Goal: Task Accomplishment & Management: Manage account settings

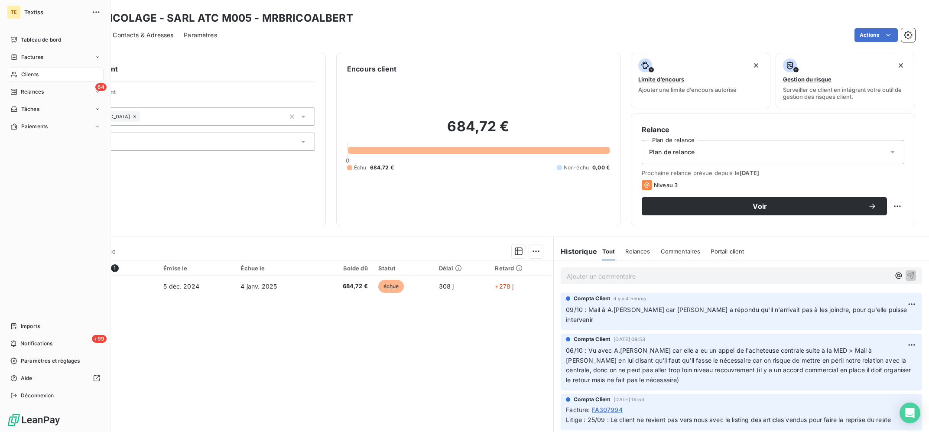
click at [28, 70] on div "Clients" at bounding box center [55, 75] width 97 height 14
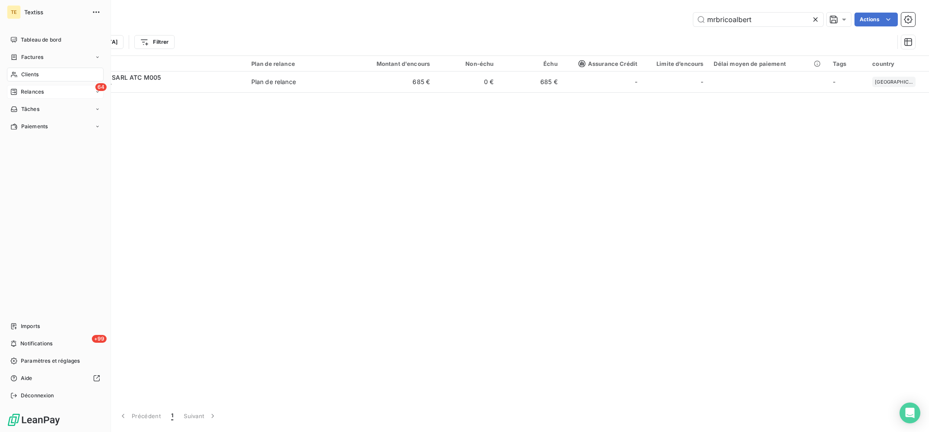
click at [49, 90] on div "64 Relances" at bounding box center [55, 92] width 97 height 14
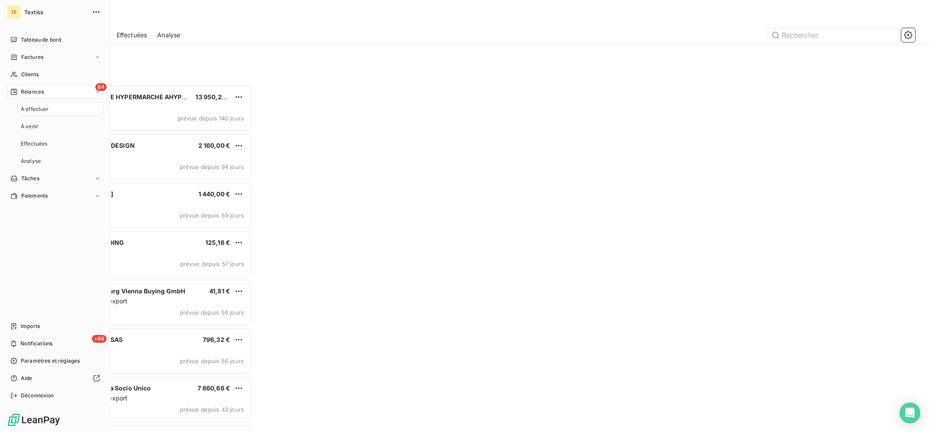
scroll to position [347, 210]
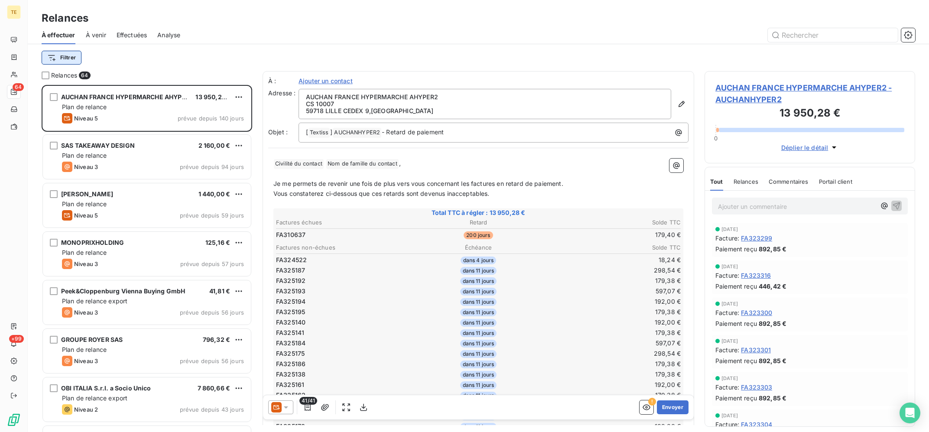
click at [71, 54] on html "TE 64 +99 Relances À effectuer À venir Effectuées Analyse Filtrer Relances 64 A…" at bounding box center [464, 216] width 929 height 432
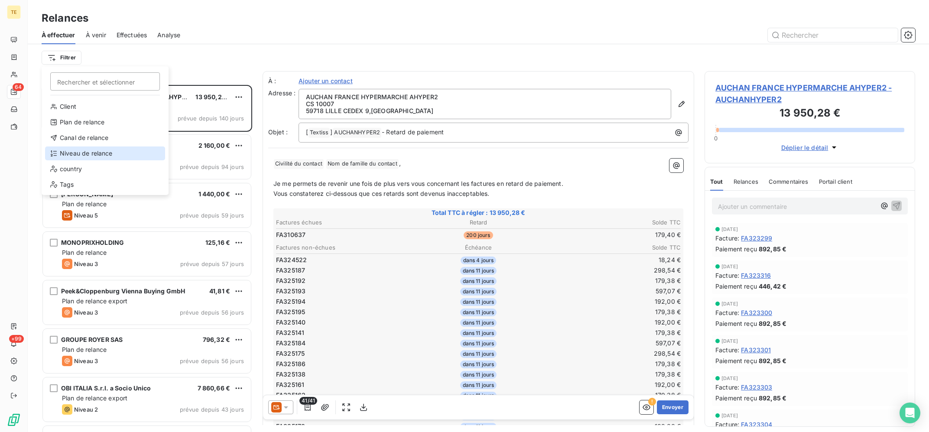
click at [109, 150] on div "Niveau de relance" at bounding box center [105, 153] width 120 height 14
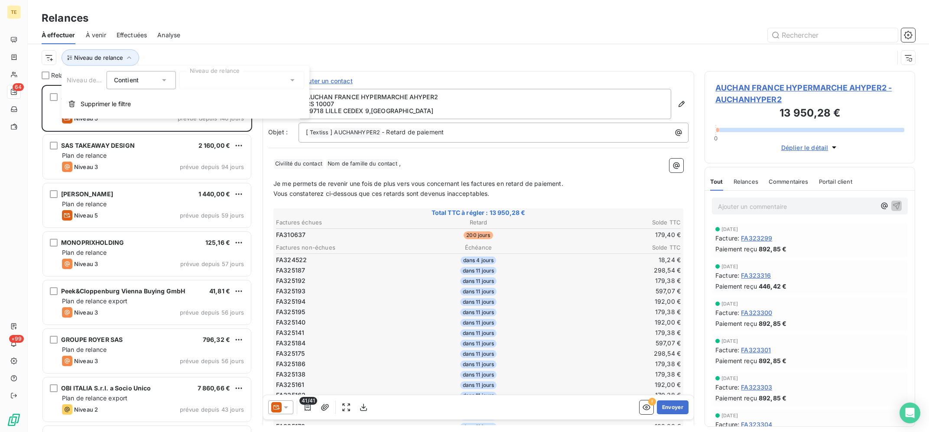
click at [240, 79] on div at bounding box center [241, 80] width 125 height 18
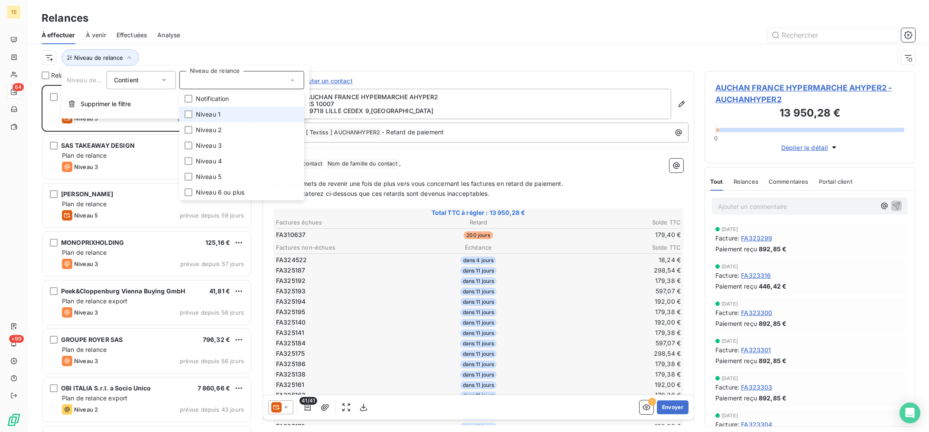
click at [229, 115] on li "Niveau 1" at bounding box center [241, 115] width 125 height 16
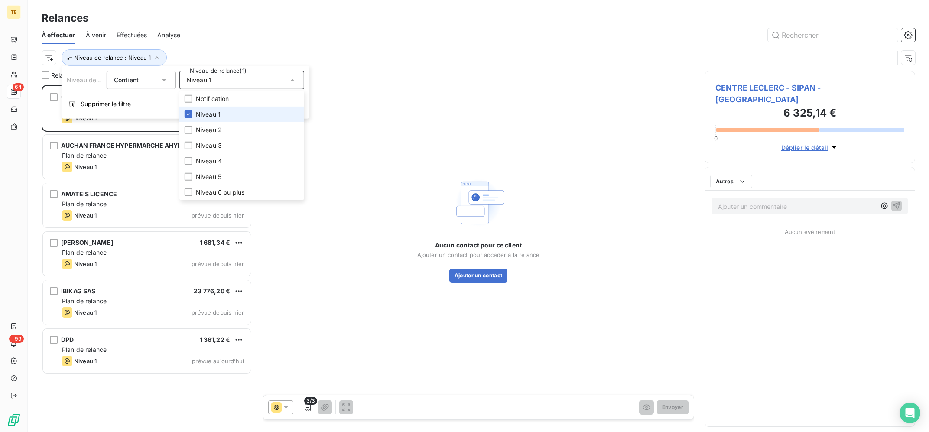
scroll to position [347, 210]
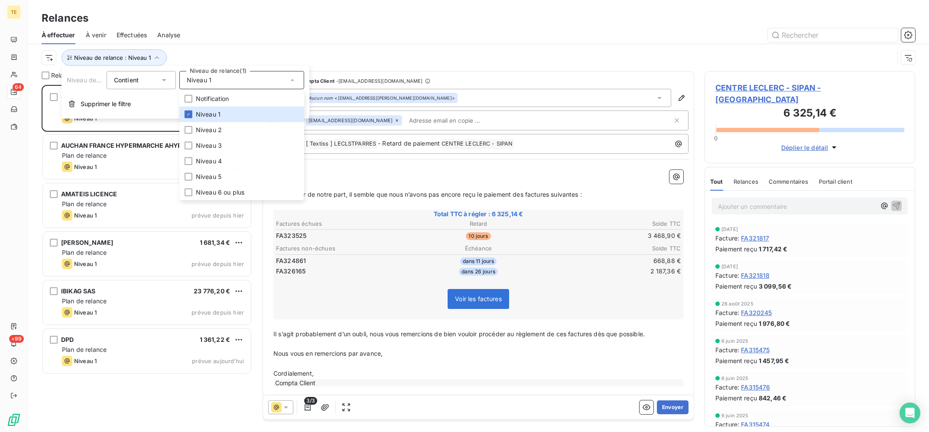
click at [304, 38] on div at bounding box center [553, 35] width 724 height 14
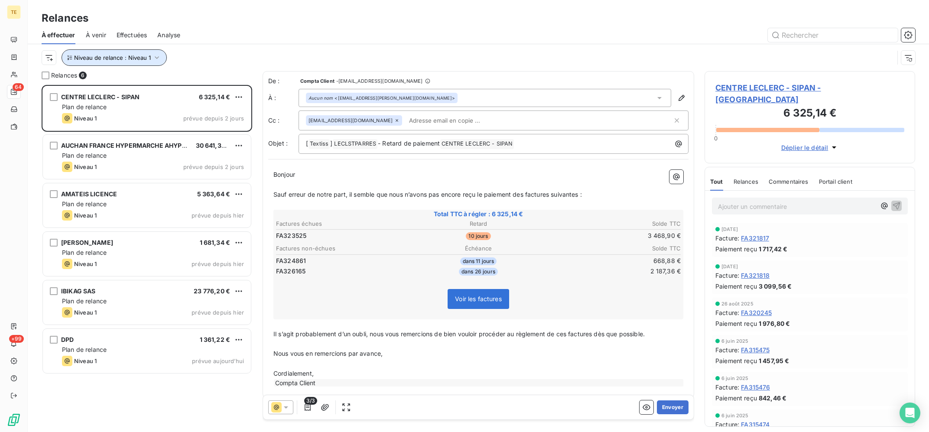
click at [126, 57] on span "Niveau de relance : Niveau 1" at bounding box center [112, 57] width 77 height 7
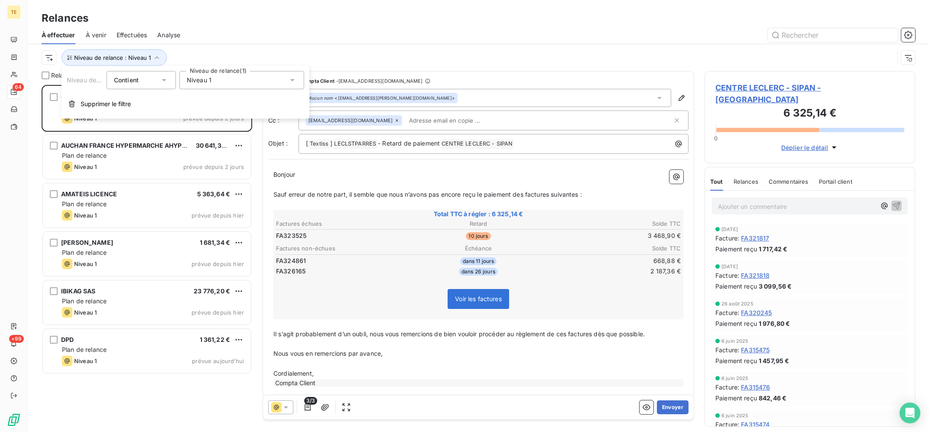
click at [249, 86] on div "Niveau 1" at bounding box center [241, 80] width 125 height 18
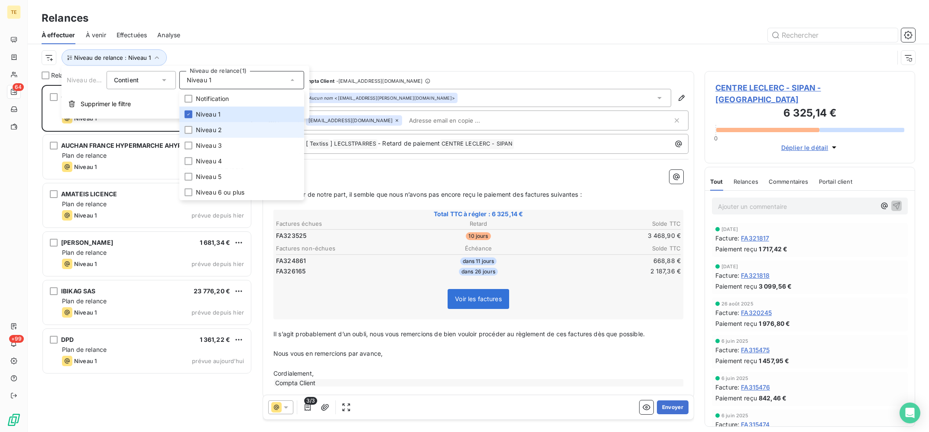
click at [242, 133] on li "Niveau 2" at bounding box center [241, 130] width 125 height 16
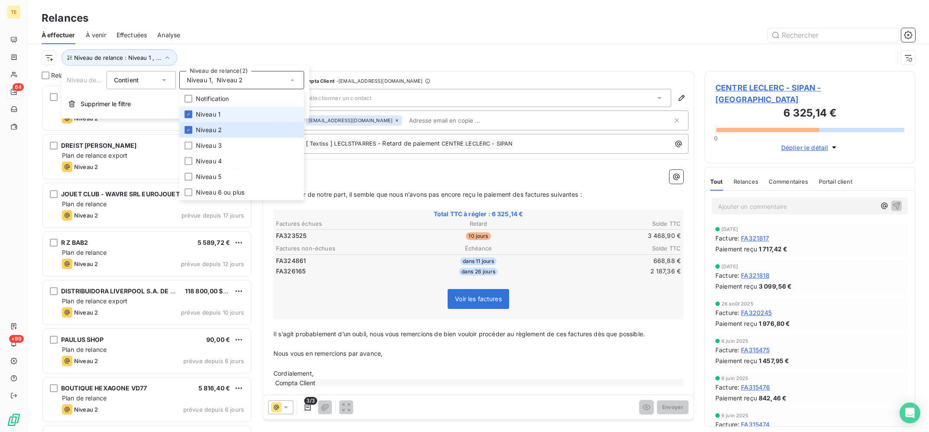
click at [241, 113] on li "Niveau 1" at bounding box center [241, 115] width 125 height 16
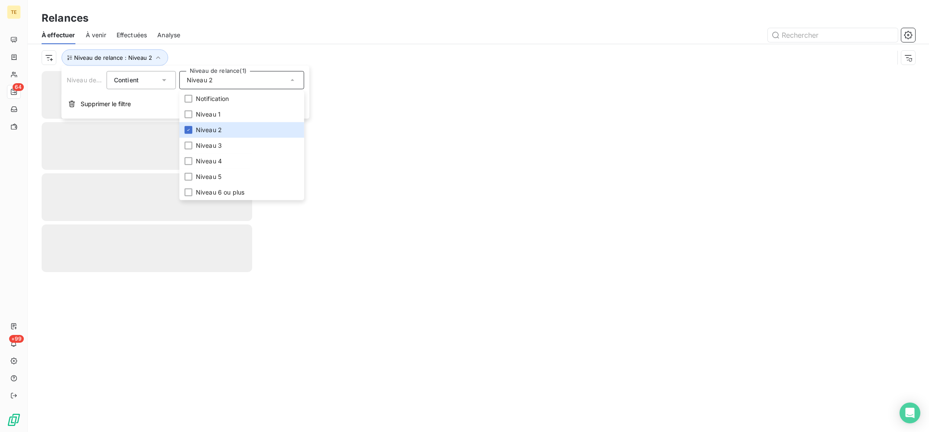
click at [288, 12] on div "Relances" at bounding box center [478, 18] width 901 height 16
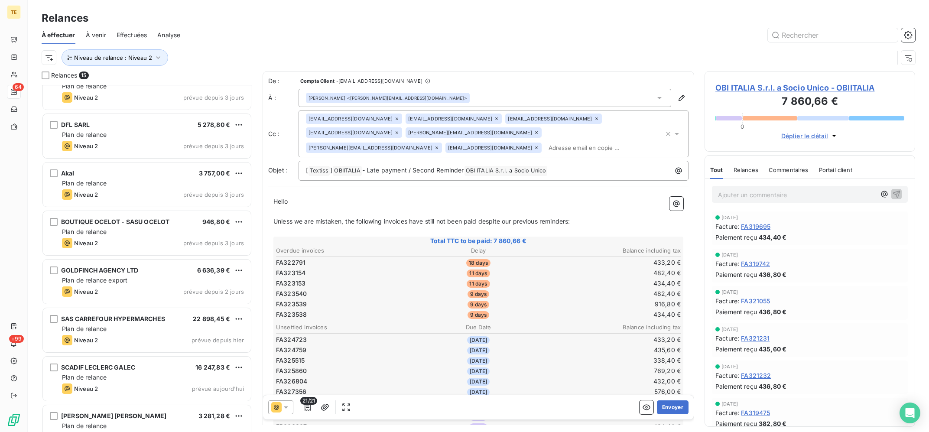
scroll to position [381, 0]
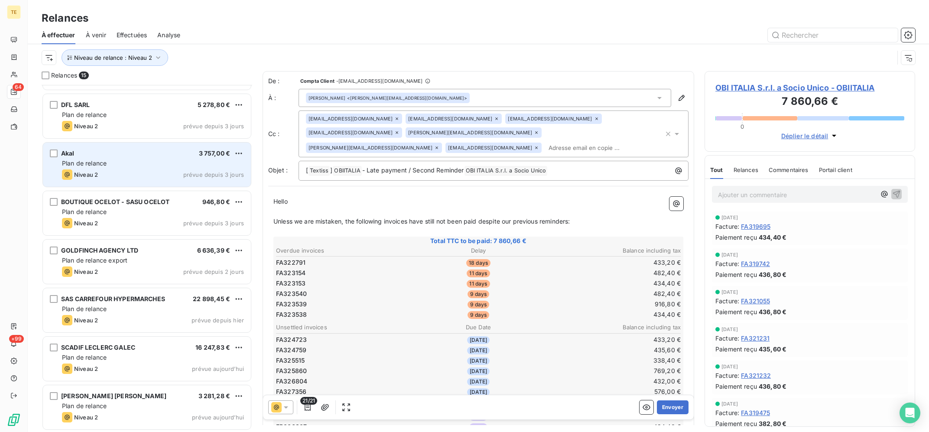
click at [147, 155] on div "Akal 3 757,00 €" at bounding box center [153, 153] width 182 height 8
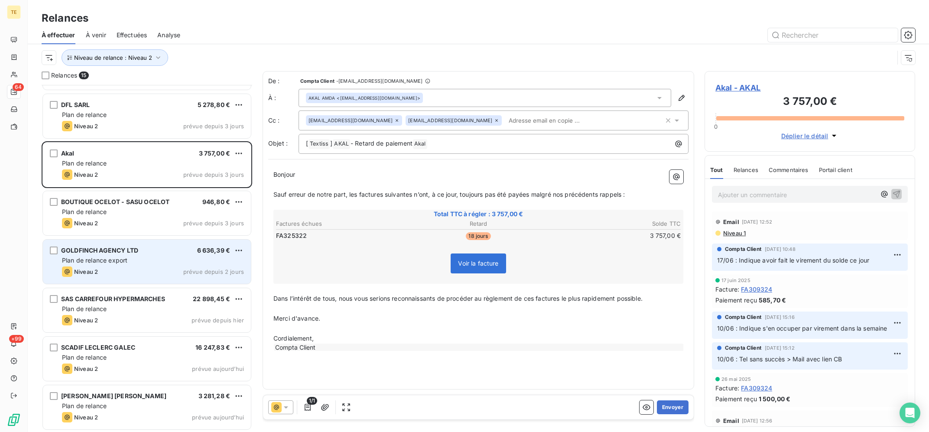
click at [117, 253] on span "GOLDFINCH AGENCY LTD" at bounding box center [99, 249] width 77 height 7
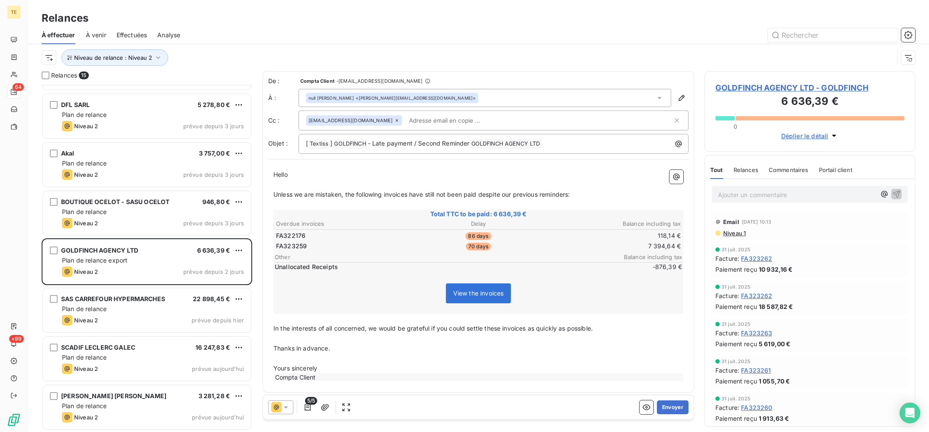
click at [144, 236] on div "BOUTIQUE OCELOT - SASU OCELOT 946,80 € Plan de relance Niveau 2 prévue depuis 3…" at bounding box center [147, 214] width 211 height 49
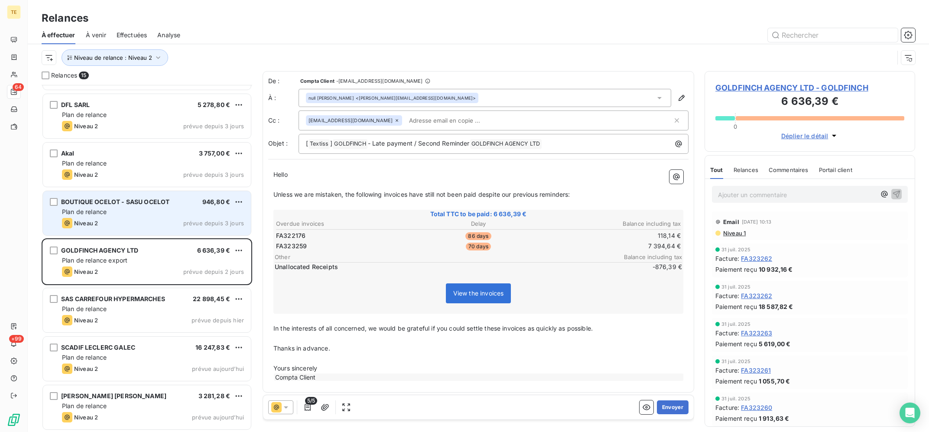
click at [144, 228] on div "Niveau 2 prévue depuis 3 jours" at bounding box center [153, 223] width 182 height 10
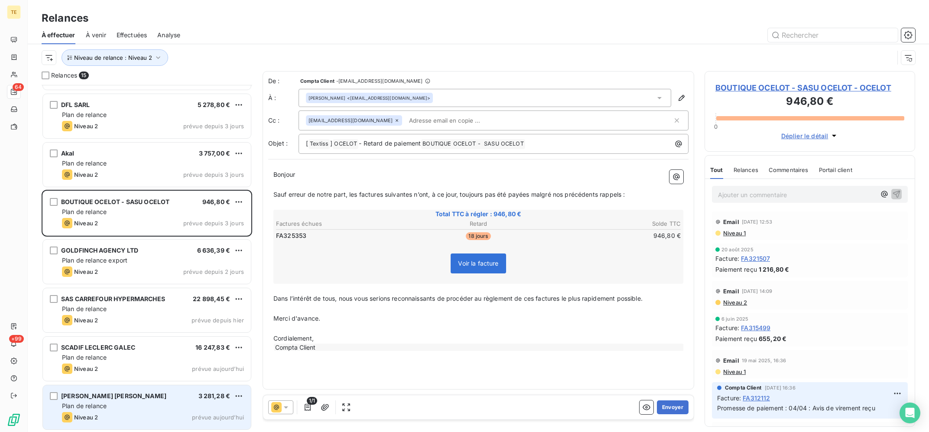
click at [133, 393] on span "CHRISTY'S JEAN SARL AMVV" at bounding box center [113, 395] width 105 height 7
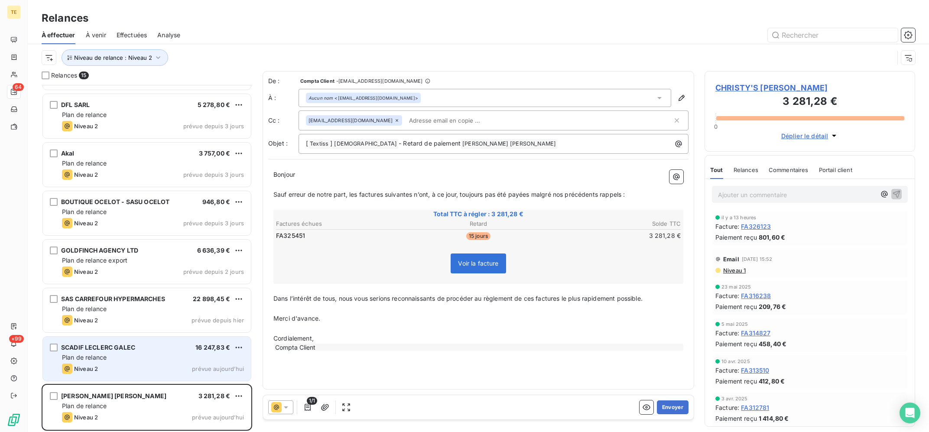
click at [149, 356] on div "Plan de relance" at bounding box center [153, 357] width 182 height 9
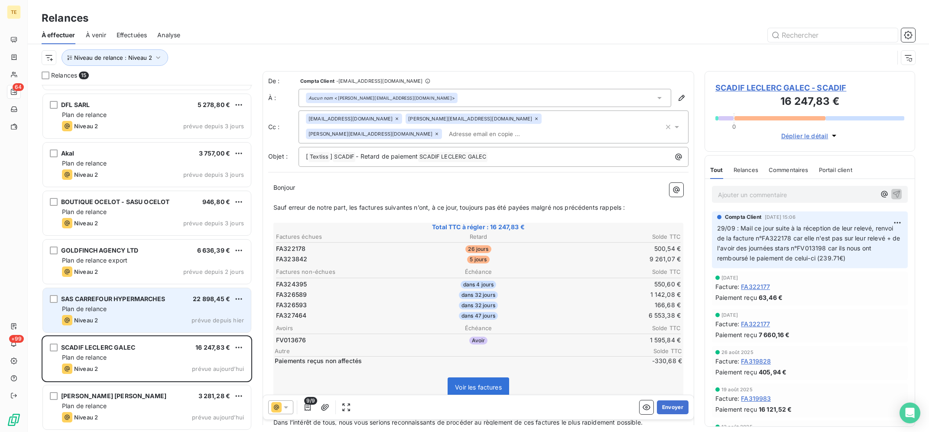
click at [157, 314] on div "SAS CARREFOUR HYPERMARCHES 22 898,45 € Plan de relance Niveau 2 prévue depuis h…" at bounding box center [147, 310] width 208 height 44
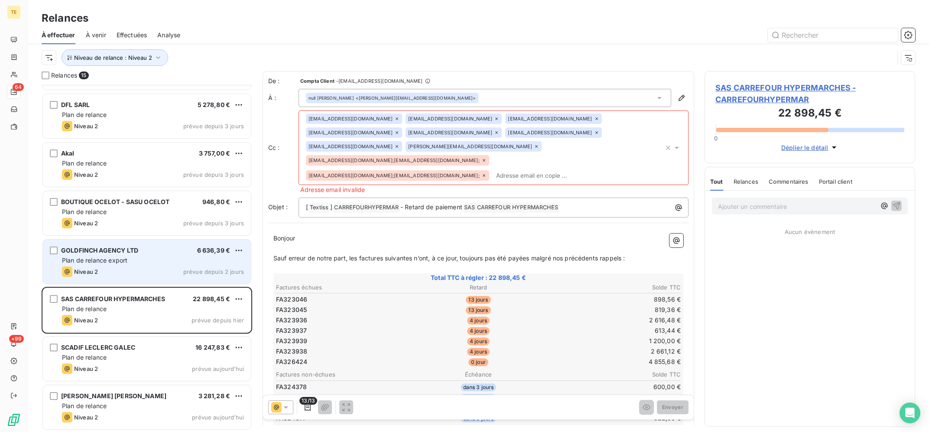
click at [69, 260] on span "Plan de relance export" at bounding box center [94, 259] width 65 height 7
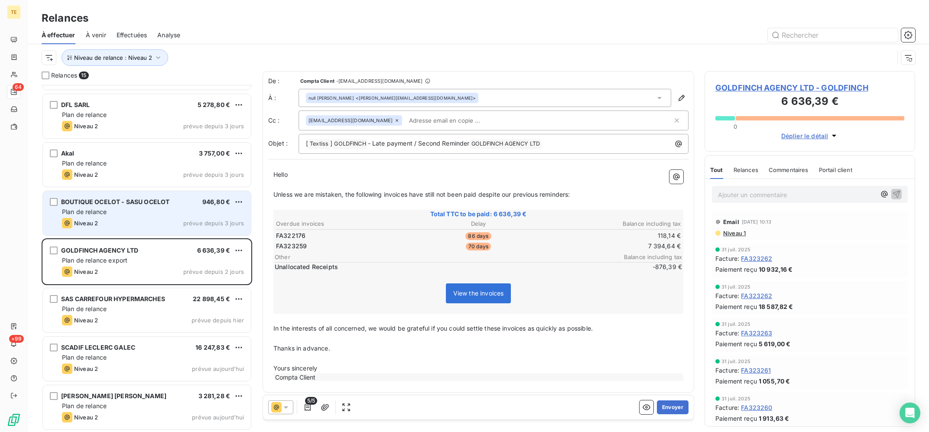
click at [104, 217] on div "BOUTIQUE OCELOT - SASU OCELOT 946,80 € Plan de relance Niveau 2 prévue depuis 3…" at bounding box center [147, 213] width 208 height 44
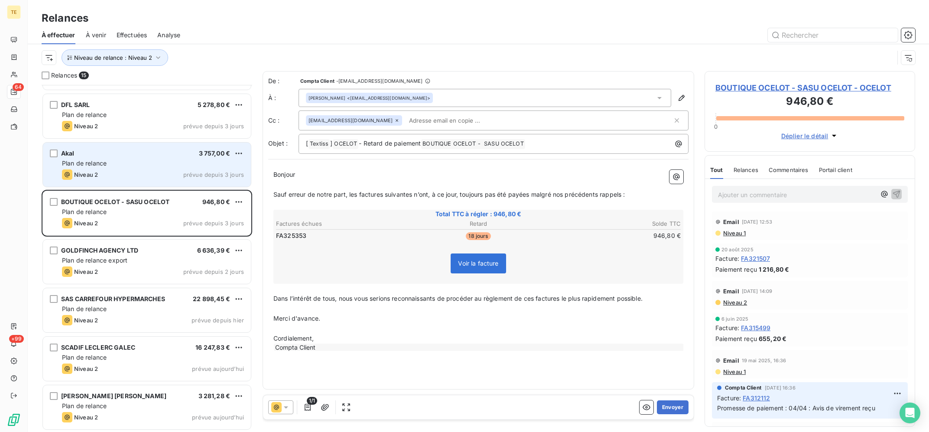
click at [120, 165] on div "Plan de relance" at bounding box center [153, 163] width 182 height 9
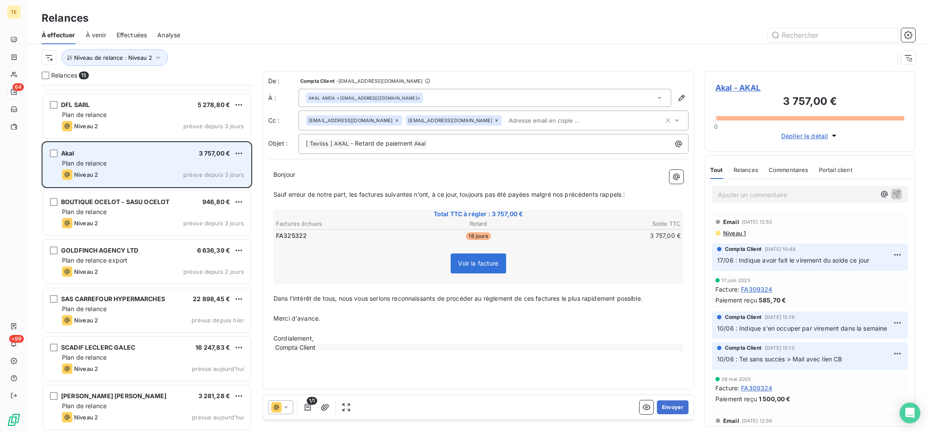
scroll to position [207, 0]
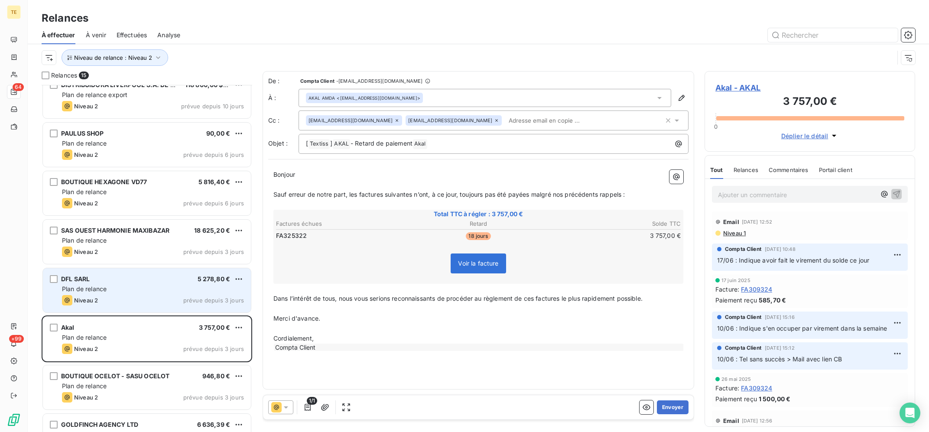
click at [110, 279] on div "DFL SARL 5 278,80 €" at bounding box center [153, 279] width 182 height 8
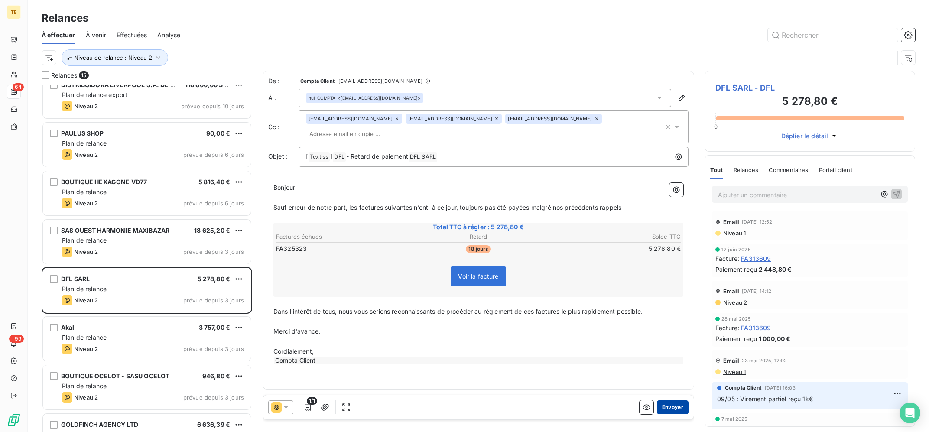
click at [681, 405] on button "Envoyer" at bounding box center [673, 407] width 32 height 14
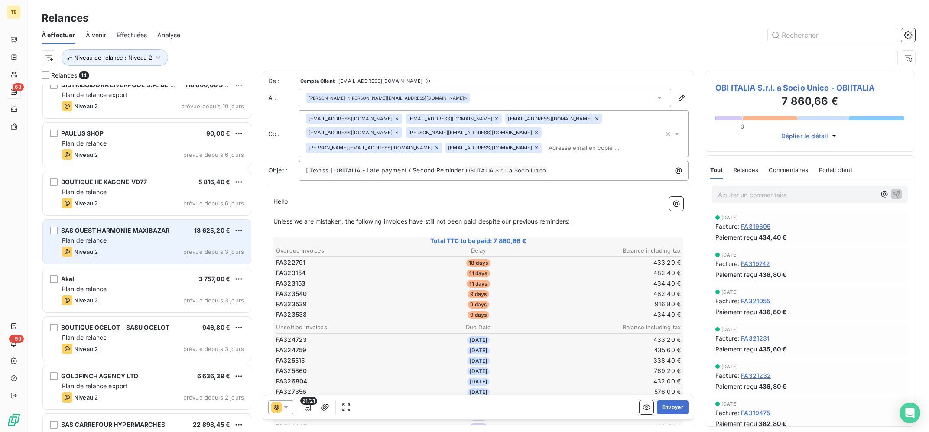
click at [157, 234] on div "SAS OUEST HARMONIE MAXIBAZAR" at bounding box center [115, 230] width 108 height 9
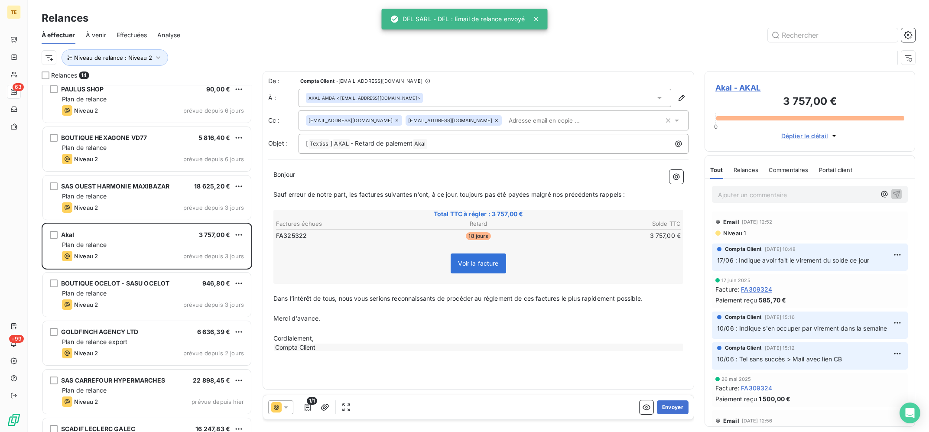
scroll to position [333, 0]
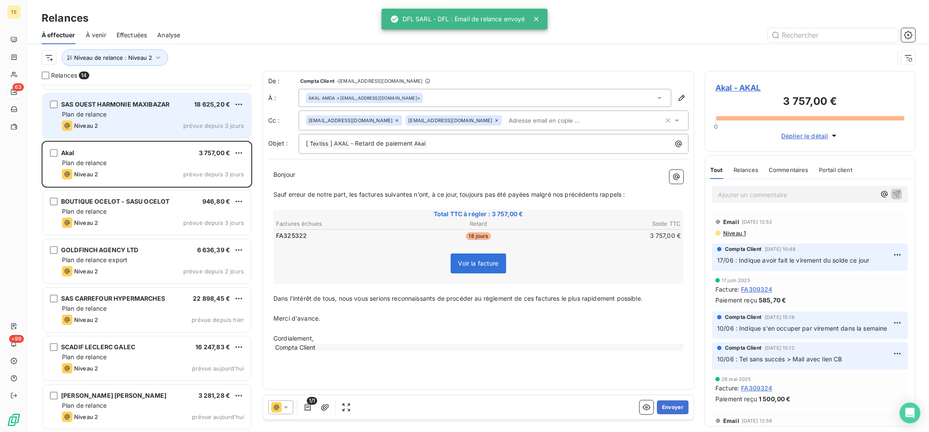
click at [159, 126] on div "Niveau 2 prévue depuis 3 jours" at bounding box center [153, 125] width 182 height 10
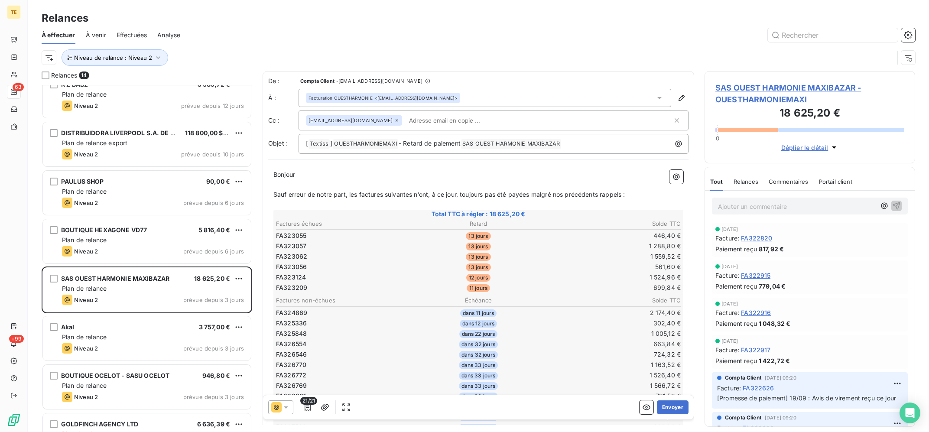
click at [283, 403] on icon at bounding box center [286, 407] width 9 height 9
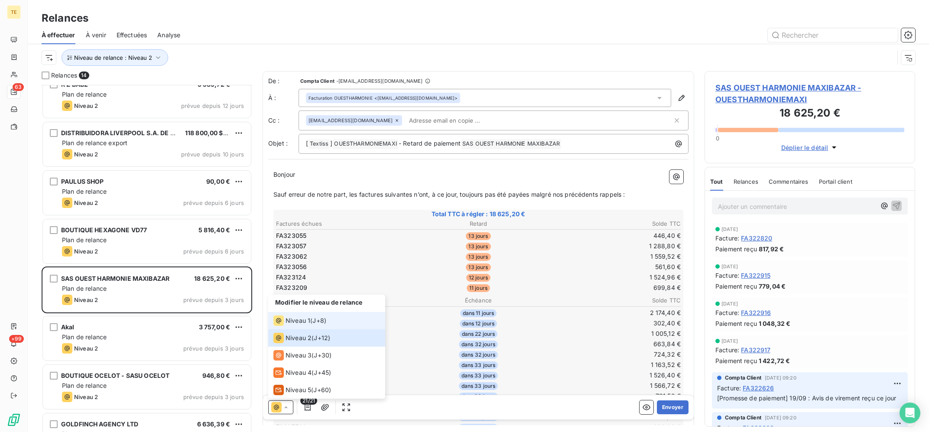
click at [303, 321] on span "Niveau 1" at bounding box center [297, 320] width 25 height 9
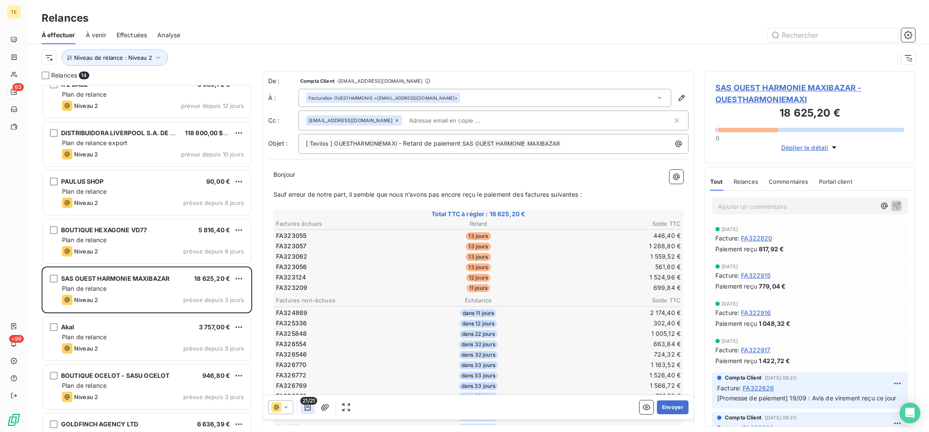
click at [308, 407] on icon "button" at bounding box center [307, 407] width 9 height 9
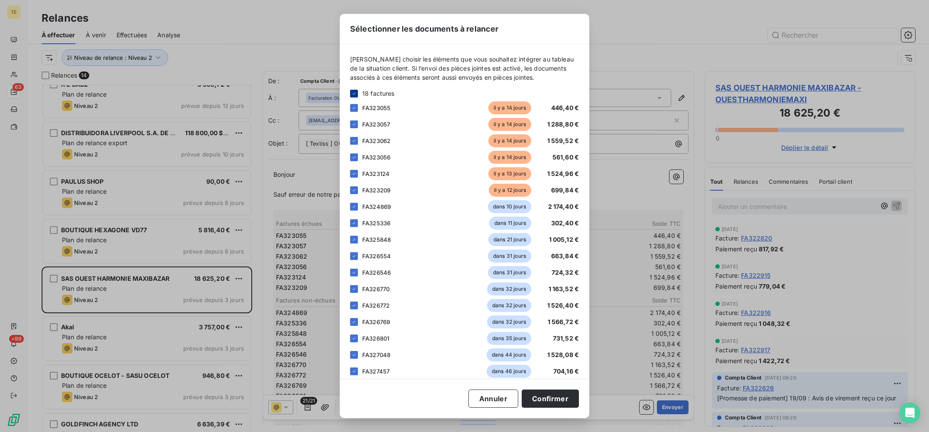
click at [353, 94] on icon at bounding box center [354, 93] width 3 height 2
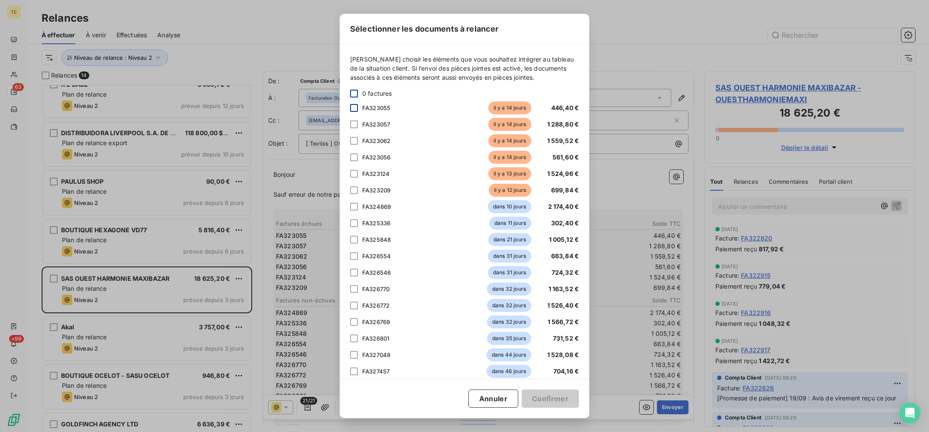
click at [355, 107] on div at bounding box center [354, 108] width 8 height 8
click at [355, 121] on div at bounding box center [354, 124] width 8 height 8
click at [355, 137] on div "FA323062 il y a 14 jours 1 559,52 €" at bounding box center [464, 140] width 229 height 13
click at [353, 139] on div at bounding box center [354, 141] width 8 height 8
click at [354, 160] on div at bounding box center [354, 157] width 8 height 8
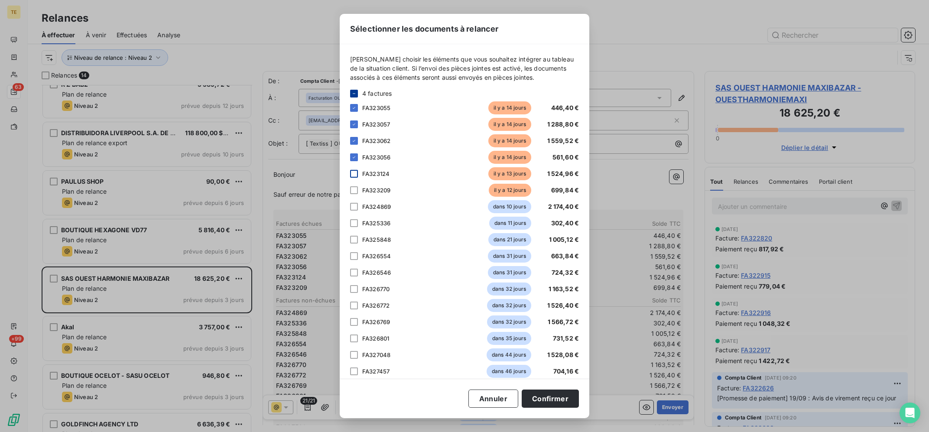
click at [355, 177] on div at bounding box center [354, 174] width 8 height 8
click at [355, 194] on div at bounding box center [354, 190] width 8 height 8
click at [547, 399] on button "Confirmer" at bounding box center [550, 398] width 57 height 18
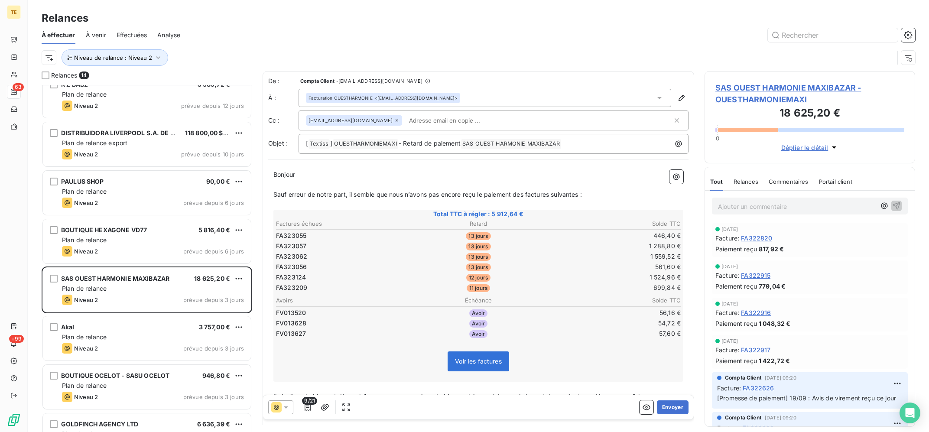
click at [464, 117] on input "text" at bounding box center [455, 120] width 100 height 13
paste input "maxibazar.juncosa@gmail.com"
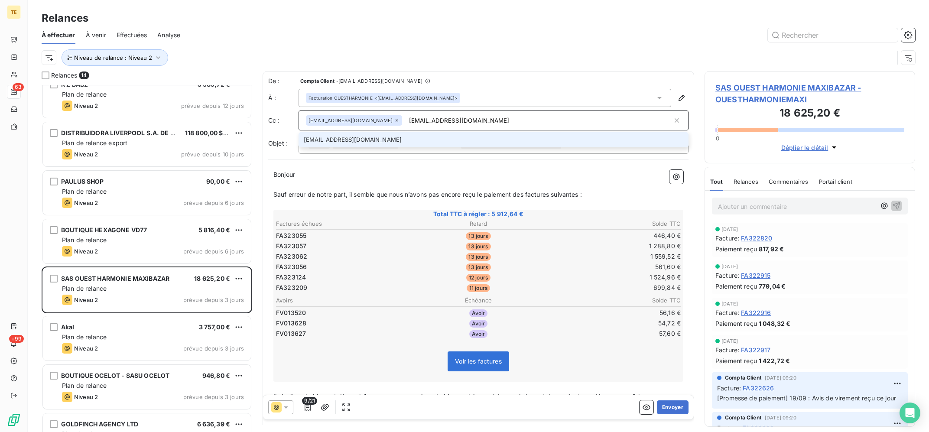
type input "maxibazar.juncosa@gmail.com"
click at [411, 142] on li "maxibazar.juncosa@gmail.com" at bounding box center [493, 139] width 390 height 15
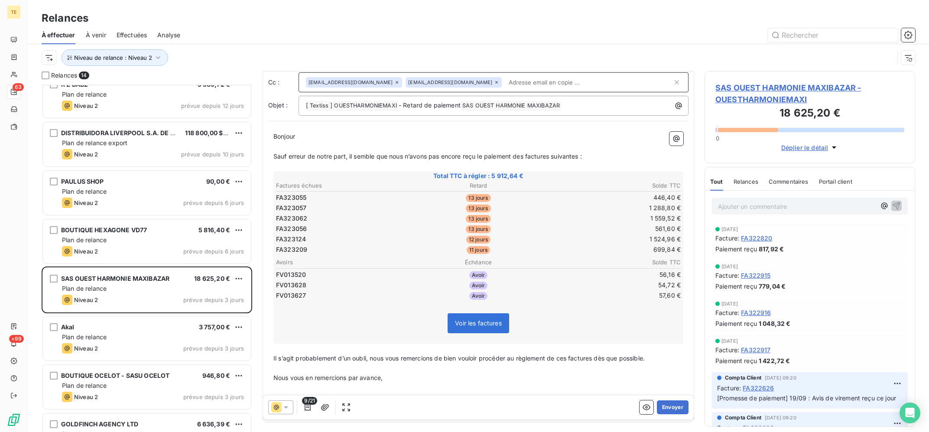
scroll to position [72, 0]
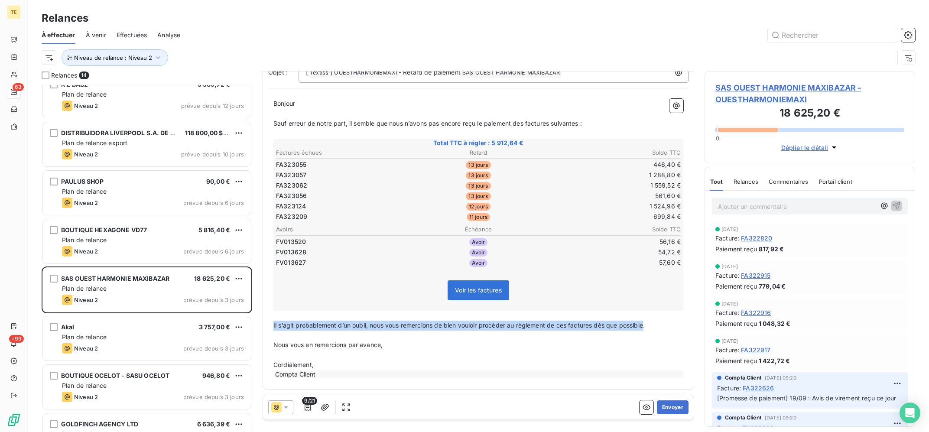
drag, startPoint x: 647, startPoint y: 324, endPoint x: 268, endPoint y: 324, distance: 379.5
click at [268, 324] on div "De : Compta Client - rappels@leanpay.io À : Facturation OUESTHARMONIE <facture@…" at bounding box center [478, 194] width 431 height 389
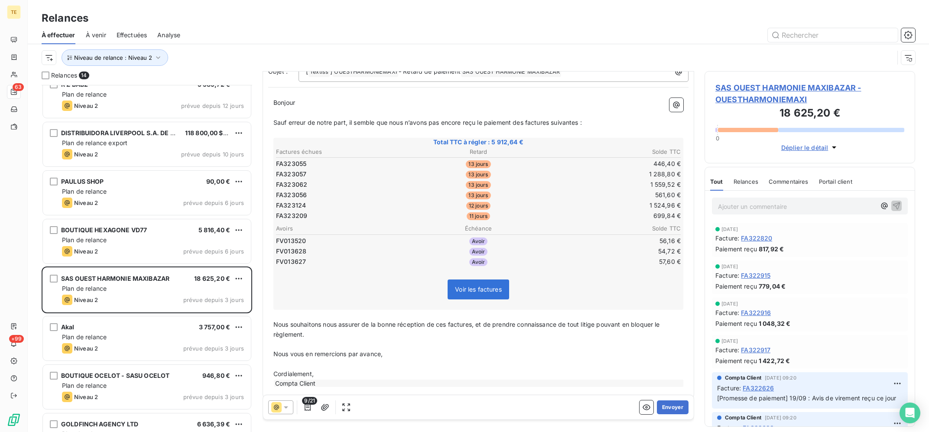
scroll to position [0, 0]
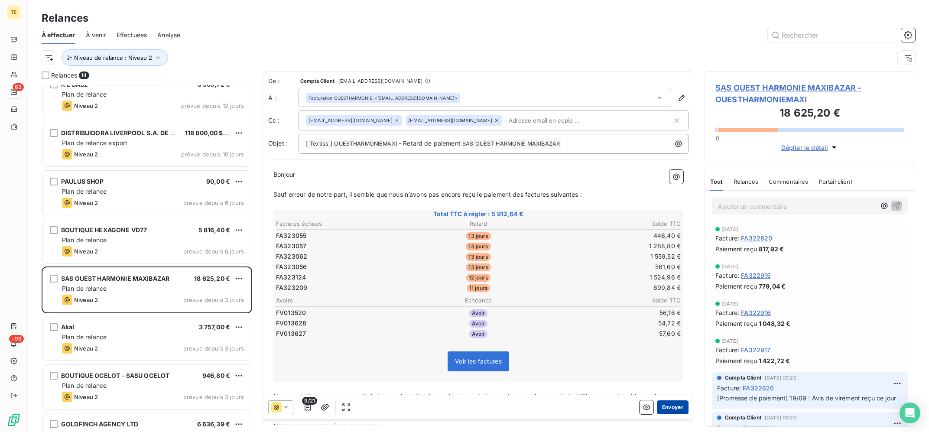
click at [674, 403] on button "Envoyer" at bounding box center [673, 407] width 32 height 14
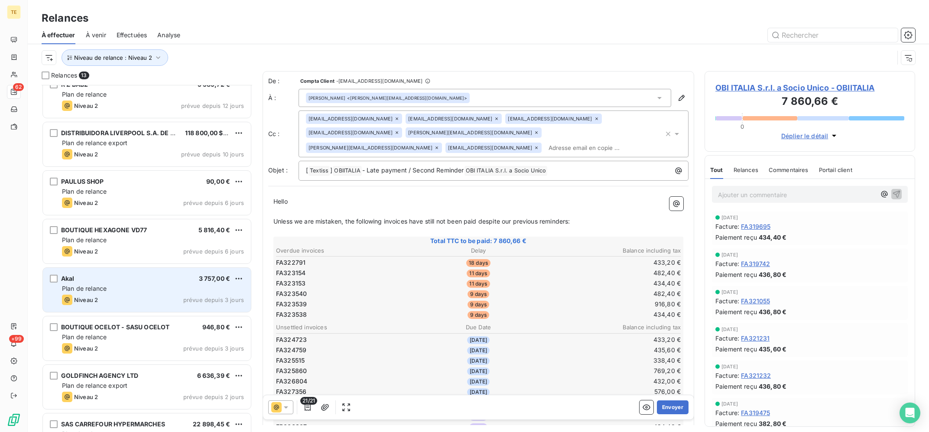
click at [147, 279] on div "Akal 3 757,00 €" at bounding box center [153, 279] width 182 height 8
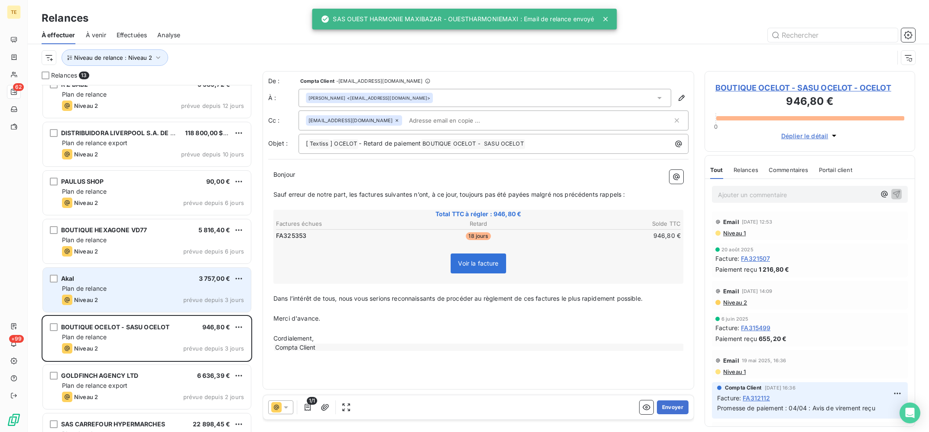
click at [157, 292] on div "Plan de relance" at bounding box center [153, 288] width 182 height 9
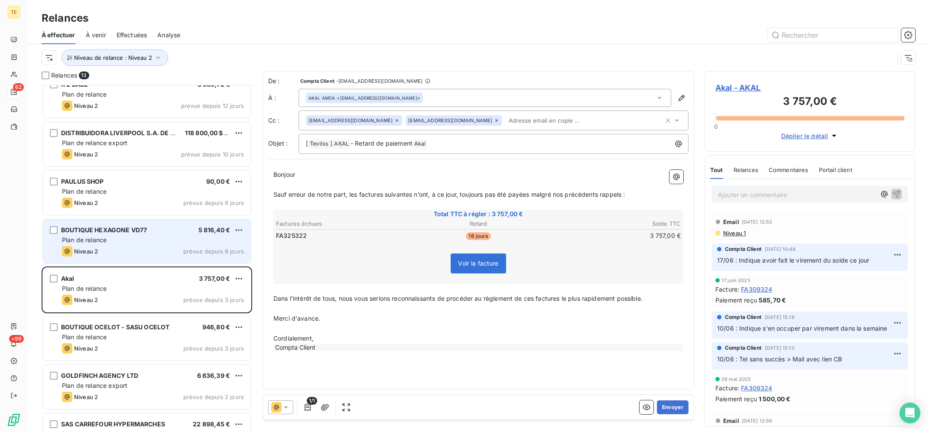
click at [154, 256] on div "Niveau 2 prévue depuis 6 jours" at bounding box center [153, 251] width 182 height 10
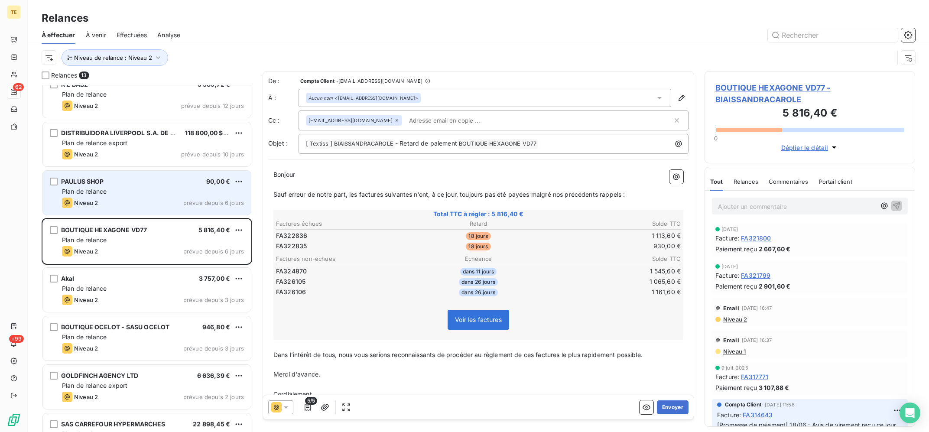
click at [154, 200] on div "Niveau 2 prévue depuis 6 jours" at bounding box center [153, 203] width 182 height 10
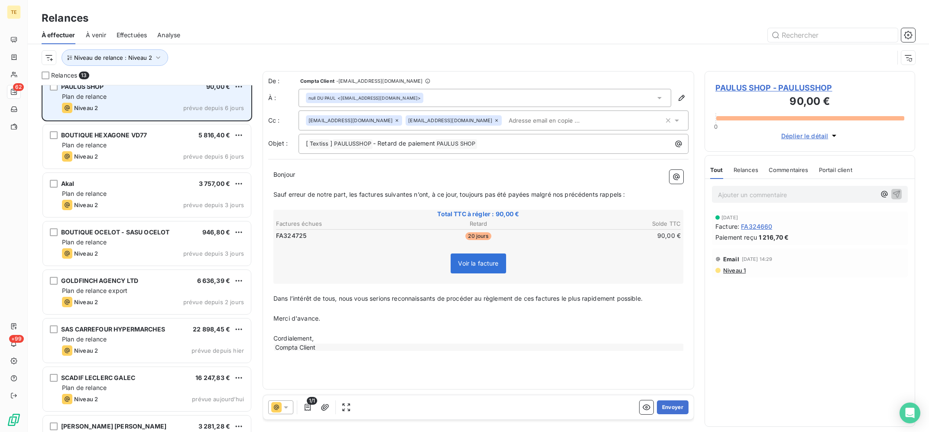
scroll to position [284, 0]
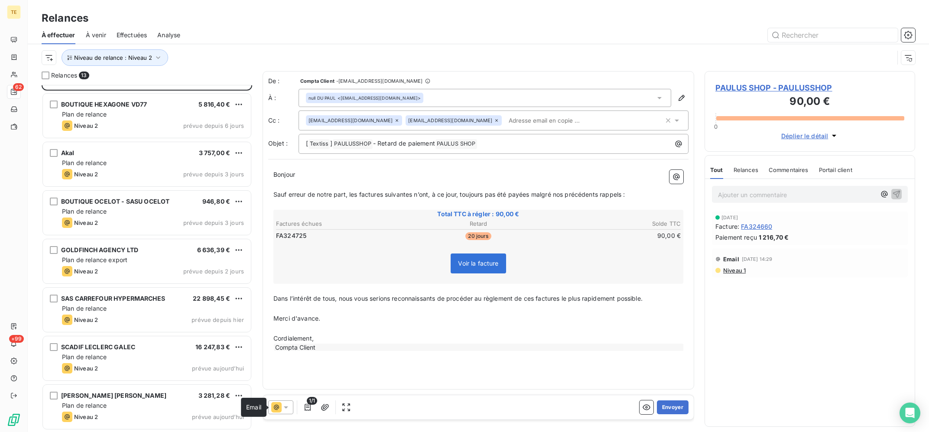
click at [281, 410] on icon at bounding box center [276, 407] width 10 height 10
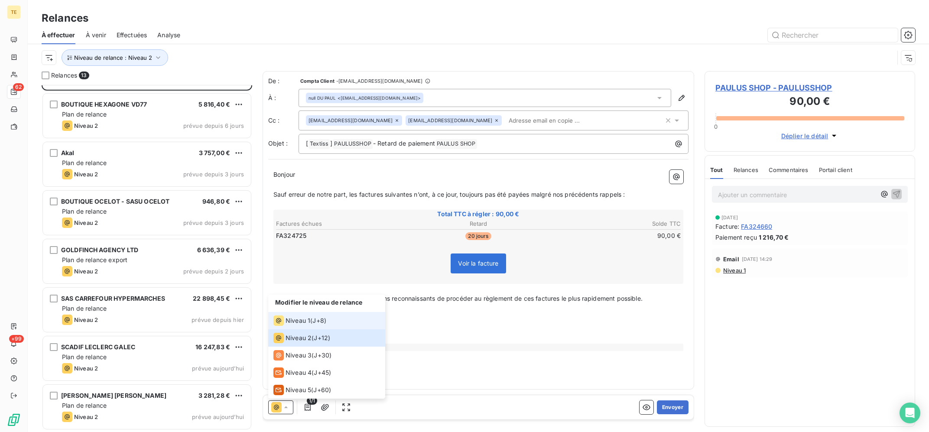
click at [303, 324] on span "Niveau 1" at bounding box center [297, 320] width 25 height 9
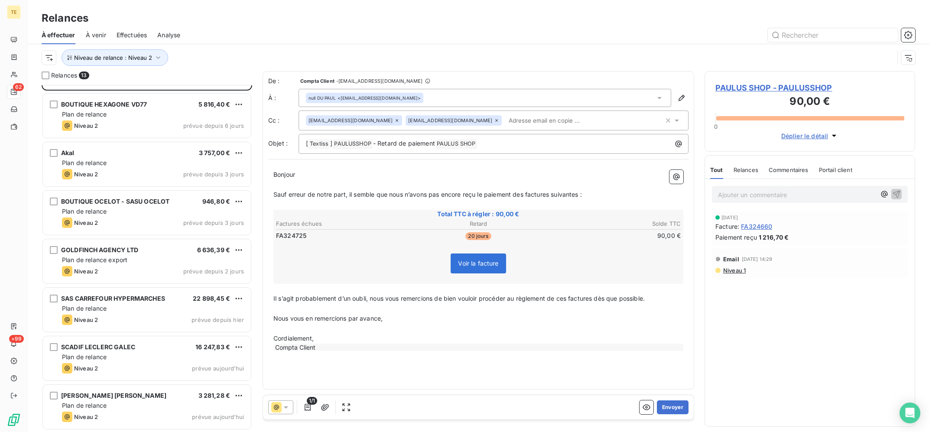
click at [494, 120] on icon at bounding box center [496, 120] width 5 height 5
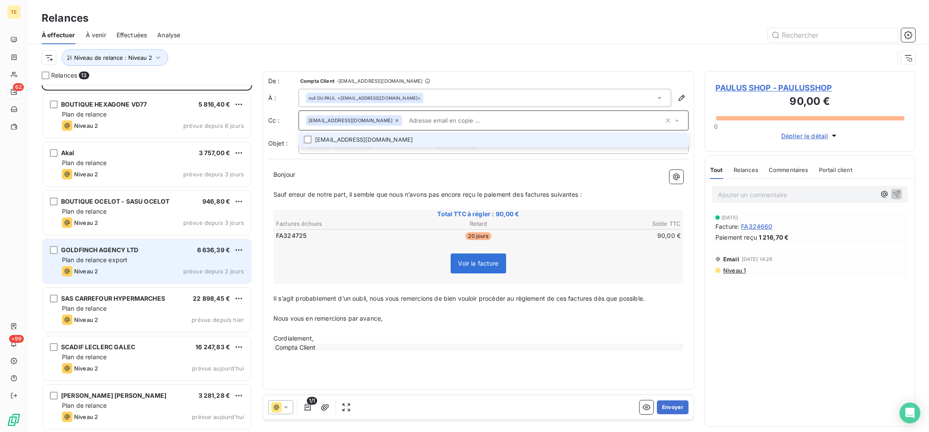
click at [55, 239] on div "GOLDFINCH AGENCY LTD 6 636,39 € Plan de relance export Niveau 2 prévue depuis 2…" at bounding box center [146, 261] width 209 height 45
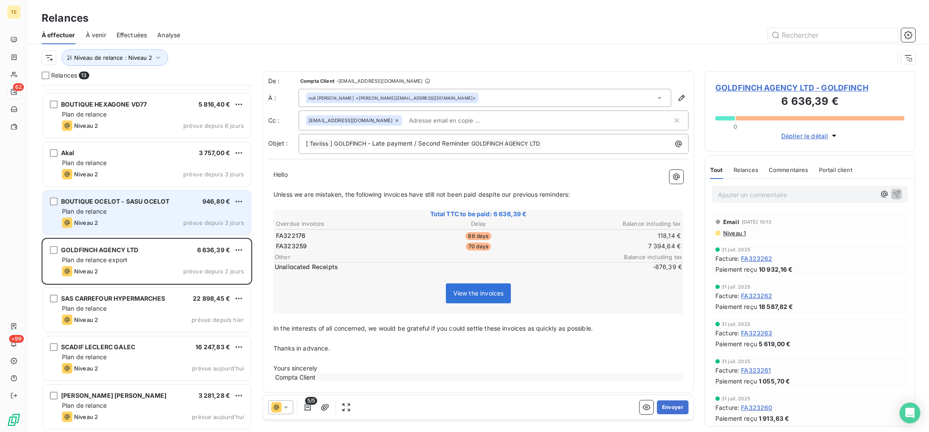
click at [127, 222] on div "Niveau 2 prévue depuis 3 jours" at bounding box center [153, 222] width 182 height 10
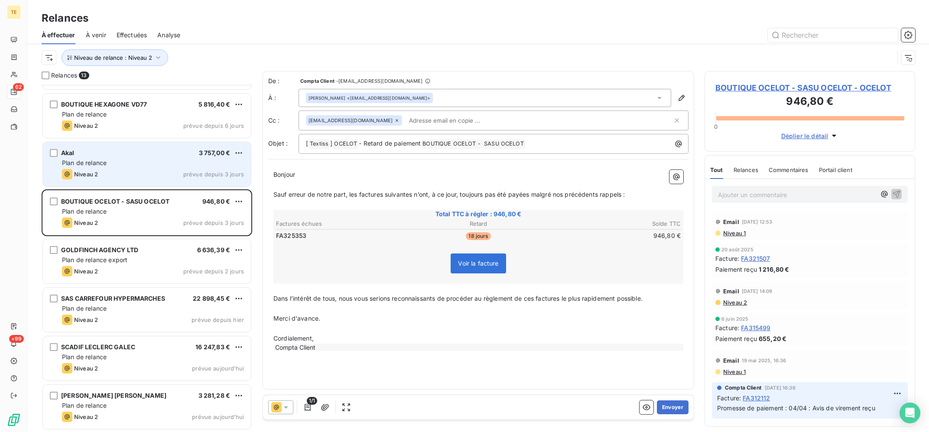
click at [131, 174] on div "Niveau 2 prévue depuis 3 jours" at bounding box center [153, 174] width 182 height 10
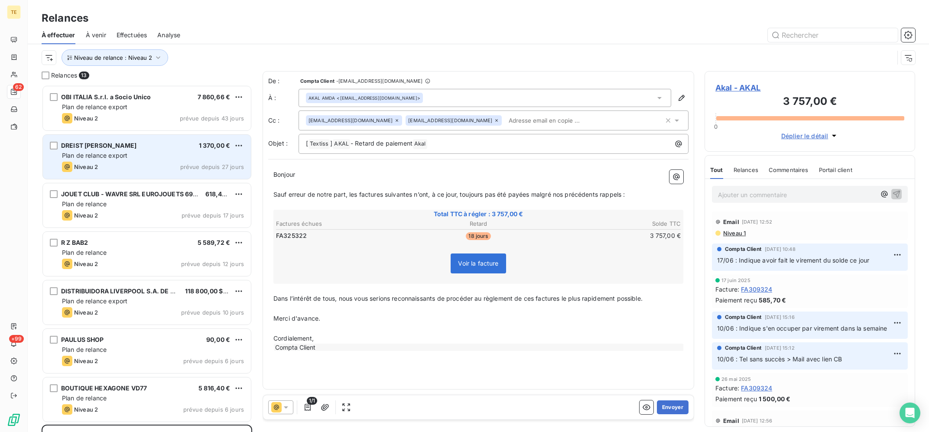
click at [137, 152] on div "Plan de relance export" at bounding box center [153, 155] width 182 height 9
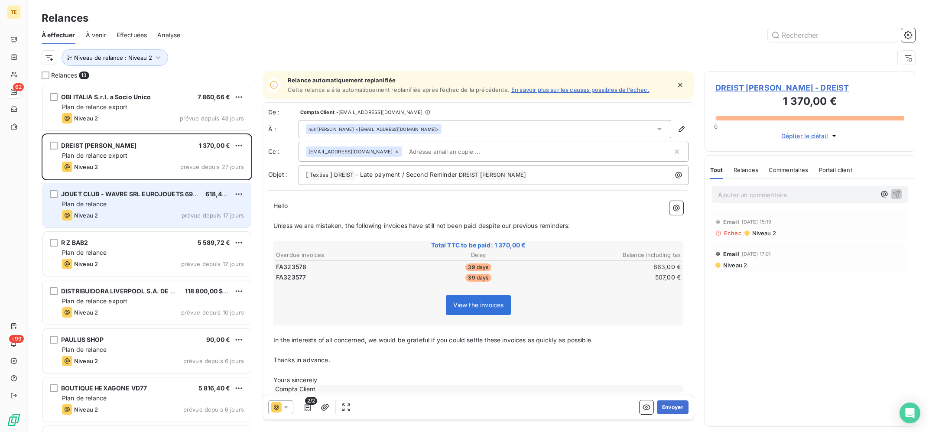
click at [137, 212] on div "Niveau 2 prévue depuis 17 jours" at bounding box center [153, 215] width 182 height 10
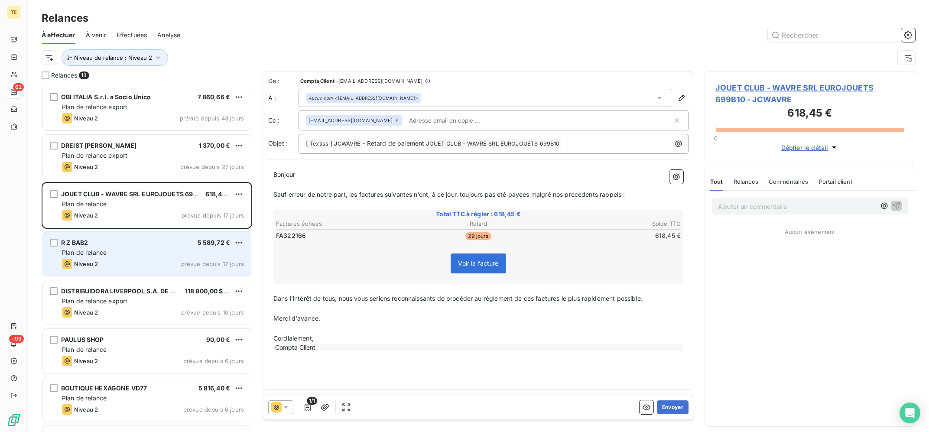
click at [144, 236] on div "R Z BAB2 5 589,72 € Plan de relance Niveau 2 prévue depuis 12 jours" at bounding box center [147, 254] width 208 height 44
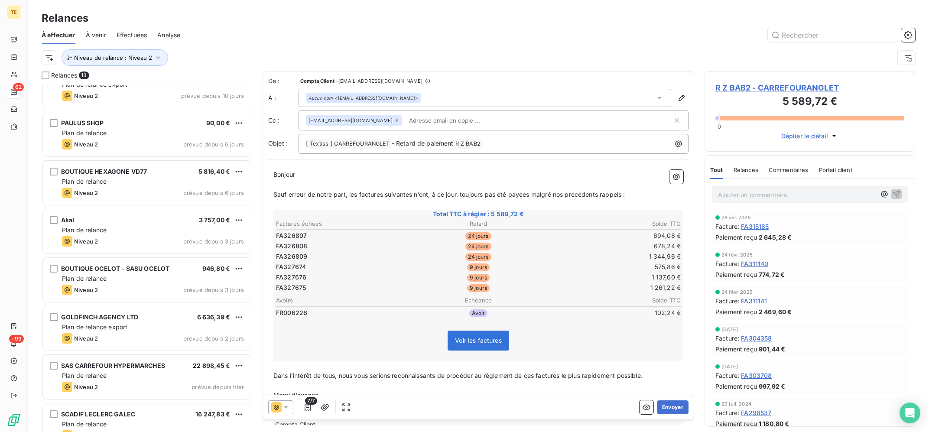
scroll to position [284, 0]
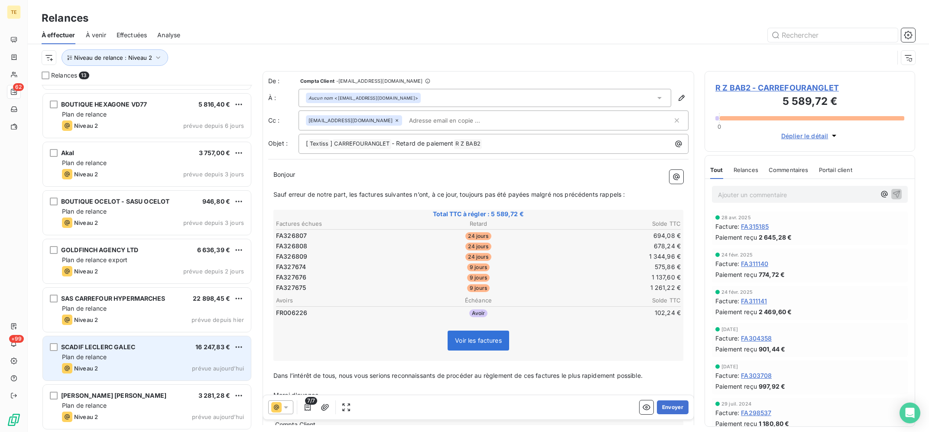
click at [100, 376] on div "SCADIF LECLERC GALEC 16 247,83 € Plan de relance Niveau 2 prévue aujourd’hui" at bounding box center [147, 358] width 208 height 44
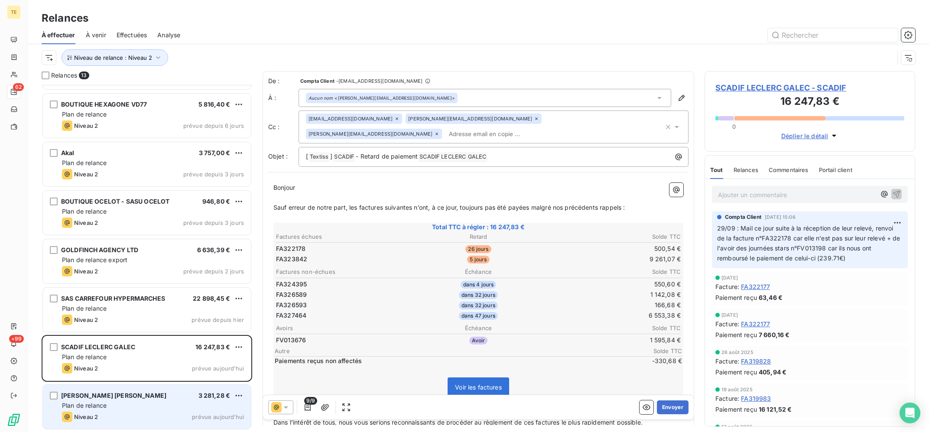
click at [115, 407] on div "Plan de relance" at bounding box center [153, 405] width 182 height 9
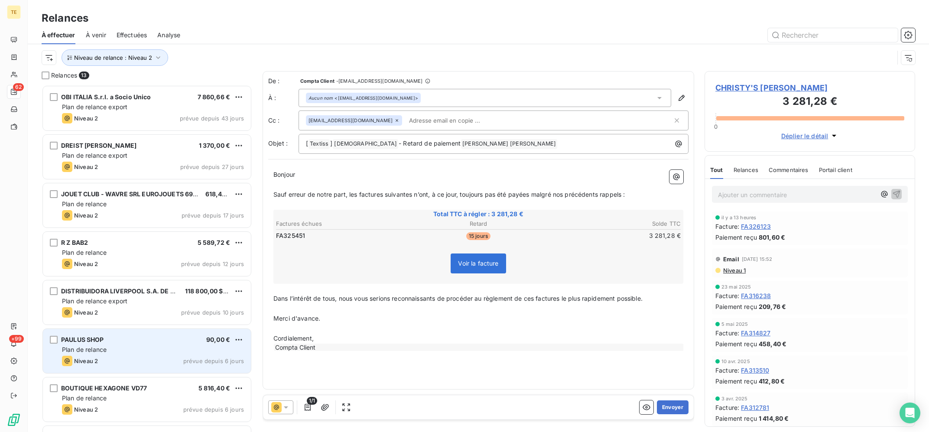
scroll to position [284, 0]
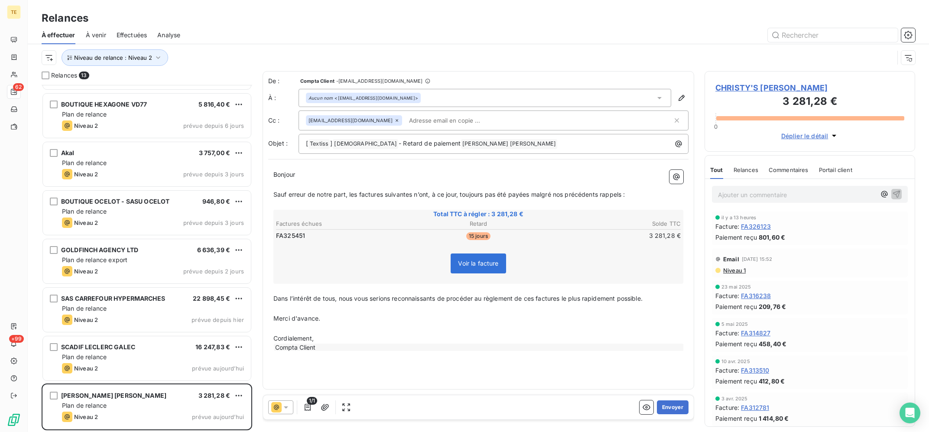
click at [281, 407] on icon at bounding box center [276, 407] width 10 height 10
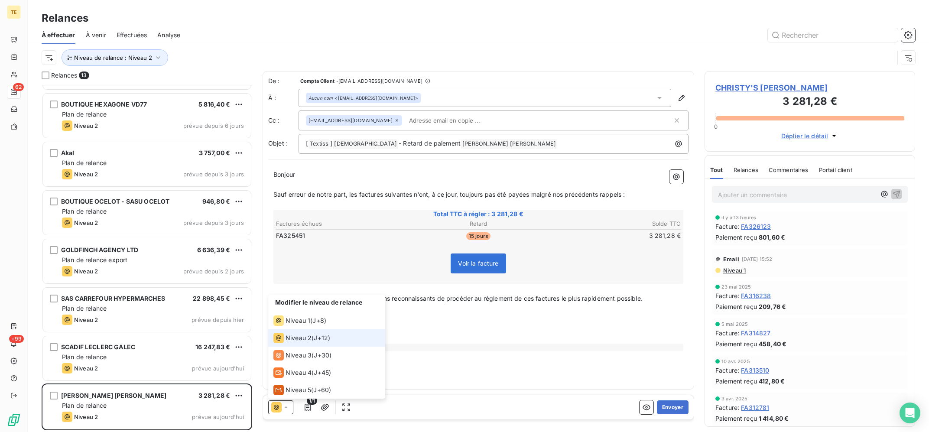
click at [285, 409] on icon at bounding box center [286, 407] width 9 height 9
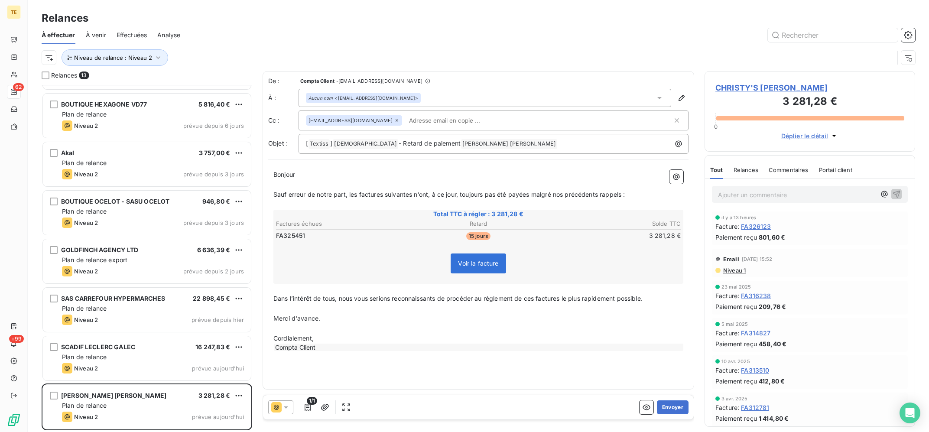
click at [285, 409] on icon at bounding box center [286, 407] width 9 height 9
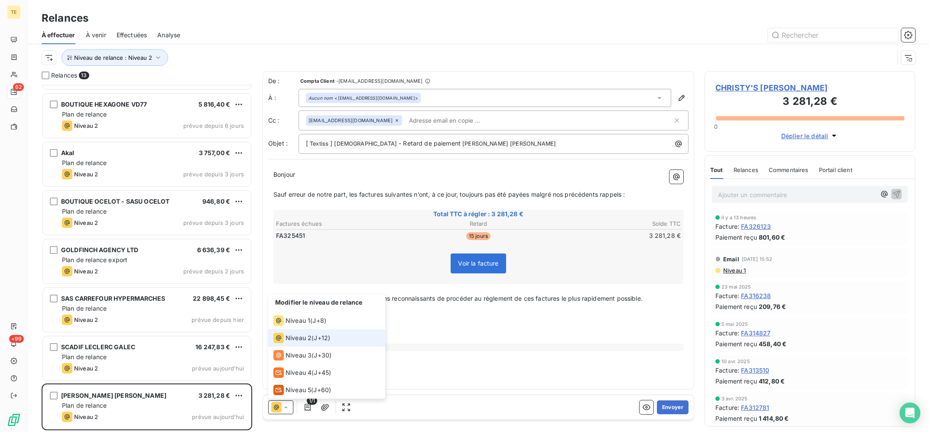
click at [285, 409] on icon at bounding box center [286, 407] width 9 height 9
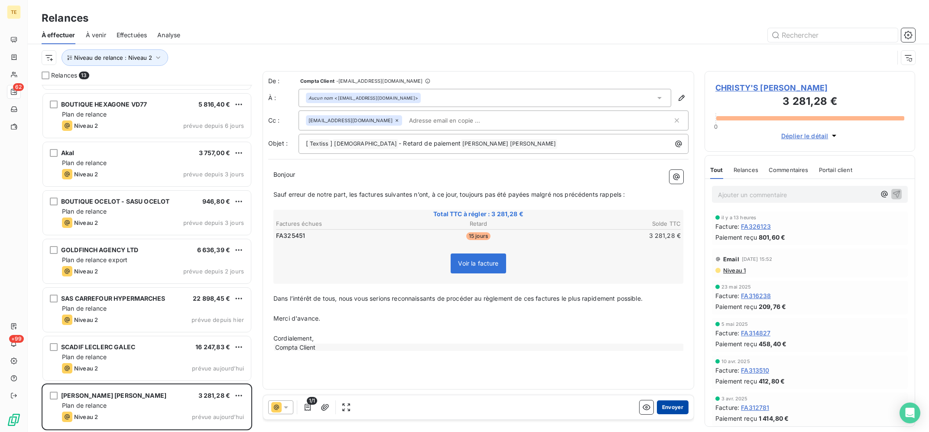
click at [684, 405] on button "Envoyer" at bounding box center [673, 407] width 32 height 14
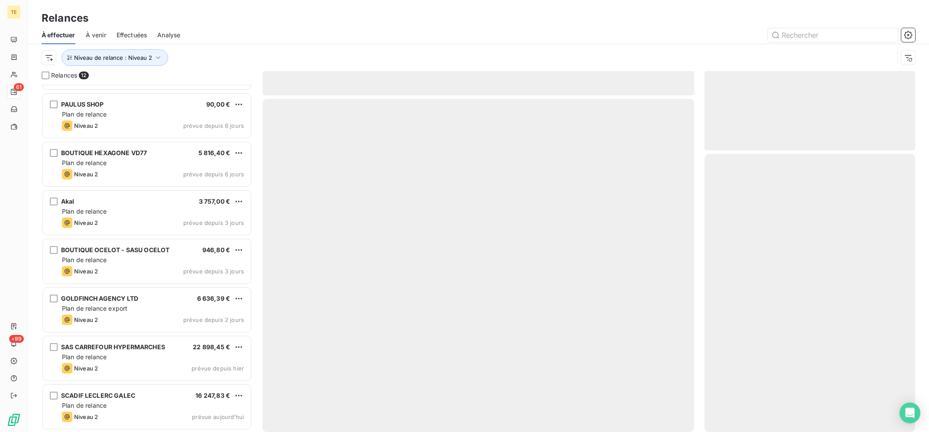
scroll to position [235, 0]
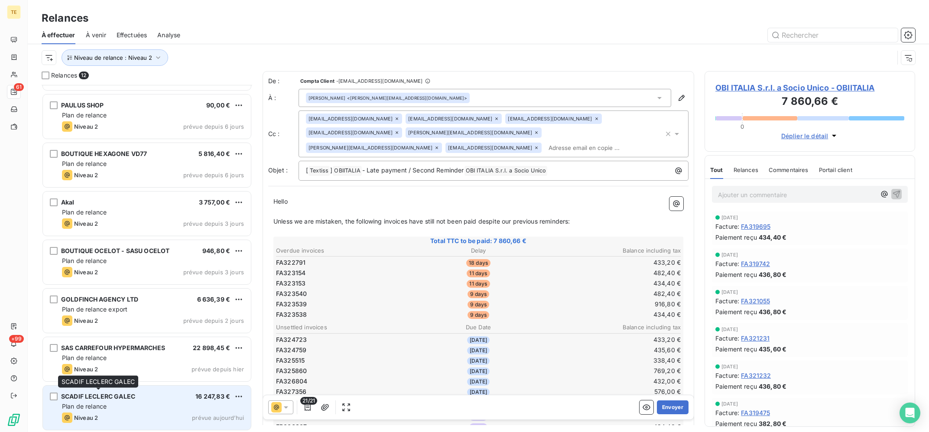
click at [113, 399] on span "SCADIF LECLERC GALEC" at bounding box center [98, 395] width 74 height 7
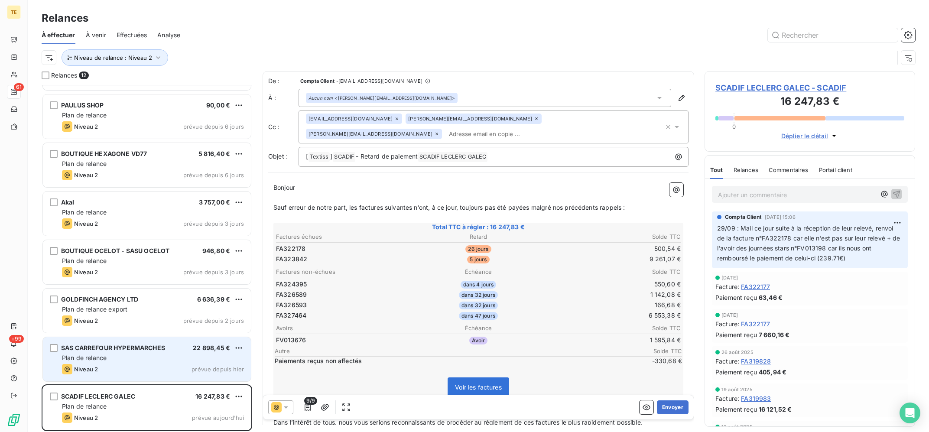
click at [125, 363] on div "SAS CARREFOUR HYPERMARCHES 22 898,45 € Plan de relance Niveau 2 prévue depuis h…" at bounding box center [147, 359] width 208 height 44
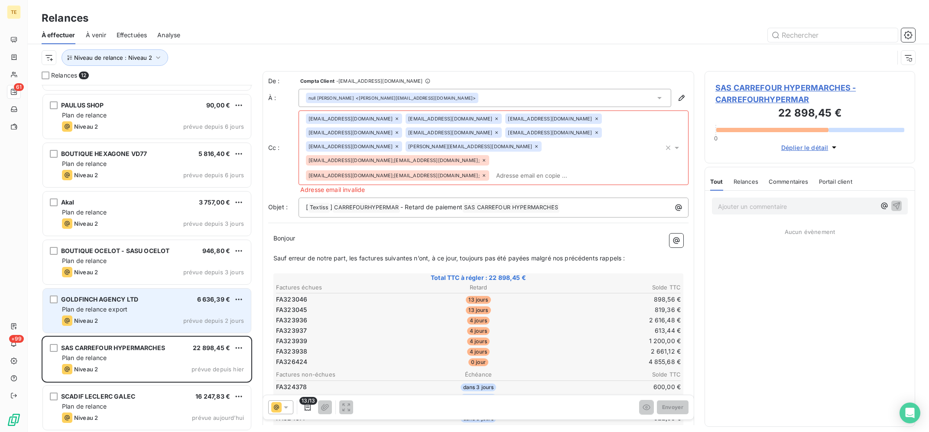
click at [151, 310] on div "Plan de relance export" at bounding box center [153, 309] width 182 height 9
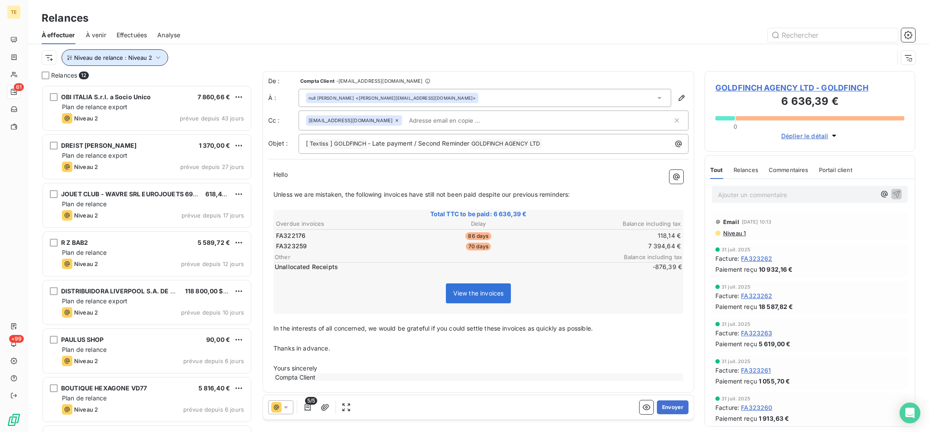
click at [116, 59] on span "Niveau de relance : Niveau 2" at bounding box center [113, 57] width 78 height 7
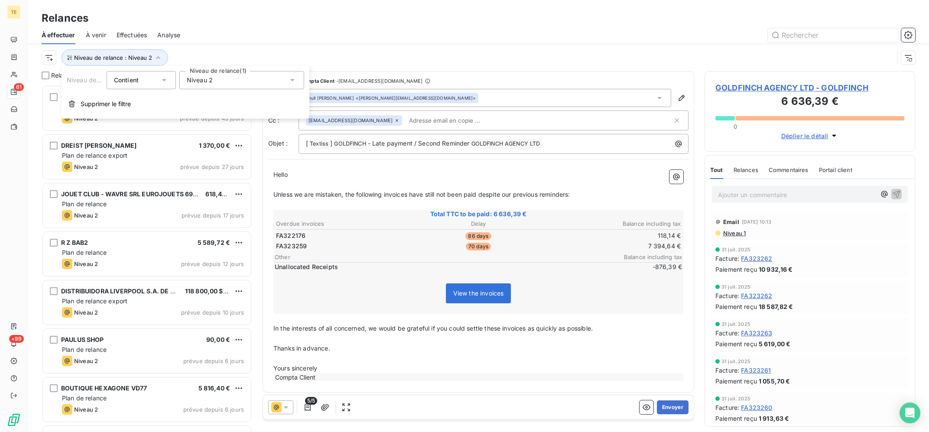
click at [191, 86] on div "Niveau 2" at bounding box center [241, 80] width 125 height 18
click at [203, 128] on span "Niveau 2" at bounding box center [209, 130] width 26 height 9
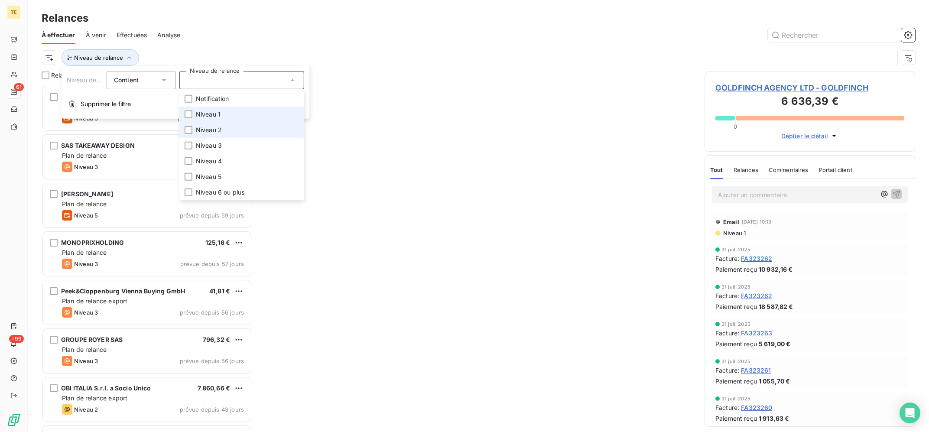
click at [201, 117] on span "Niveau 1" at bounding box center [208, 114] width 25 height 9
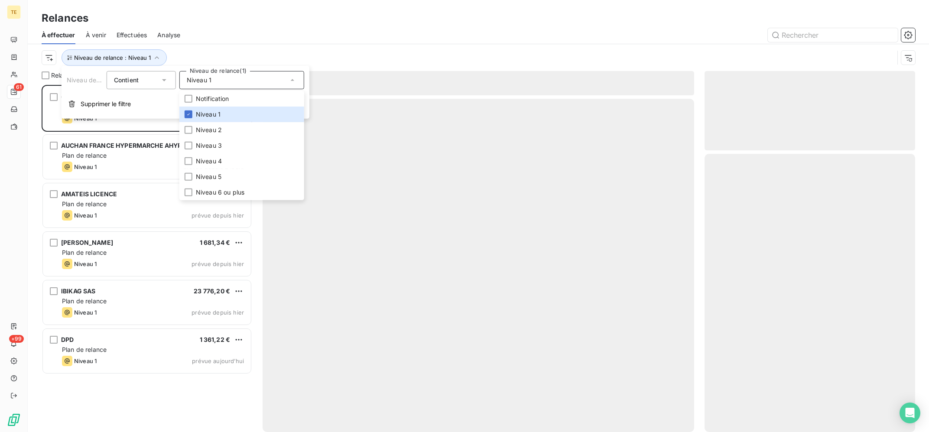
click at [298, 45] on div "Niveau de relance : Niveau 1" at bounding box center [478, 57] width 873 height 27
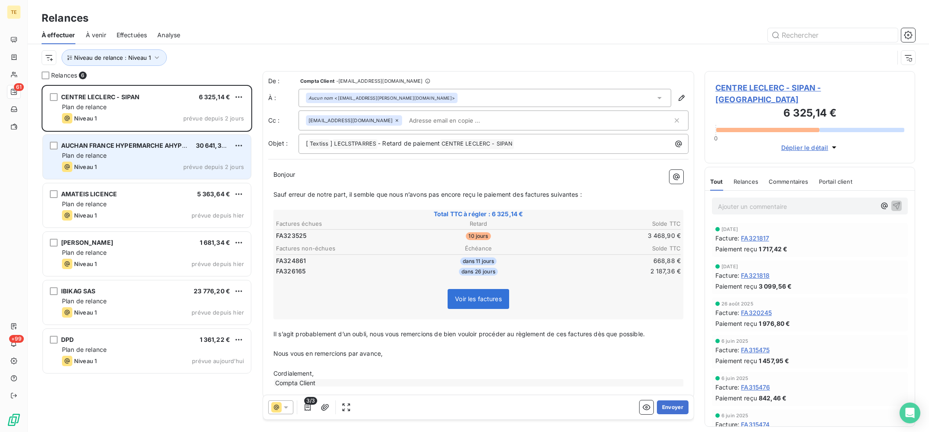
click at [141, 153] on div "Plan de relance" at bounding box center [153, 155] width 182 height 9
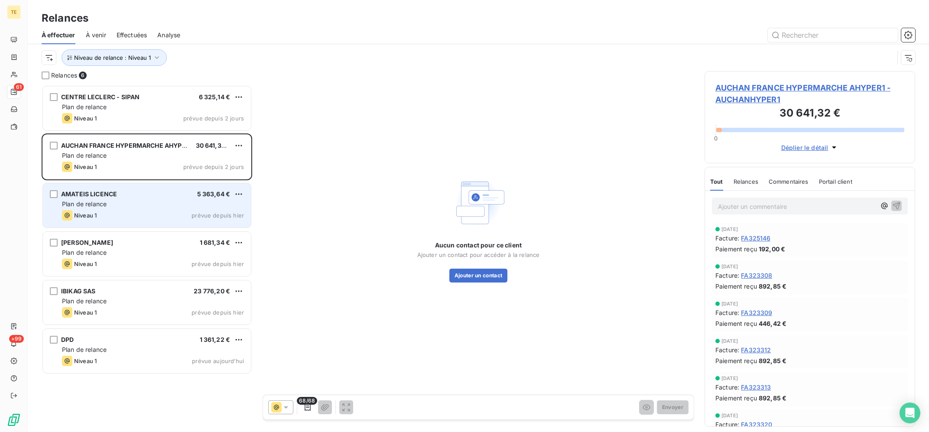
click at [128, 217] on div "Niveau 1 prévue depuis hier" at bounding box center [153, 215] width 182 height 10
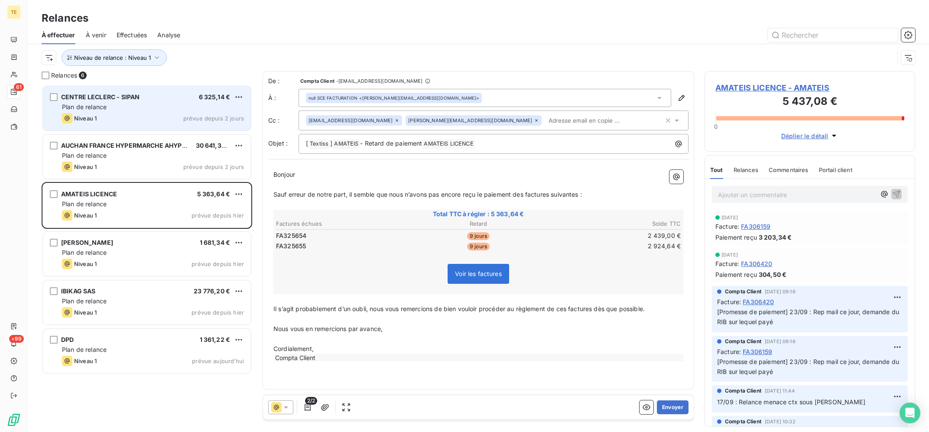
click at [104, 107] on span "Plan de relance" at bounding box center [84, 106] width 45 height 7
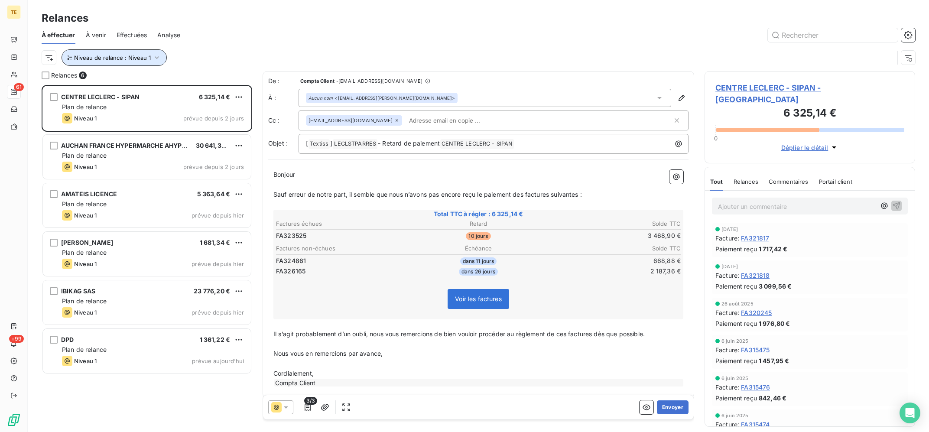
click at [121, 65] on button "Niveau de relance : Niveau 1" at bounding box center [114, 57] width 105 height 16
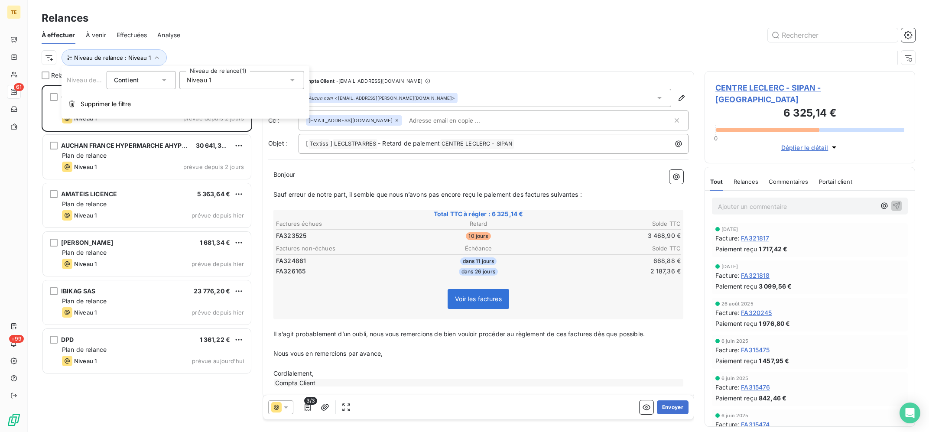
click at [207, 77] on span "Niveau 1" at bounding box center [199, 80] width 25 height 9
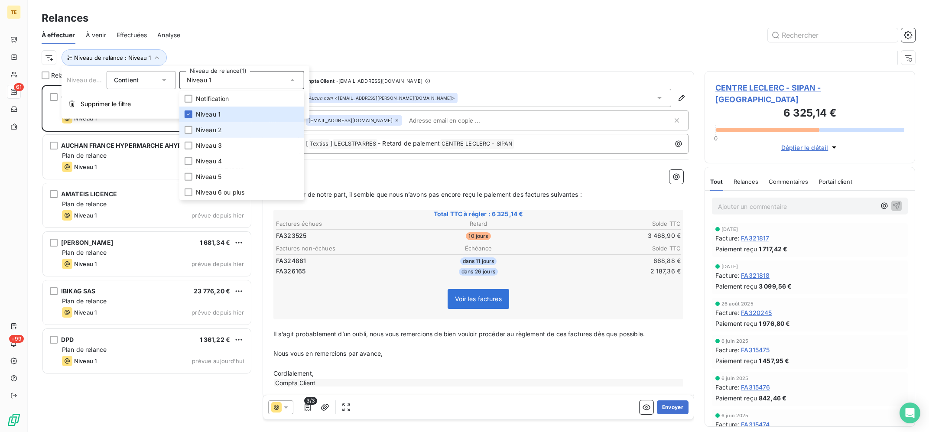
click at [214, 130] on span "Niveau 2" at bounding box center [209, 130] width 26 height 9
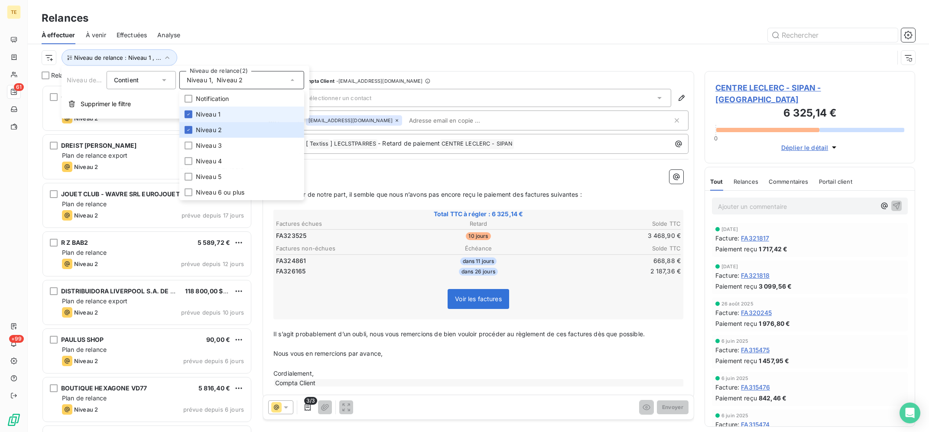
scroll to position [347, 210]
click at [220, 114] on span "Niveau 1" at bounding box center [208, 114] width 25 height 9
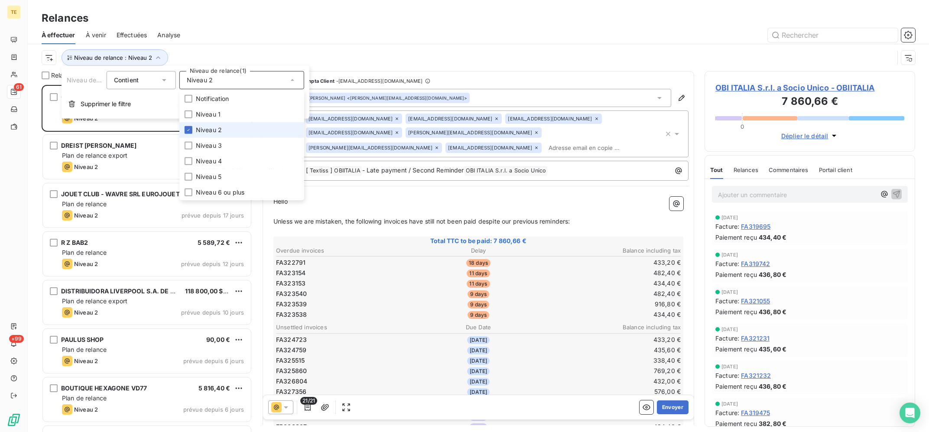
click at [221, 127] on span "Niveau 2" at bounding box center [209, 130] width 26 height 9
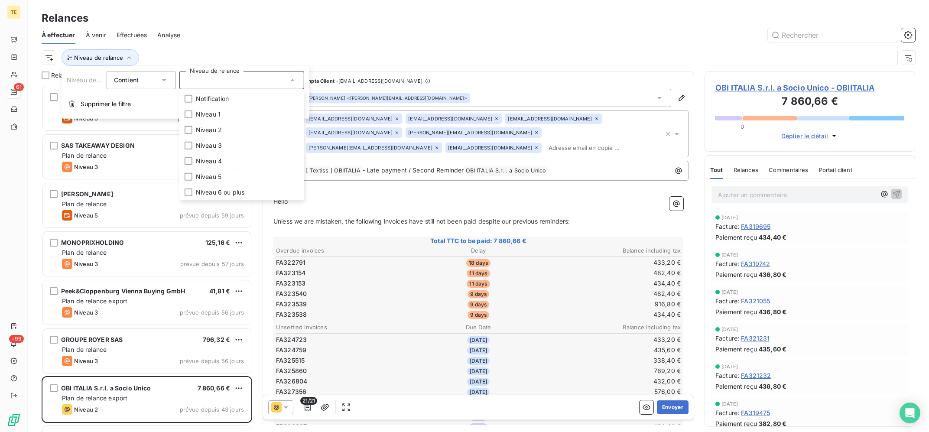
click at [326, 38] on div at bounding box center [553, 35] width 724 height 14
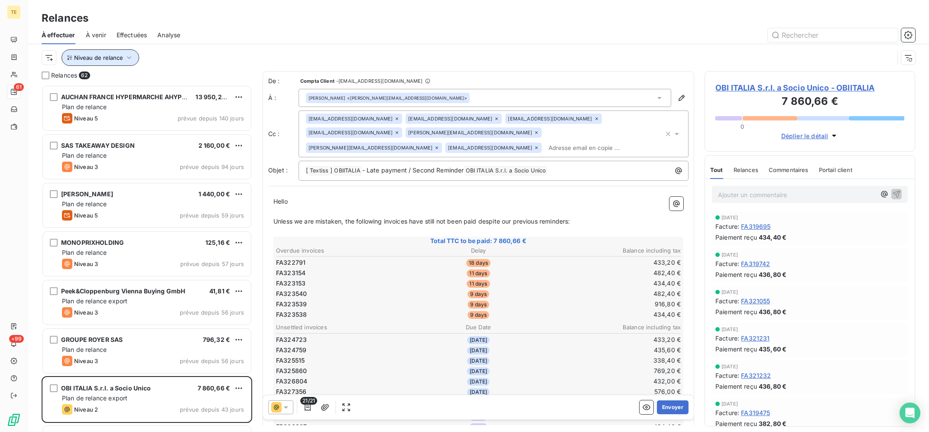
click at [105, 59] on span "Niveau de relance" at bounding box center [98, 57] width 49 height 7
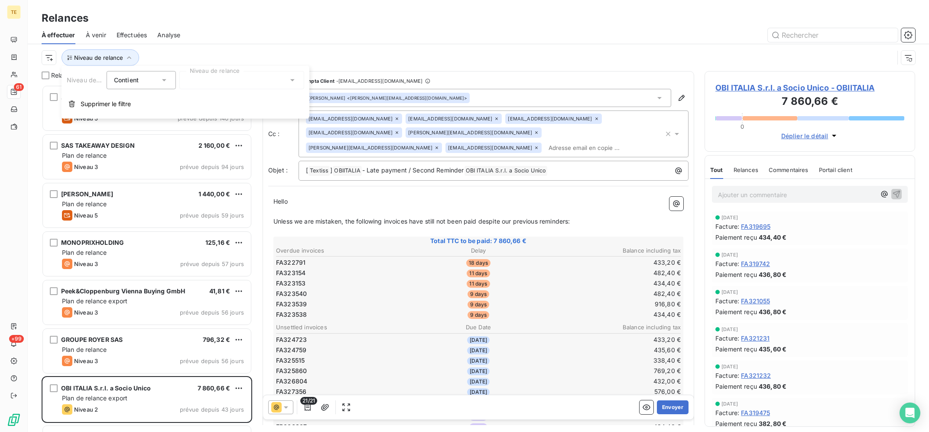
click at [269, 16] on div "Relances" at bounding box center [478, 18] width 901 height 16
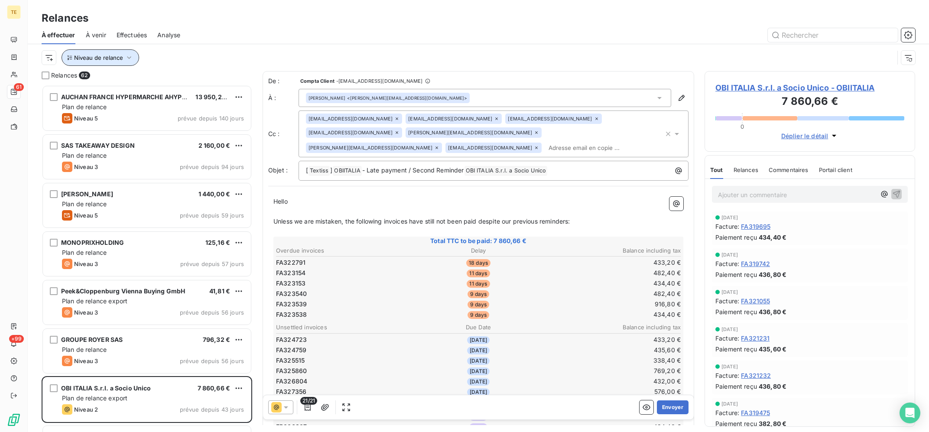
click at [112, 58] on span "Niveau de relance" at bounding box center [98, 57] width 49 height 7
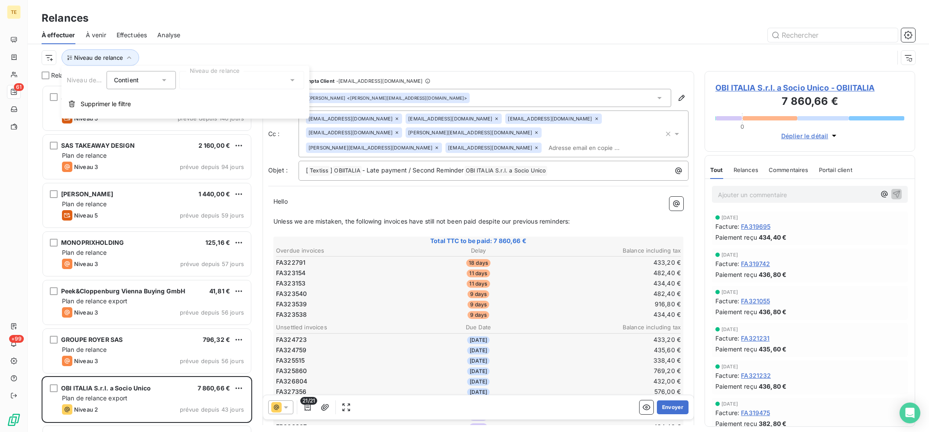
click at [230, 83] on div at bounding box center [241, 80] width 125 height 18
click at [230, 115] on li "Niveau 1" at bounding box center [241, 115] width 125 height 16
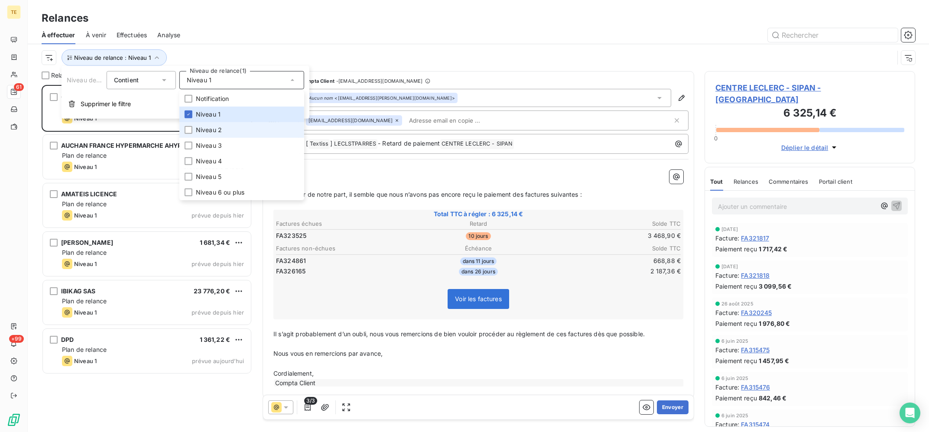
click at [224, 130] on li "Niveau 2" at bounding box center [241, 130] width 125 height 16
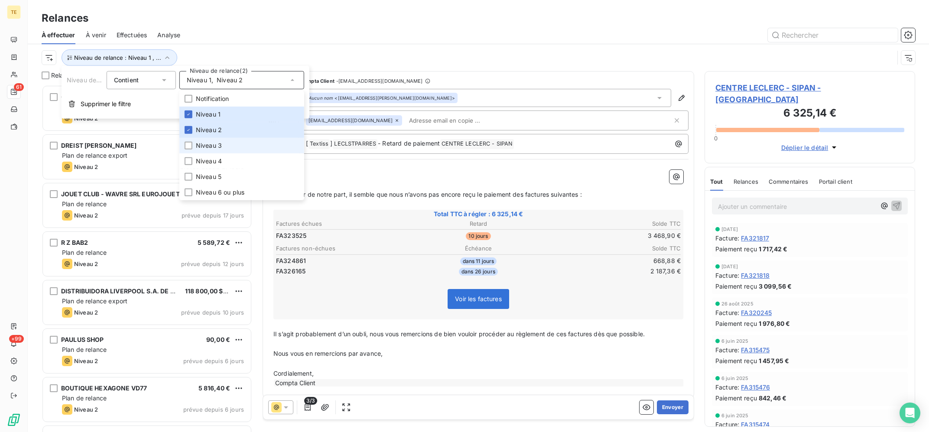
click at [223, 142] on li "Niveau 3" at bounding box center [241, 146] width 125 height 16
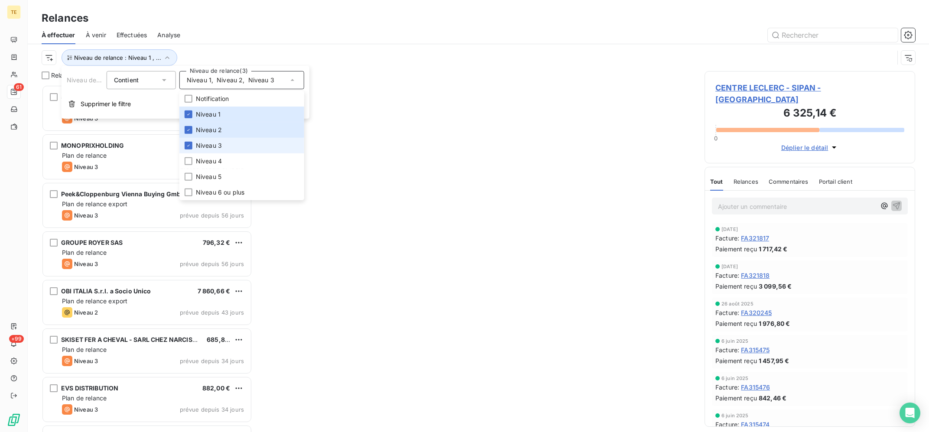
scroll to position [347, 210]
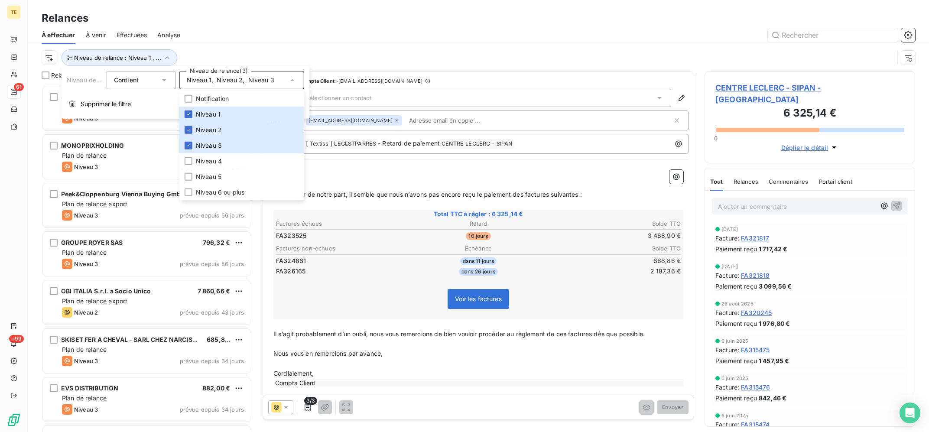
click at [254, 39] on div at bounding box center [553, 35] width 724 height 14
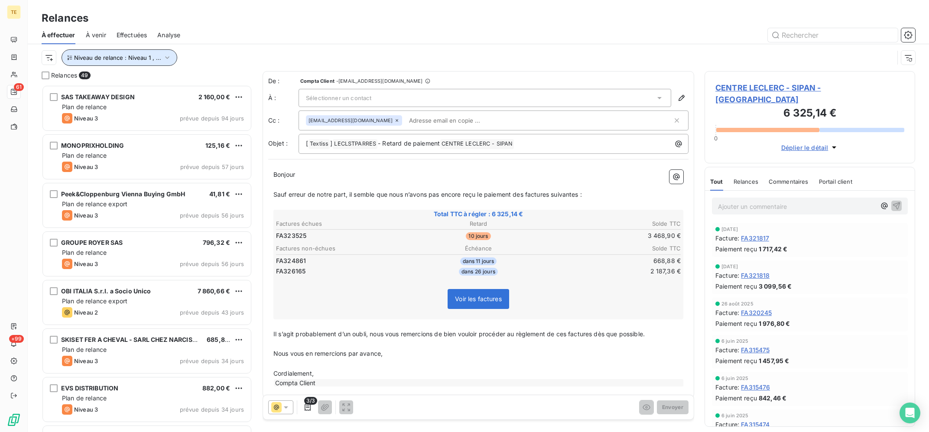
click at [138, 56] on span "Niveau de relance : Niveau 1 , ..." at bounding box center [117, 57] width 87 height 7
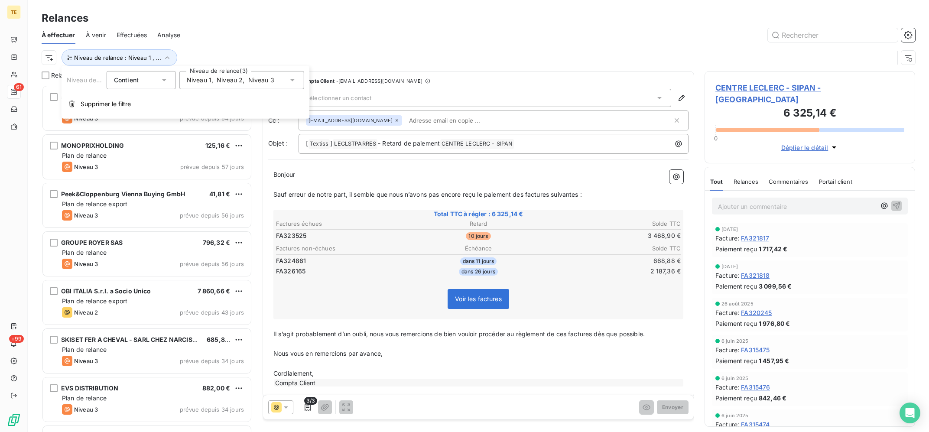
click at [235, 79] on span "Niveau 2" at bounding box center [230, 80] width 26 height 9
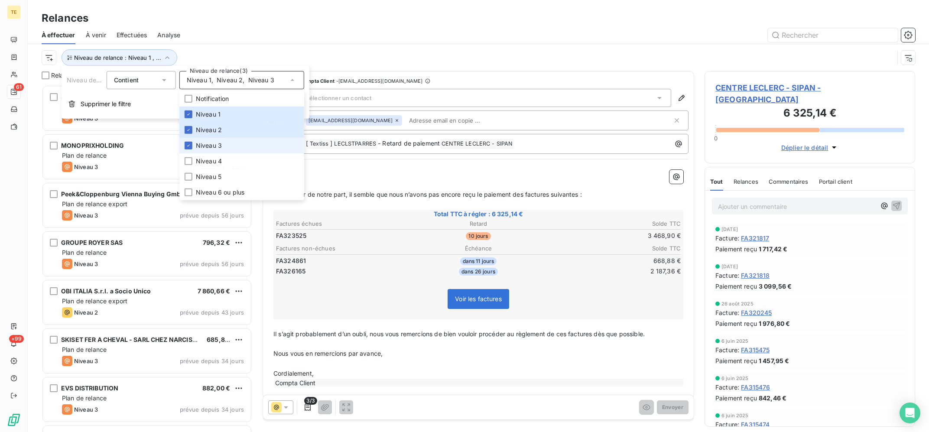
click at [228, 143] on li "Niveau 3" at bounding box center [241, 146] width 125 height 16
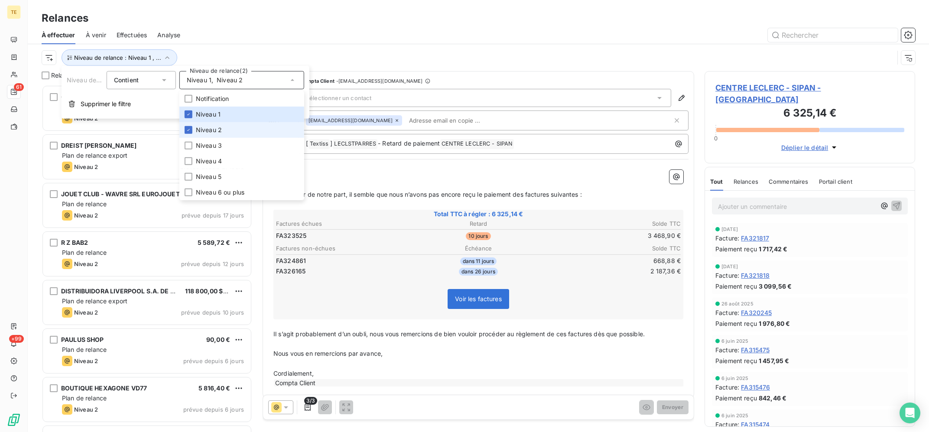
click at [225, 133] on li "Niveau 2" at bounding box center [241, 130] width 125 height 16
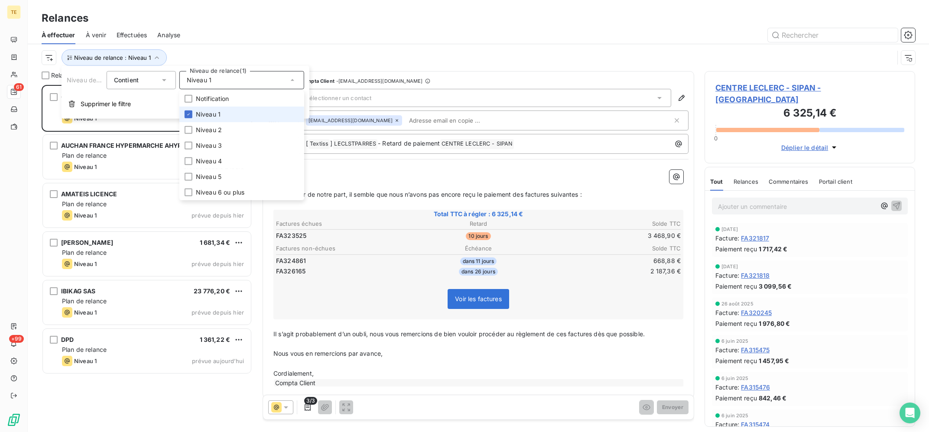
click at [228, 113] on li "Niveau 1" at bounding box center [241, 115] width 125 height 16
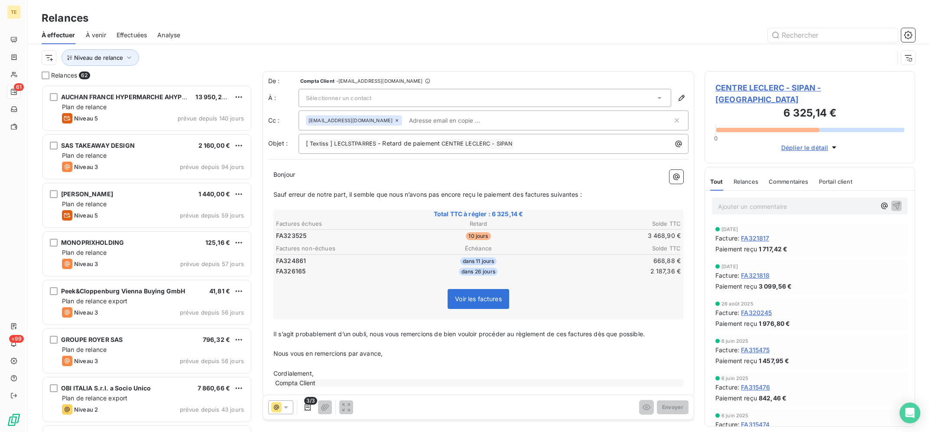
click at [281, 13] on div "Relances" at bounding box center [478, 18] width 901 height 16
click at [119, 41] on div "Effectuées" at bounding box center [132, 35] width 31 height 18
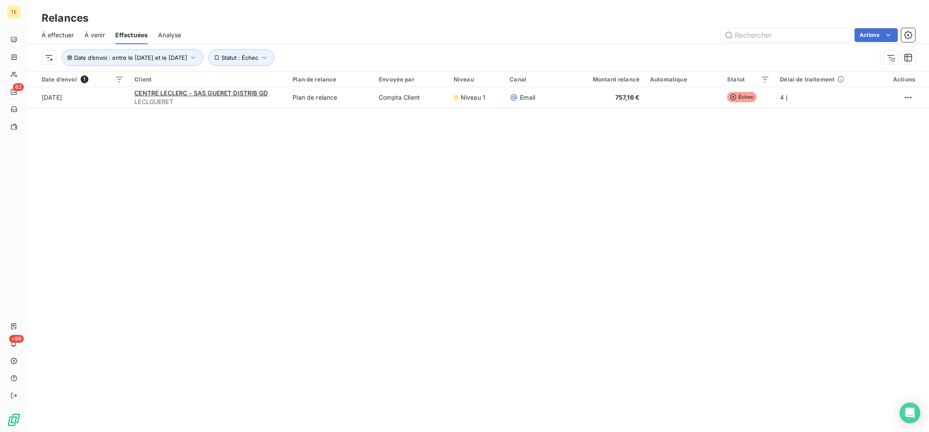
click at [64, 32] on span "À effectuer" at bounding box center [58, 35] width 32 height 9
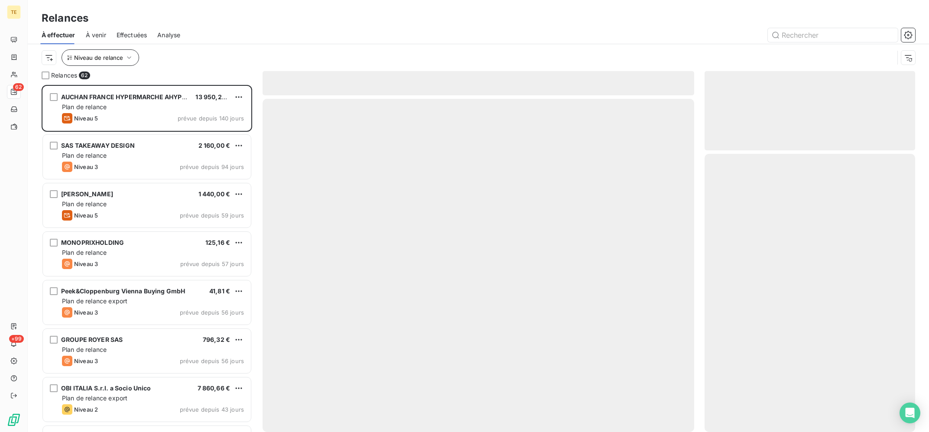
scroll to position [347, 210]
click at [109, 55] on span "Niveau de relance" at bounding box center [98, 57] width 49 height 7
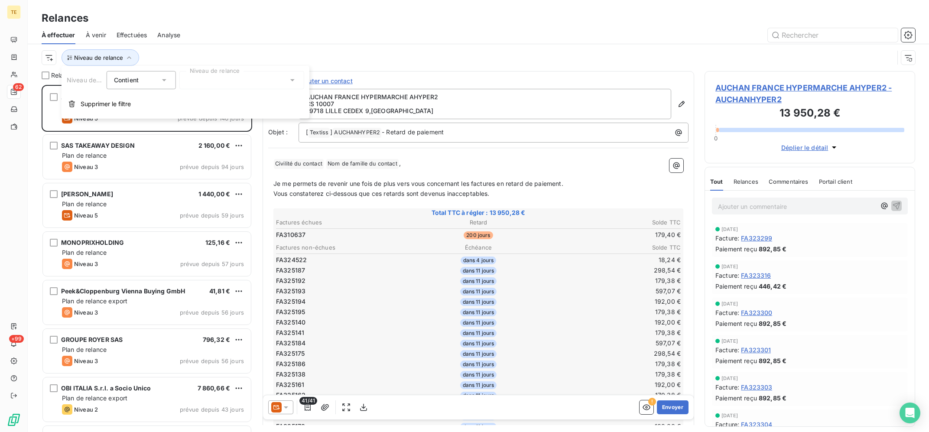
click at [254, 83] on div at bounding box center [241, 80] width 125 height 18
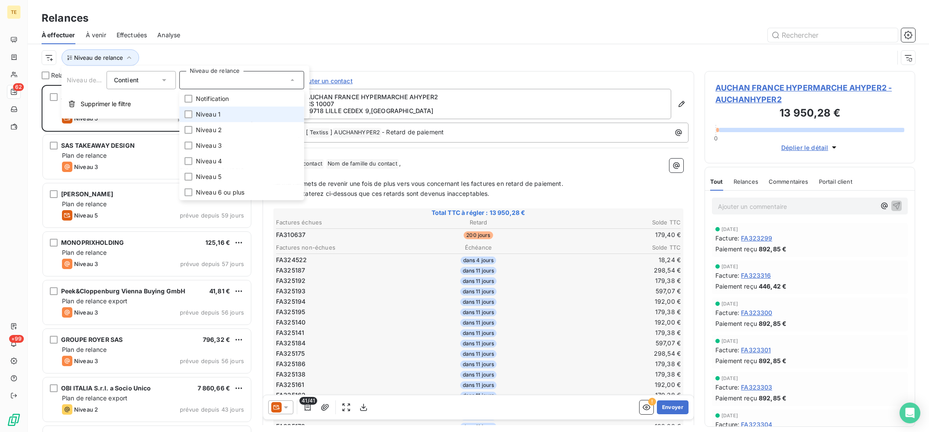
click at [240, 117] on li "Niveau 1" at bounding box center [241, 115] width 125 height 16
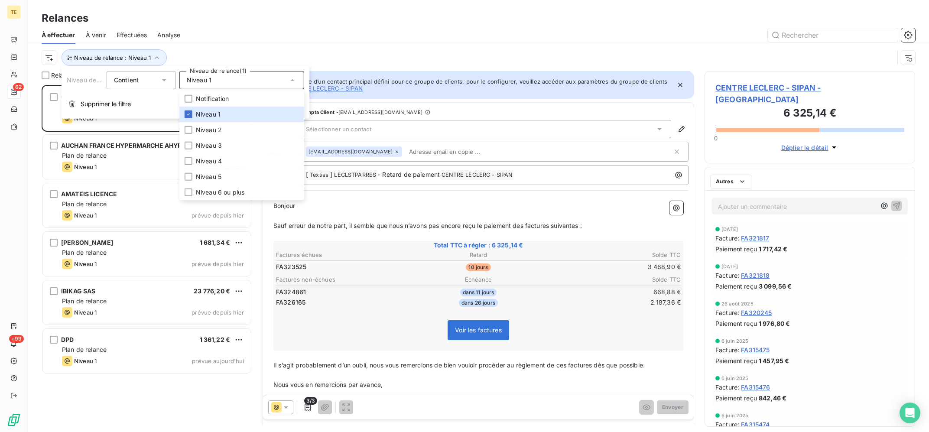
scroll to position [347, 210]
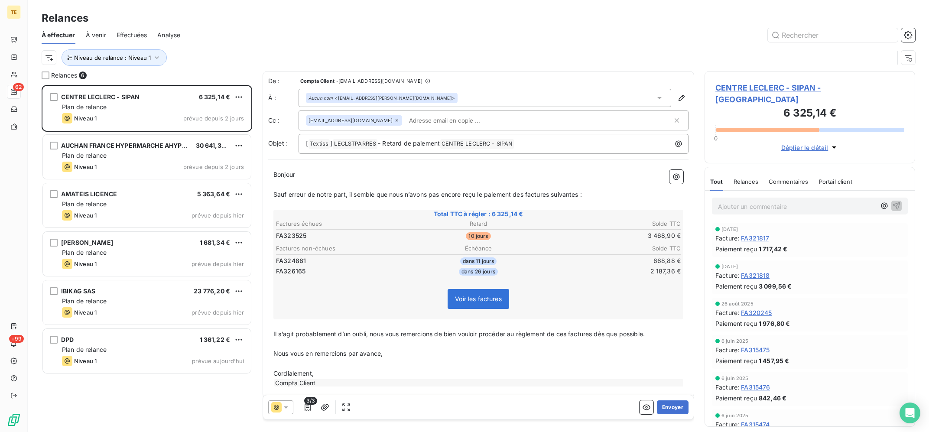
click at [349, 48] on div "Niveau de relance : Niveau 1" at bounding box center [478, 57] width 873 height 27
click at [135, 60] on span "Niveau de relance : Niveau 1" at bounding box center [112, 57] width 77 height 7
click at [195, 81] on span "Niveau 1" at bounding box center [199, 80] width 25 height 9
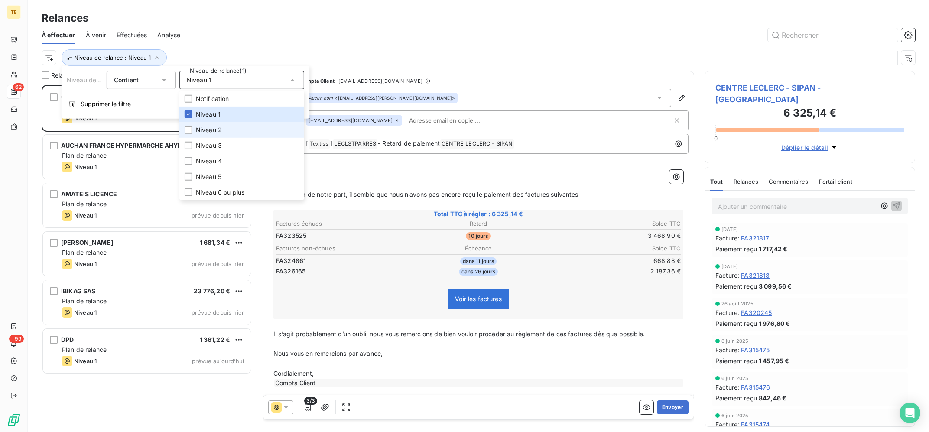
click at [240, 131] on li "Niveau 2" at bounding box center [241, 130] width 125 height 16
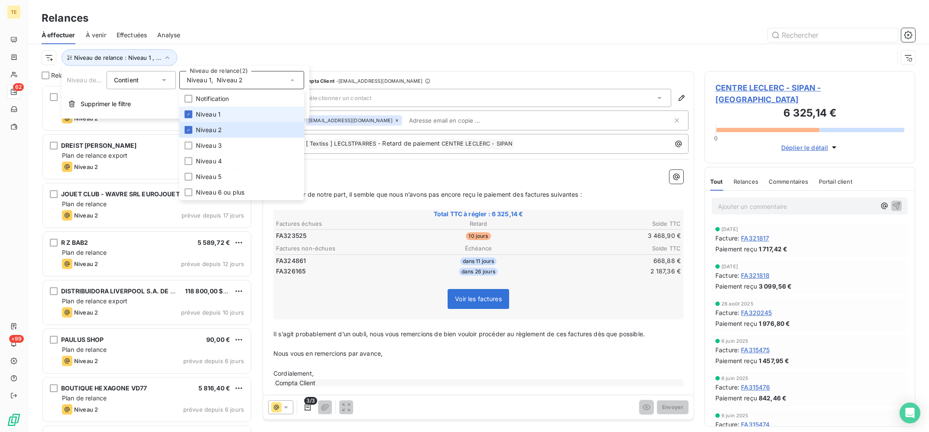
click at [232, 110] on li "Niveau 1" at bounding box center [241, 115] width 125 height 16
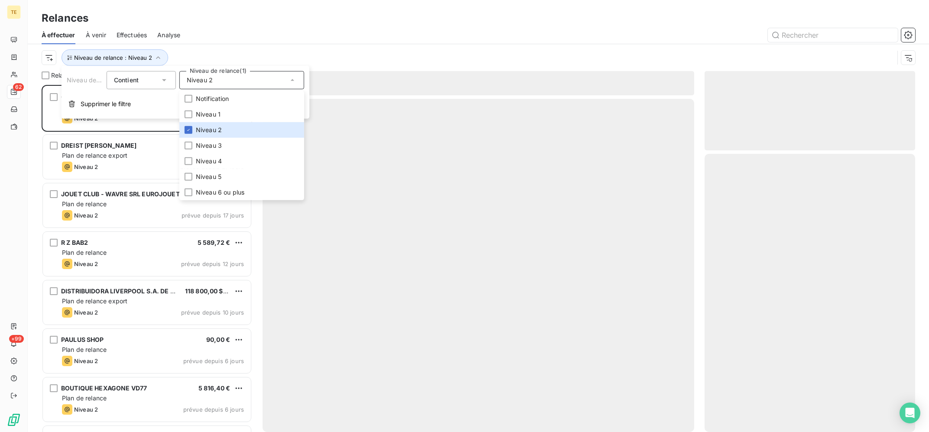
scroll to position [347, 210]
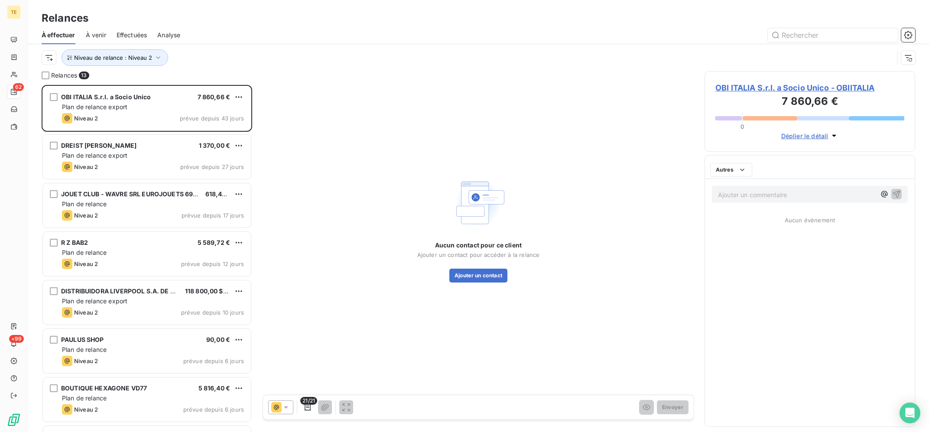
click at [279, 32] on div at bounding box center [553, 35] width 724 height 14
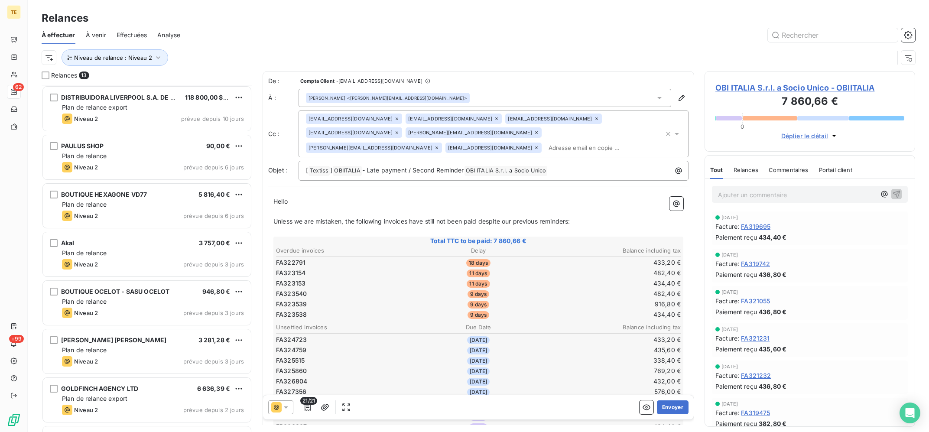
scroll to position [284, 0]
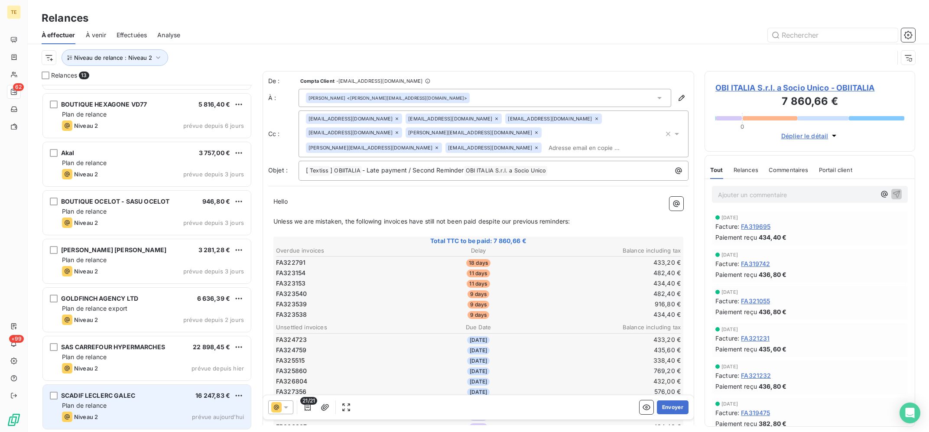
click at [125, 400] on div "SCADIF LECLERC GALEC 16 247,83 € Plan de relance Niveau 2 prévue aujourd’hui" at bounding box center [147, 407] width 208 height 44
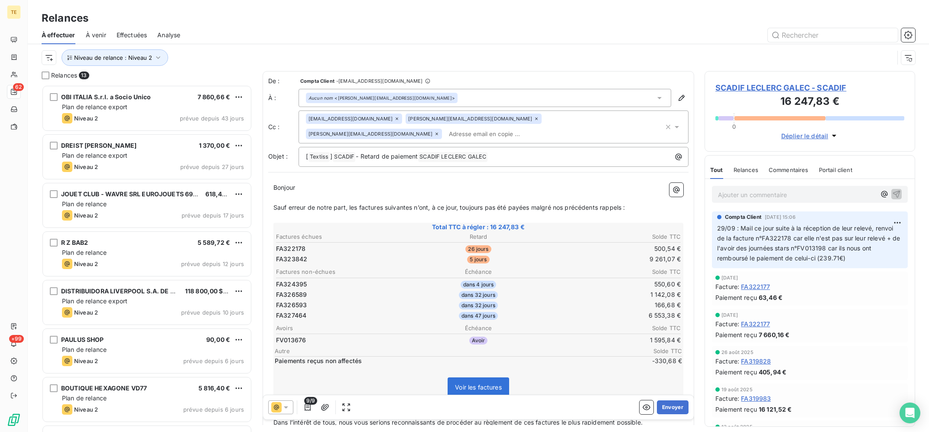
click at [133, 45] on div "Niveau de relance : Niveau 2" at bounding box center [478, 57] width 873 height 27
click at [141, 57] on span "Niveau de relance : Niveau 2" at bounding box center [113, 57] width 78 height 7
click at [221, 80] on div "Niveau 2" at bounding box center [241, 80] width 125 height 18
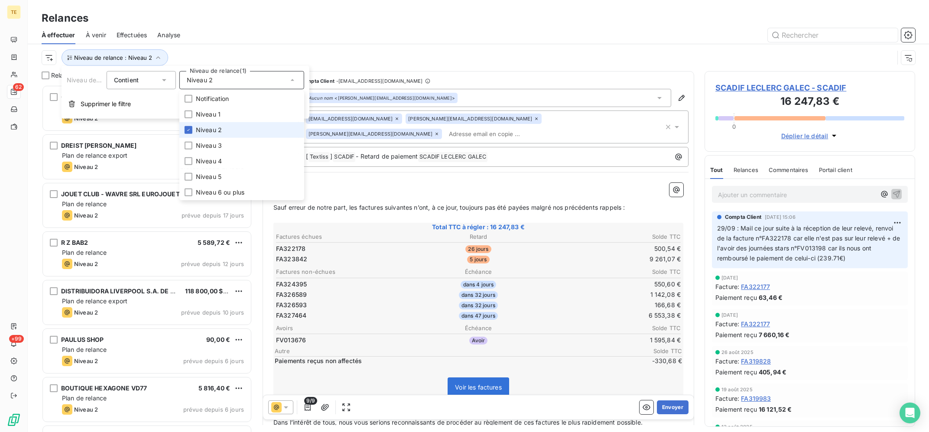
click at [240, 132] on li "Niveau 2" at bounding box center [241, 130] width 125 height 16
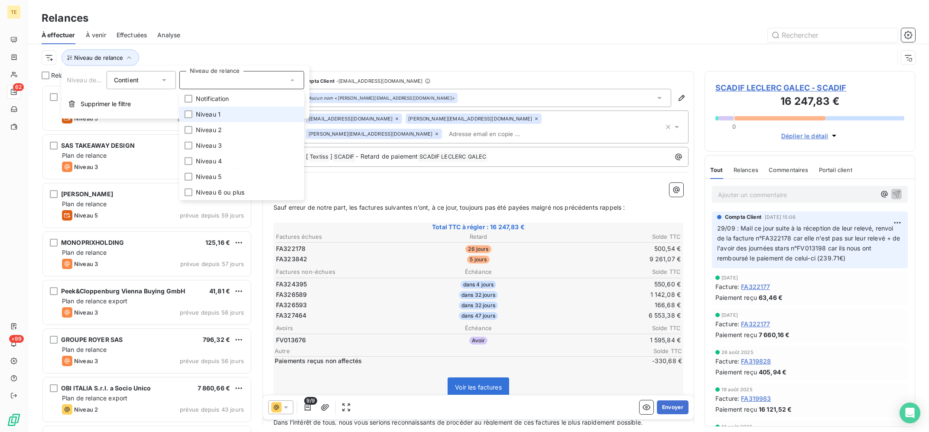
click at [234, 113] on li "Niveau 1" at bounding box center [241, 115] width 125 height 16
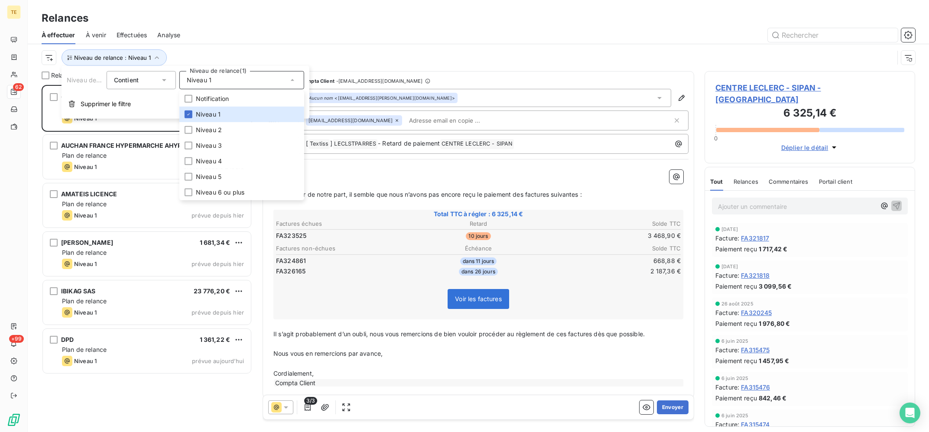
click at [253, 20] on div "Relances" at bounding box center [478, 18] width 901 height 16
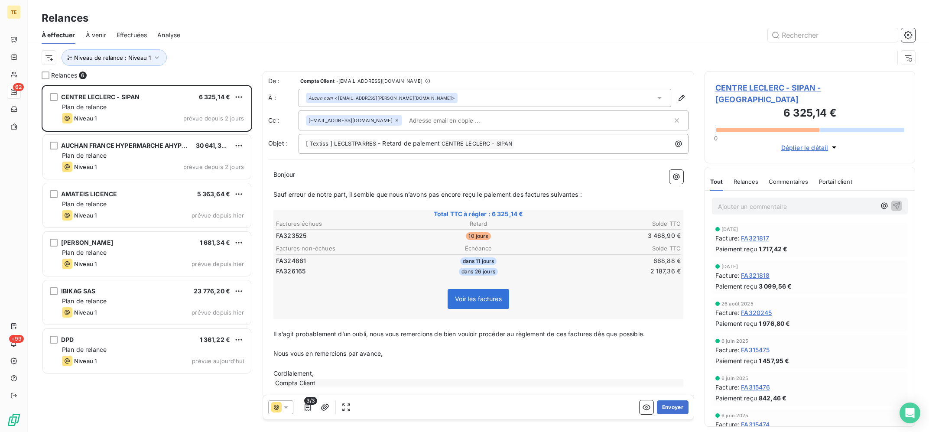
click at [259, 62] on div "Niveau de relance : Niveau 1" at bounding box center [468, 57] width 852 height 16
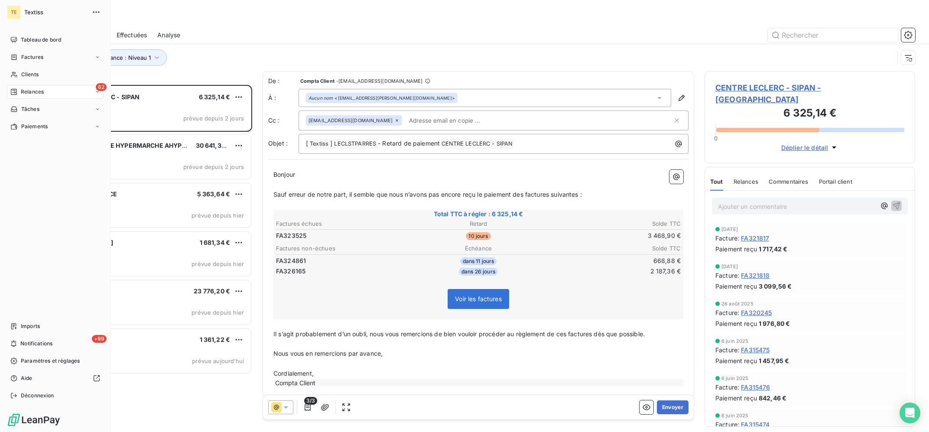
click at [23, 91] on span "Relances" at bounding box center [32, 92] width 23 height 8
click at [49, 160] on div "Analyse" at bounding box center [60, 161] width 86 height 14
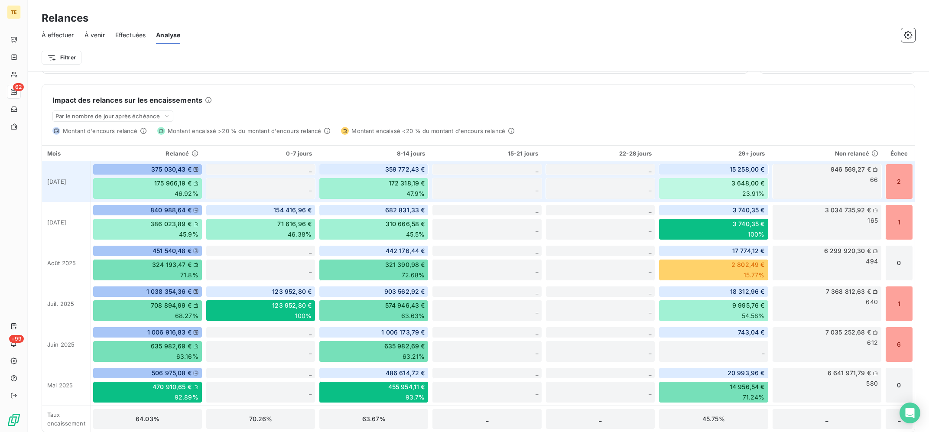
scroll to position [209, 0]
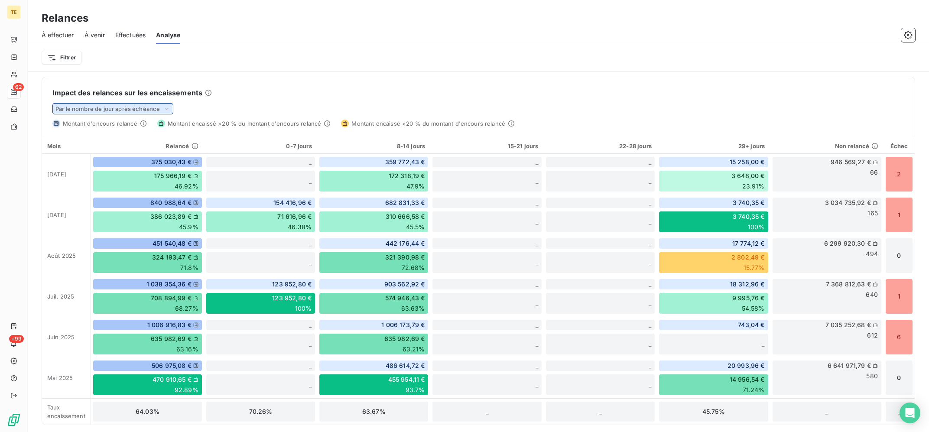
click at [153, 105] on span "Par le nombre de jour après échéance" at bounding box center [107, 108] width 104 height 7
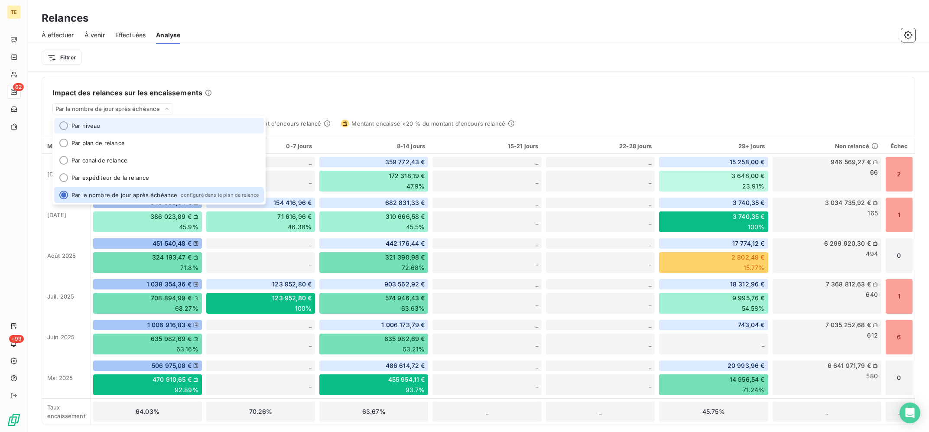
click at [120, 123] on li "Par niveau" at bounding box center [159, 126] width 210 height 16
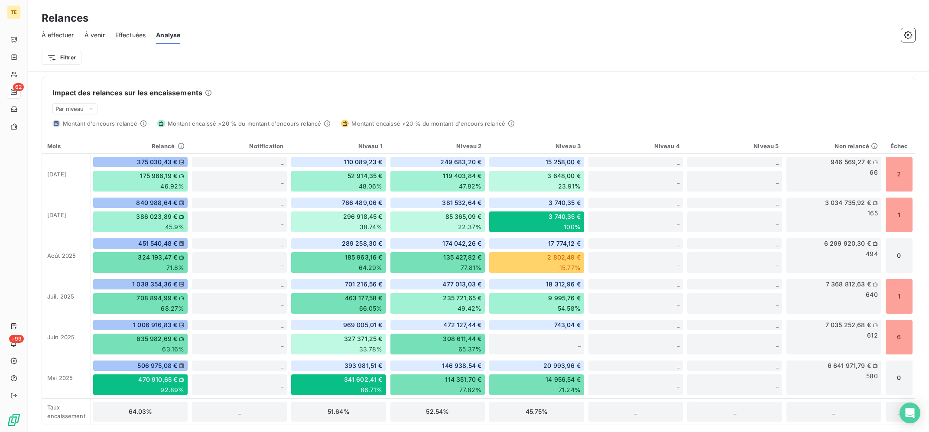
click at [358, 64] on div "Filtrer" at bounding box center [478, 57] width 873 height 16
drag, startPoint x: 150, startPoint y: 413, endPoint x: 128, endPoint y: 411, distance: 22.6
click at [128, 411] on div "64.03%" at bounding box center [140, 411] width 95 height 21
click at [150, 411] on div "64.03%" at bounding box center [140, 411] width 95 height 21
drag, startPoint x: 118, startPoint y: 168, endPoint x: 192, endPoint y: 227, distance: 95.2
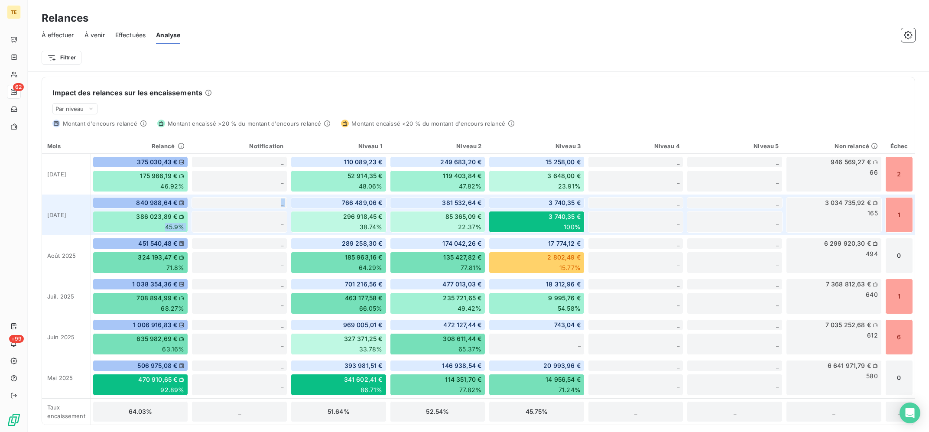
click at [192, 227] on tbody "oct. 2025 375 030,43 € 175 966,19 € 46.92% _ _ 110 089,23 € 52 914,35 € 48.06% …" at bounding box center [478, 289] width 872 height 271
drag, startPoint x: 137, startPoint y: 413, endPoint x: 120, endPoint y: 409, distance: 17.3
click at [120, 409] on div "64.03%" at bounding box center [140, 411] width 95 height 21
drag, startPoint x: 546, startPoint y: 417, endPoint x: 510, endPoint y: 407, distance: 37.7
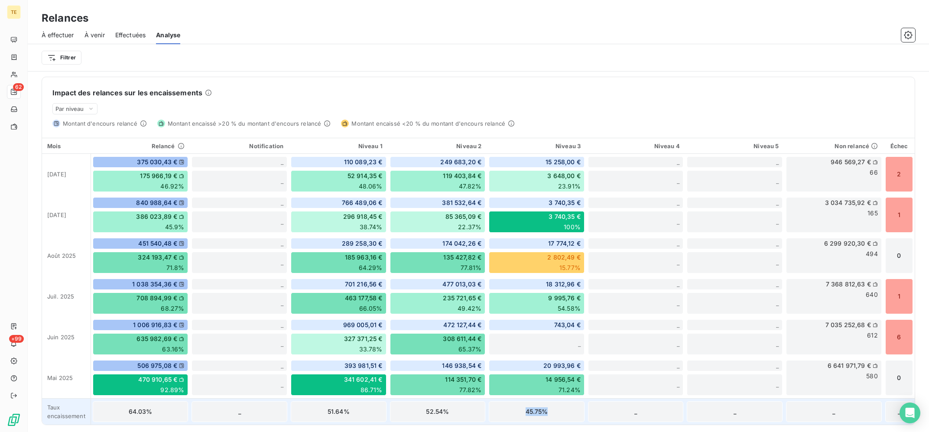
click at [510, 407] on div "45.75%" at bounding box center [537, 411] width 96 height 21
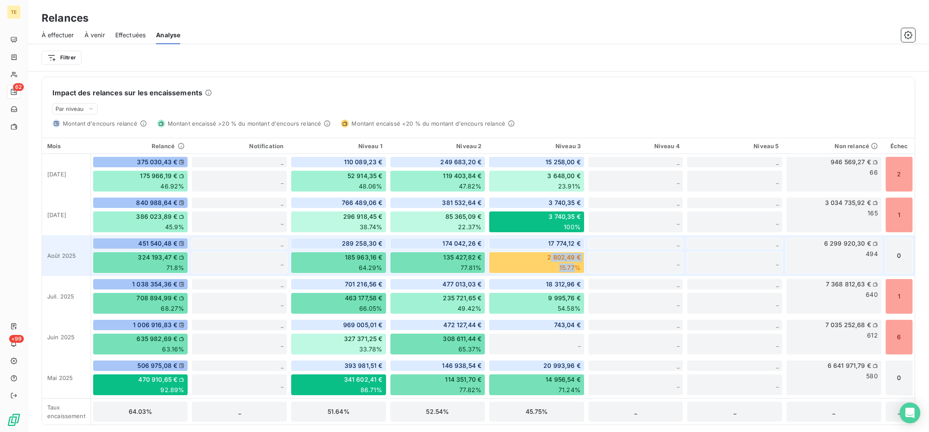
drag, startPoint x: 551, startPoint y: 265, endPoint x: 574, endPoint y: 266, distance: 23.4
click at [574, 266] on div "2 802,49 € 15.77%" at bounding box center [537, 263] width 96 height 22
click at [565, 104] on div "Impact des relances sur les encaissements Par niveau Montant d'encours relancé …" at bounding box center [478, 102] width 872 height 50
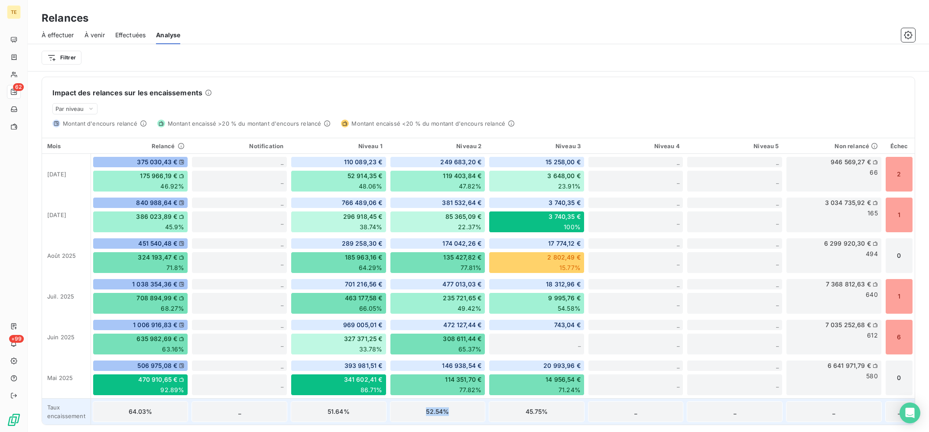
drag, startPoint x: 448, startPoint y: 411, endPoint x: 409, endPoint y: 411, distance: 38.6
click at [409, 411] on div "52.54%" at bounding box center [438, 411] width 96 height 21
drag, startPoint x: 543, startPoint y: 415, endPoint x: 520, endPoint y: 413, distance: 23.5
click at [520, 413] on div "45.75%" at bounding box center [537, 411] width 96 height 21
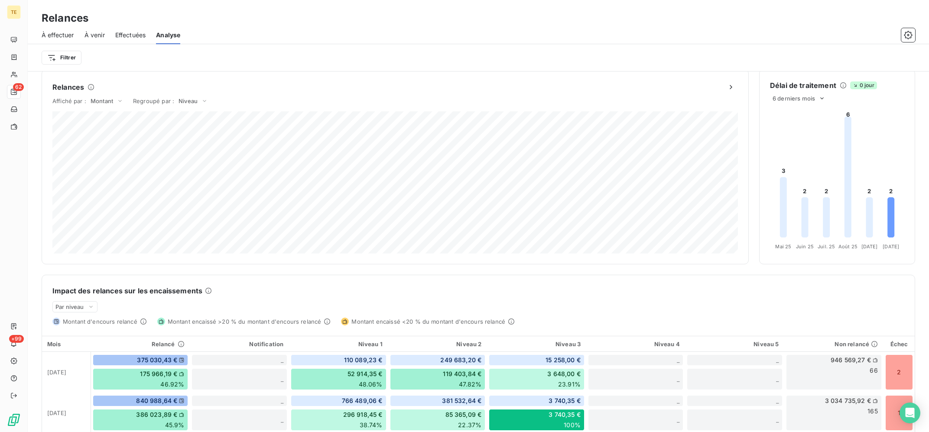
scroll to position [0, 0]
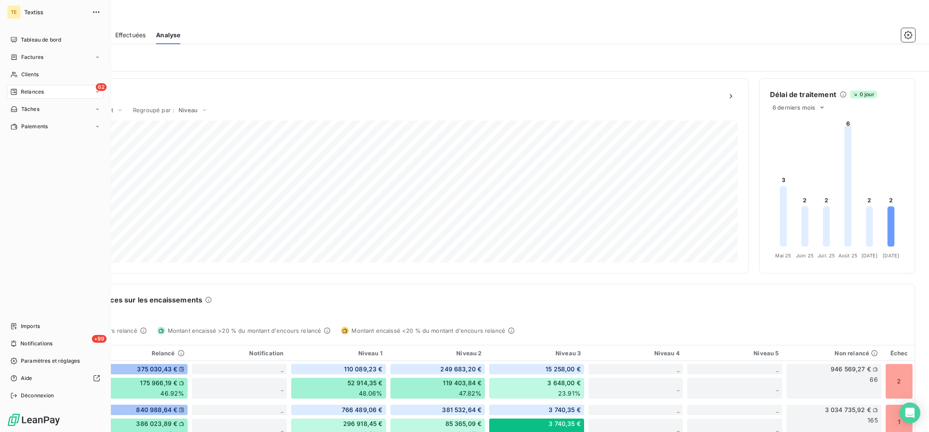
click at [41, 92] on span "Relances" at bounding box center [32, 92] width 23 height 8
click at [44, 92] on div "62 Relances" at bounding box center [55, 92] width 97 height 14
click at [41, 91] on span "Relances" at bounding box center [32, 92] width 23 height 8
click at [38, 160] on span "Analyse" at bounding box center [31, 161] width 20 height 8
click at [48, 111] on span "À effectuer" at bounding box center [35, 109] width 28 height 8
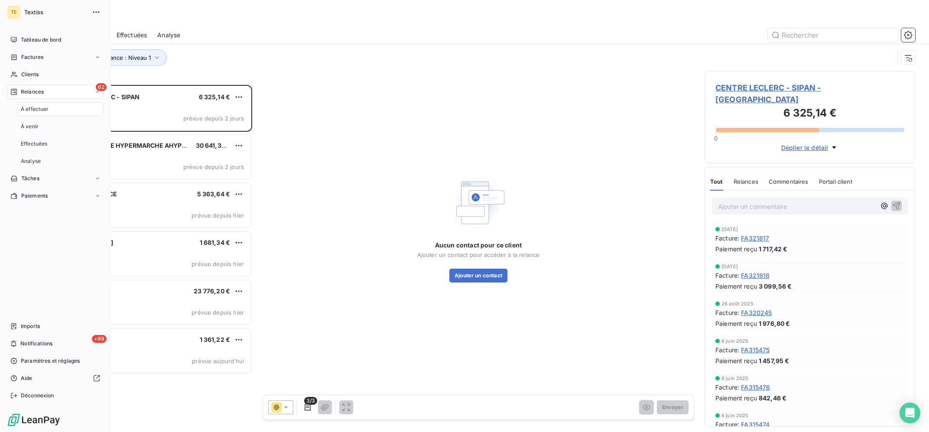
scroll to position [347, 210]
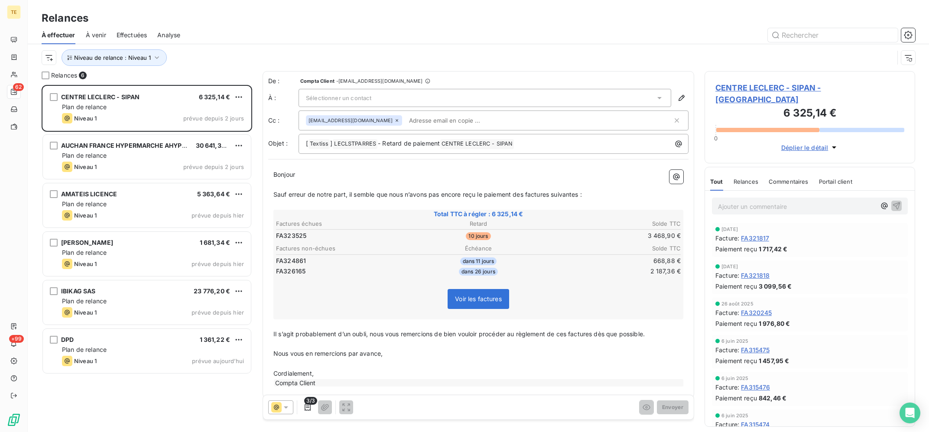
click at [249, 47] on div "Niveau de relance : Niveau 1" at bounding box center [478, 57] width 873 height 27
copy span "LECLSTPARRES"
drag, startPoint x: 896, startPoint y: 87, endPoint x: 729, endPoint y: 42, distance: 173.7
click at [734, 71] on div "CENTRE LECLERC - SIPAN - LECLSTPARRES 6 325,14 € 0 Déplier le détail Tout Relan…" at bounding box center [809, 251] width 211 height 361
click at [725, 41] on div at bounding box center [553, 35] width 724 height 14
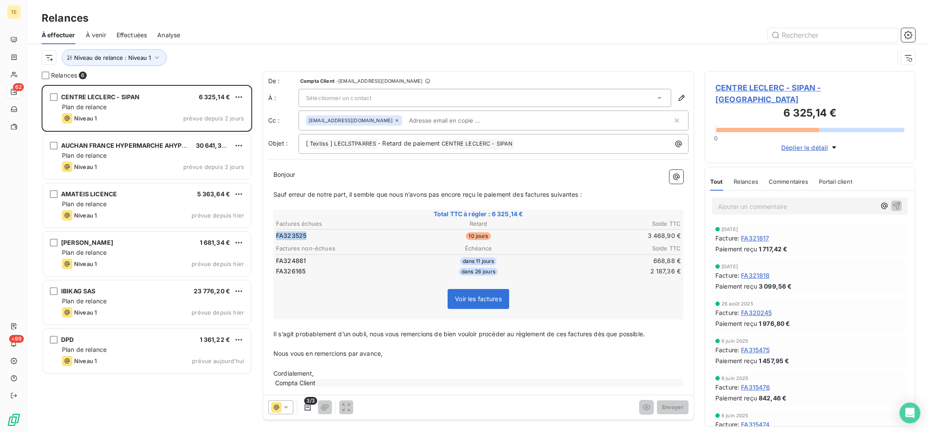
copy span "FA323525"
drag, startPoint x: 304, startPoint y: 237, endPoint x: 275, endPoint y: 233, distance: 29.2
click at [276, 233] on td "FA323525" at bounding box center [343, 236] width 135 height 10
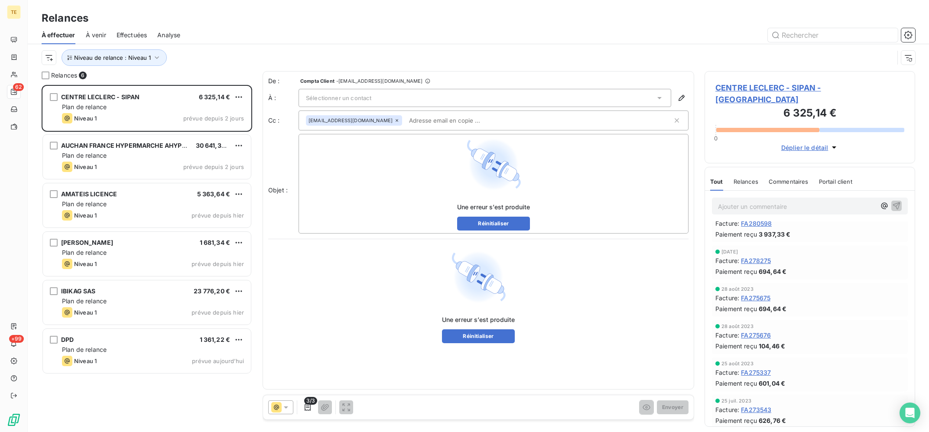
scroll to position [1796, 0]
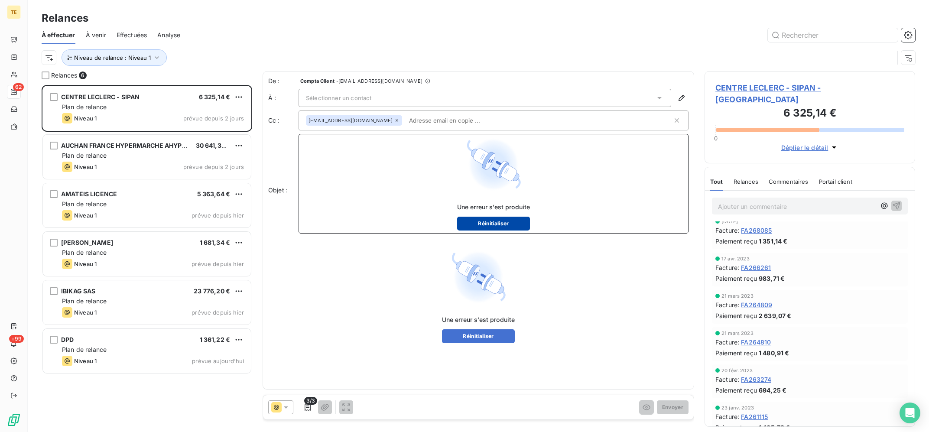
click at [495, 223] on button "Réinitialiser" at bounding box center [493, 224] width 73 height 14
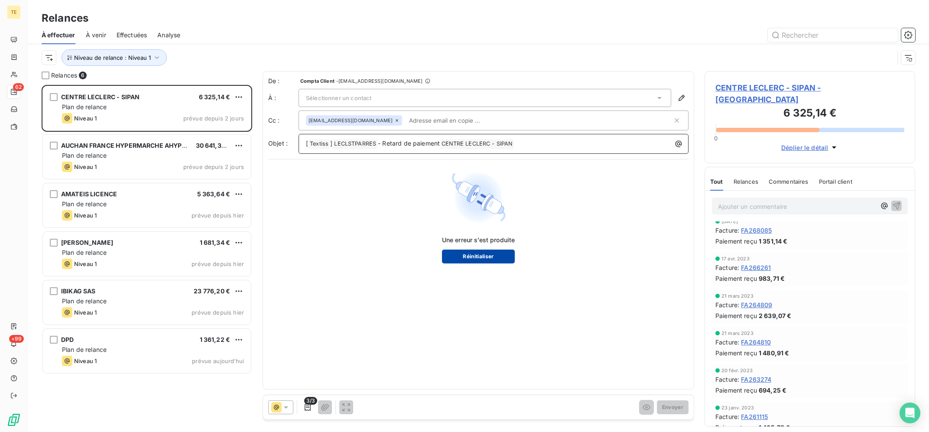
click at [483, 259] on button "Réinitialiser" at bounding box center [478, 257] width 73 height 14
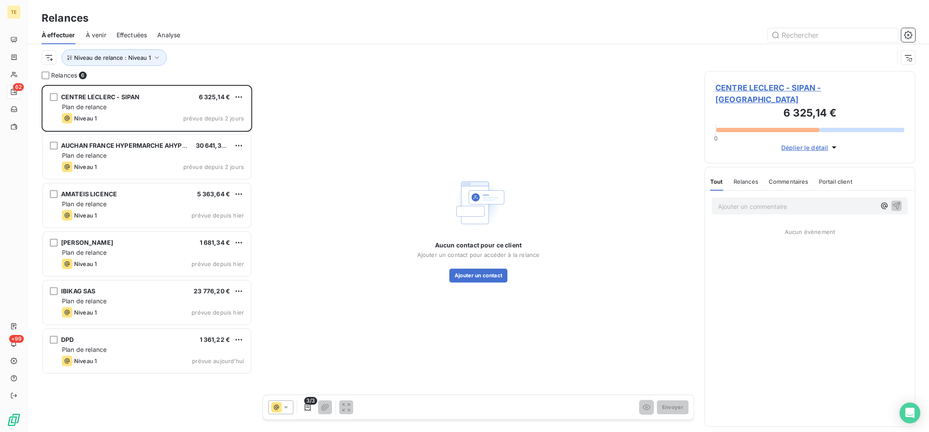
scroll to position [347, 210]
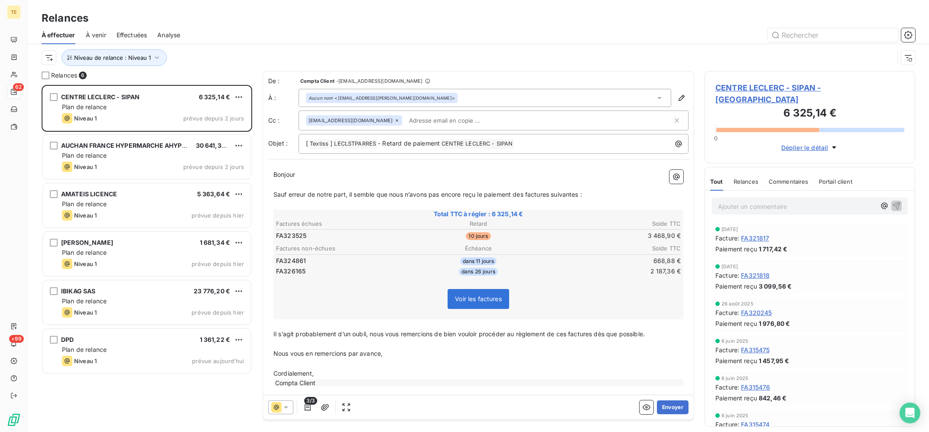
click at [500, 99] on div "Aucun nom <[EMAIL_ADDRESS][PERSON_NAME][DOMAIN_NAME]>" at bounding box center [484, 98] width 373 height 18
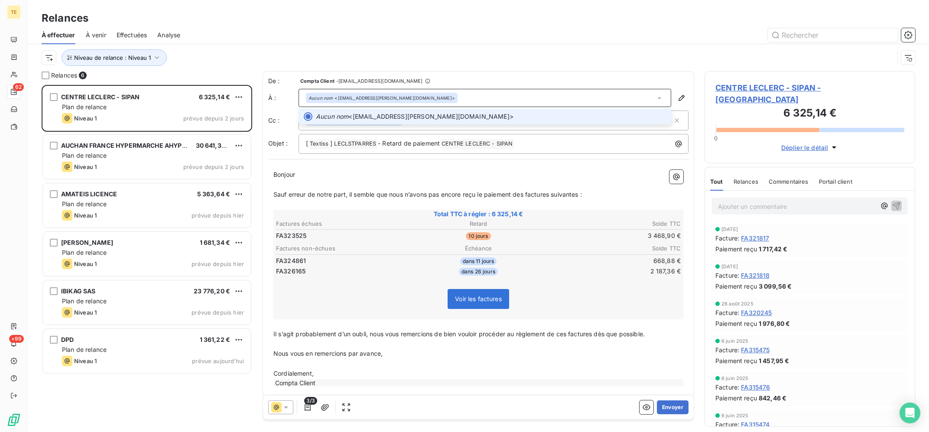
click at [621, 94] on div "Aucun nom <[EMAIL_ADDRESS][PERSON_NAME][DOMAIN_NAME]>" at bounding box center [484, 98] width 373 height 18
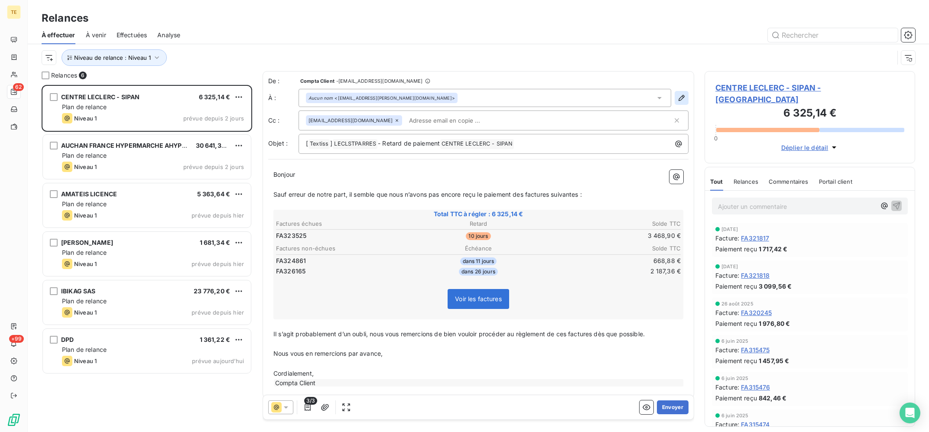
click at [683, 98] on icon "button" at bounding box center [681, 98] width 6 height 6
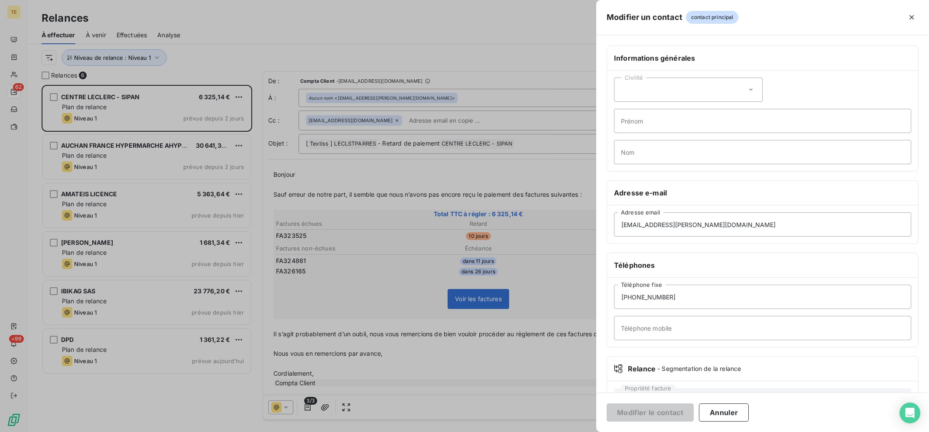
click at [415, 136] on div at bounding box center [464, 216] width 929 height 432
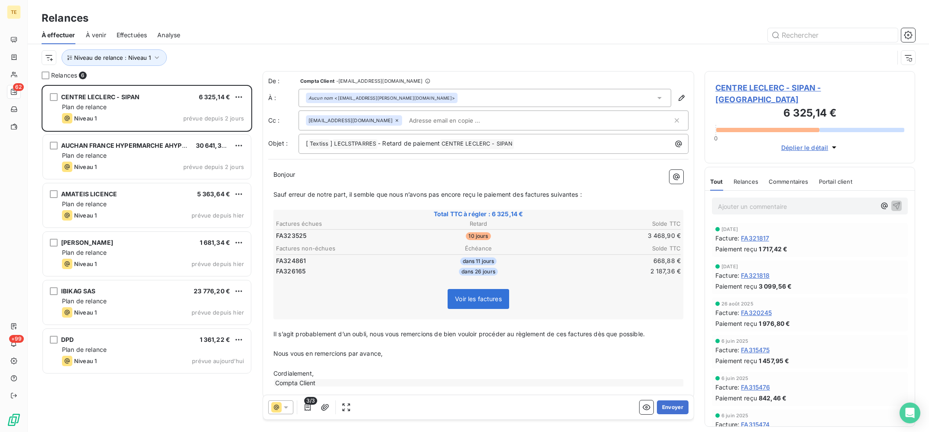
drag, startPoint x: 803, startPoint y: 80, endPoint x: 805, endPoint y: 87, distance: 6.8
click at [804, 80] on div "CENTRE LECLERC - SIPAN - LECLSTPARRES 6 325,14 € 0 Déplier le détail" at bounding box center [809, 117] width 211 height 92
click at [806, 88] on span "CENTRE LECLERC - SIPAN - [GEOGRAPHIC_DATA]" at bounding box center [809, 93] width 189 height 23
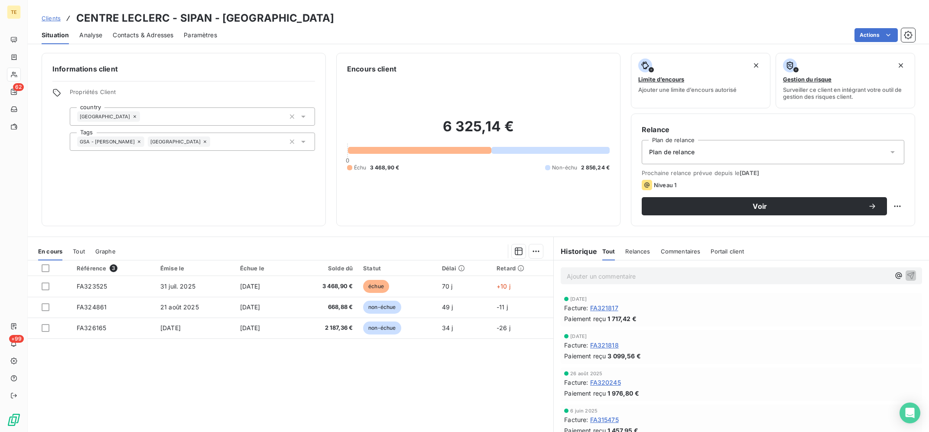
click at [136, 36] on span "Contacts & Adresses" at bounding box center [143, 35] width 61 height 9
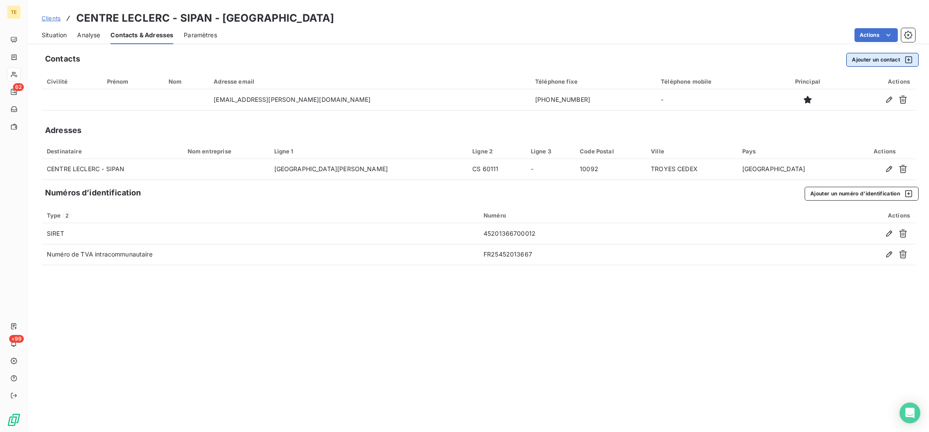
click at [862, 62] on button "Ajouter un contact" at bounding box center [882, 60] width 72 height 14
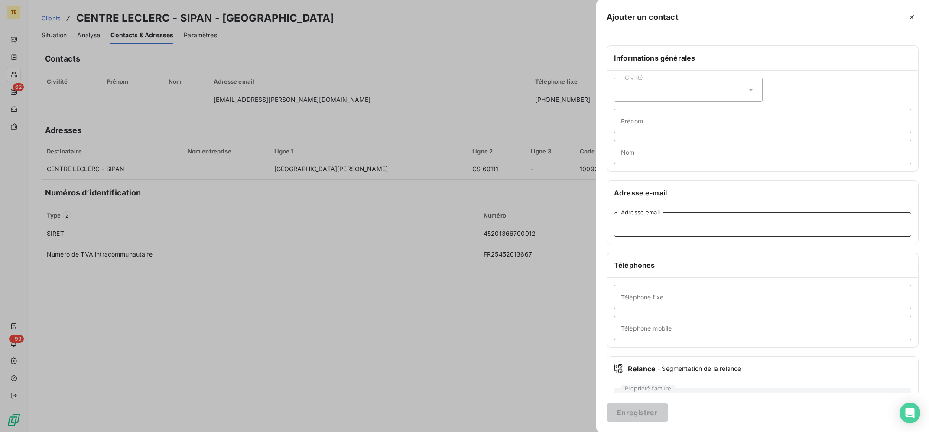
click at [667, 227] on input "Adresse email" at bounding box center [762, 224] width 297 height 24
paste input "[EMAIL_ADDRESS][DOMAIN_NAME]"
type input "[EMAIL_ADDRESS][DOMAIN_NAME]"
click at [626, 408] on button "Enregistrer" at bounding box center [637, 412] width 62 height 18
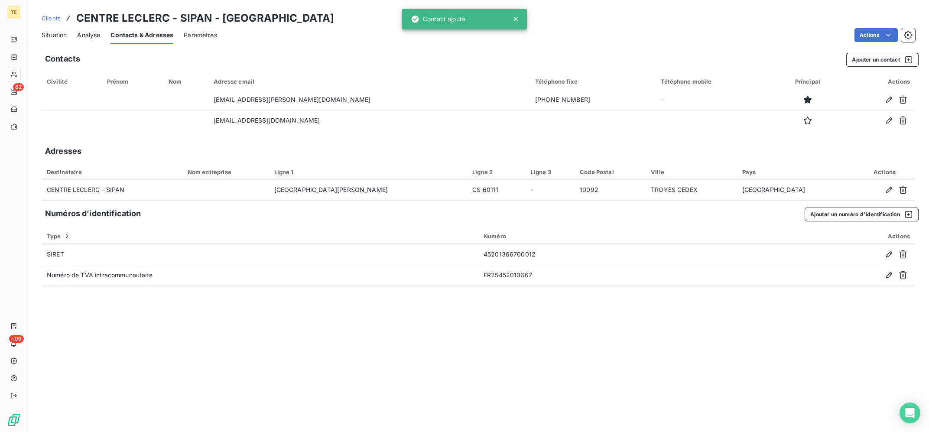
click at [287, 357] on div "Contacts Ajouter un contact Civilité Prénom Nom Adresse email Téléphone fixe Té…" at bounding box center [478, 240] width 901 height 384
click at [57, 34] on span "Situation" at bounding box center [54, 35] width 25 height 9
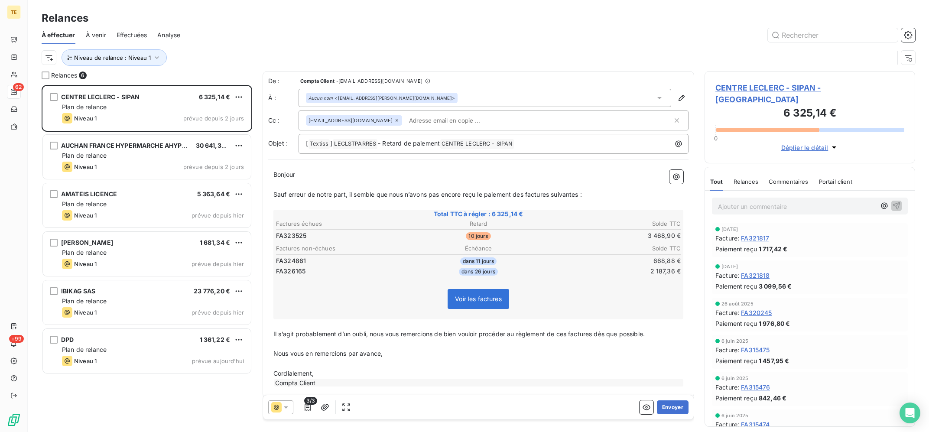
scroll to position [347, 210]
click at [442, 101] on div "Aucun nom <[EMAIL_ADDRESS][PERSON_NAME][DOMAIN_NAME]>" at bounding box center [381, 98] width 146 height 6
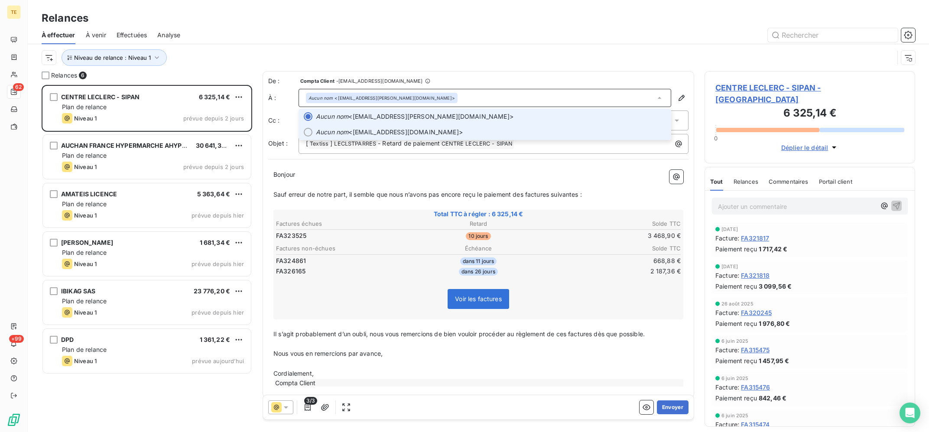
click at [401, 131] on span "Aucun nom <[EMAIL_ADDRESS][DOMAIN_NAME]>" at bounding box center [491, 132] width 350 height 9
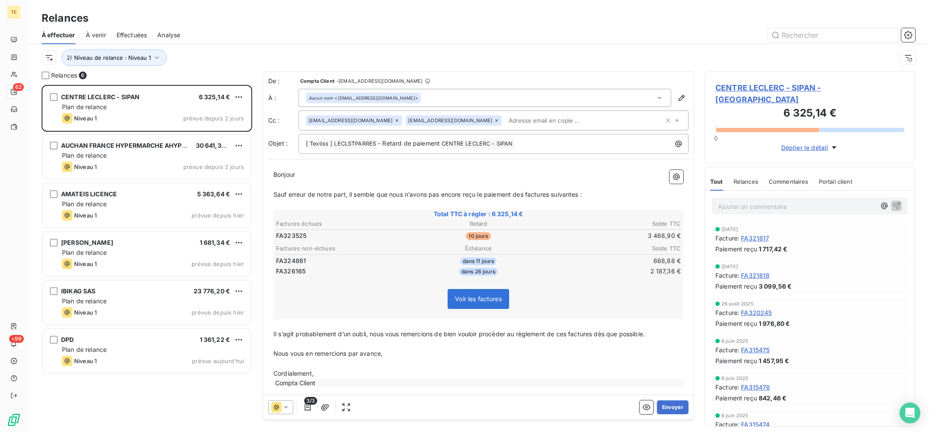
click at [498, 120] on icon at bounding box center [496, 120] width 3 height 3
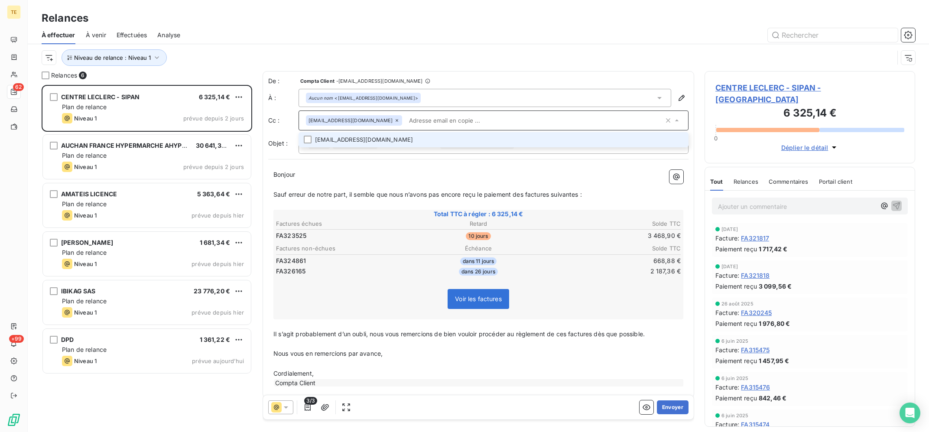
click at [502, 119] on input "text" at bounding box center [534, 120] width 258 height 13
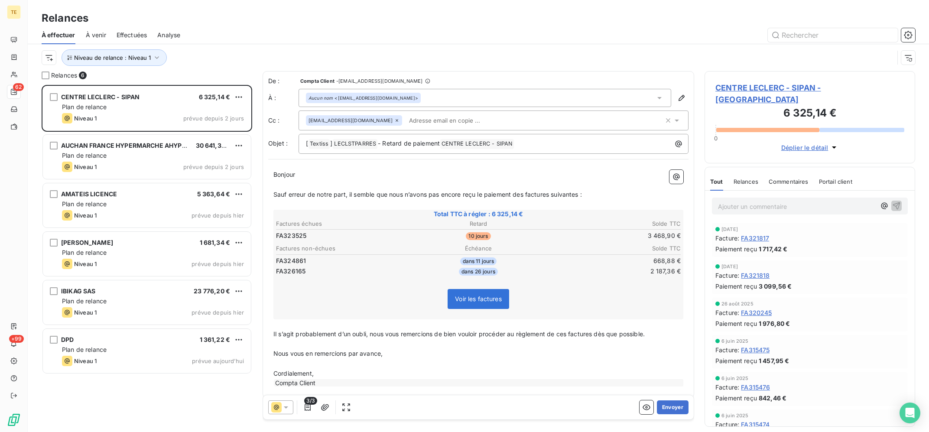
click at [518, 44] on div "À effectuer À venir Effectuées Analyse" at bounding box center [478, 35] width 901 height 18
drag, startPoint x: 313, startPoint y: 235, endPoint x: 273, endPoint y: 231, distance: 39.6
click at [276, 231] on td "FA323525" at bounding box center [343, 236] width 135 height 10
click at [314, 231] on table "Factures échues Retard Solde TTC FA323525 10 jours 3 468,90 €" at bounding box center [478, 229] width 407 height 23
drag, startPoint x: 307, startPoint y: 235, endPoint x: 280, endPoint y: 237, distance: 26.9
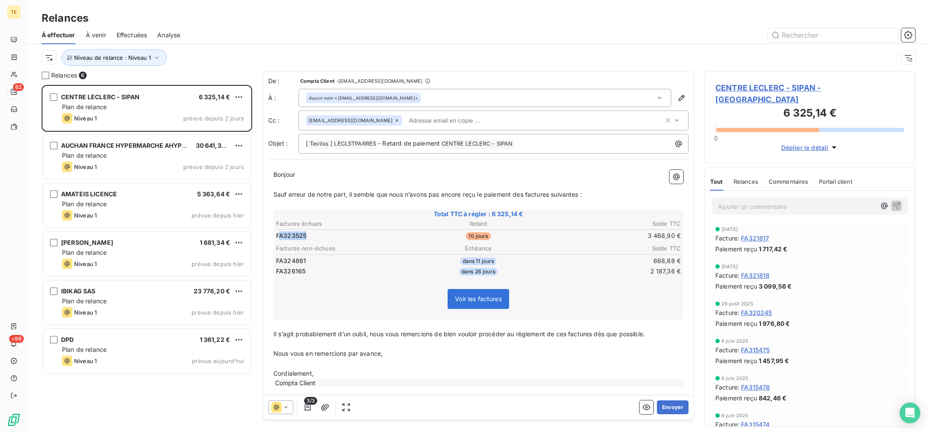
click at [280, 237] on td "FA323525" at bounding box center [343, 236] width 135 height 10
click at [284, 235] on span "FA323525" at bounding box center [291, 235] width 30 height 9
drag, startPoint x: 677, startPoint y: 410, endPoint x: 606, endPoint y: 333, distance: 104.8
click at [606, 333] on div "De : Compta Client - [EMAIL_ADDRESS][DOMAIN_NAME] À : Aucun nom <[EMAIL_ADDRESS…" at bounding box center [478, 248] width 431 height 354
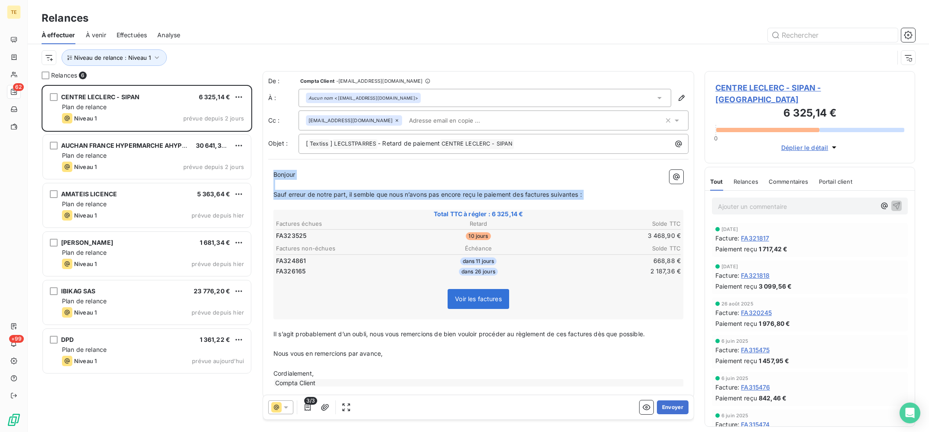
drag, startPoint x: 391, startPoint y: 358, endPoint x: 269, endPoint y: 166, distance: 227.6
click at [269, 166] on div "Bonjour ﻿ Sauf erreur de notre part, il semble que nous n’avons pas [MEDICAL_DA…" at bounding box center [478, 279] width 420 height 228
drag, startPoint x: 318, startPoint y: 179, endPoint x: 315, endPoint y: 185, distance: 6.4
click at [318, 180] on p "Bonjour" at bounding box center [478, 175] width 410 height 10
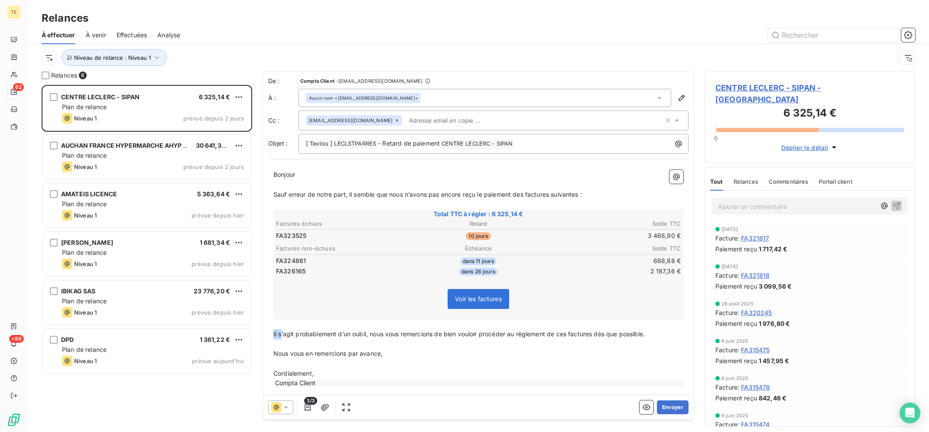
drag, startPoint x: 646, startPoint y: 333, endPoint x: 273, endPoint y: 334, distance: 373.0
click at [273, 334] on div "Bonjour ﻿ Sauf erreur de notre part, il semble que nous n’avons pas [MEDICAL_DA…" at bounding box center [478, 279] width 420 height 228
drag, startPoint x: 284, startPoint y: 335, endPoint x: 478, endPoint y: 337, distance: 194.5
click at [287, 335] on span "Il s’agit probablement d’un oubli, nous vous remercions de bien vouloir procéde…" at bounding box center [458, 333] width 371 height 7
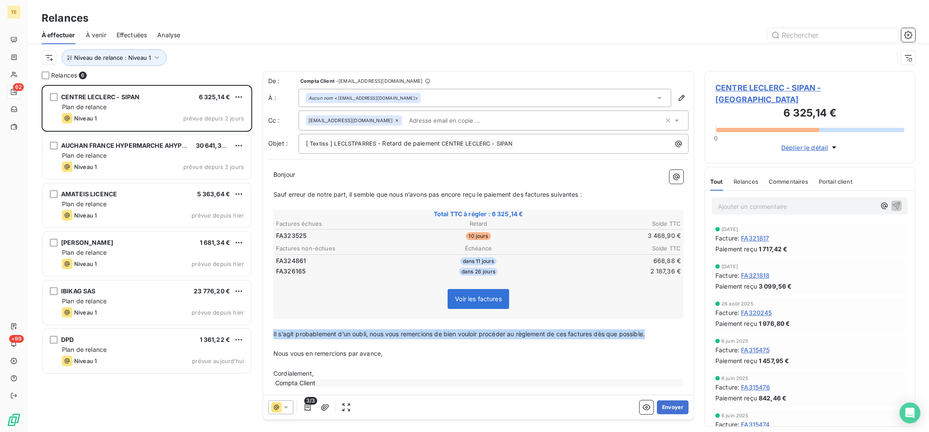
drag, startPoint x: 648, startPoint y: 336, endPoint x: 269, endPoint y: 334, distance: 379.5
click at [269, 334] on div "Bonjour ﻿ Sauf erreur de notre part, il semble que nous n’avons pas [MEDICAL_DA…" at bounding box center [478, 279] width 420 height 228
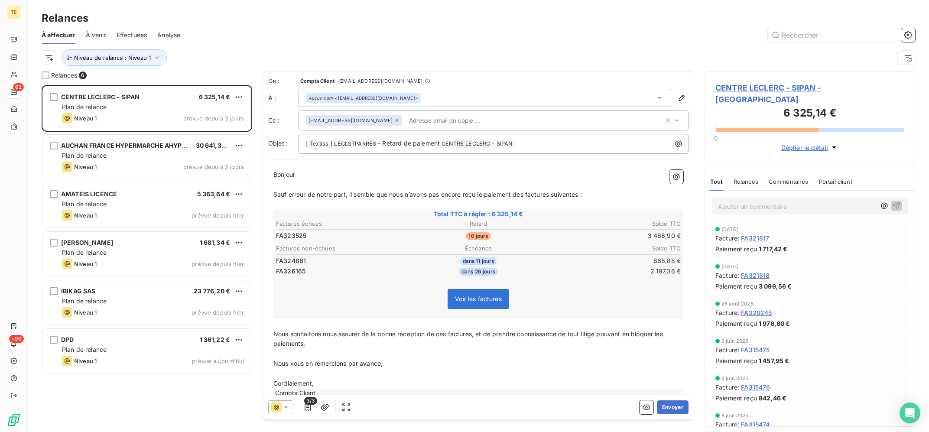
click at [519, 355] on p "﻿" at bounding box center [478, 354] width 410 height 10
click at [533, 348] on p "Nous souhaitons nous assurer de la bonne réception de ces factures, et de prend…" at bounding box center [478, 339] width 410 height 20
drag, startPoint x: 681, startPoint y: 404, endPoint x: 569, endPoint y: 332, distance: 132.9
click at [569, 332] on div "De : Compta Client - [EMAIL_ADDRESS][DOMAIN_NAME] À : Aucun nom <[EMAIL_ADDRESS…" at bounding box center [478, 248] width 431 height 354
click at [311, 407] on icon "button" at bounding box center [307, 407] width 9 height 9
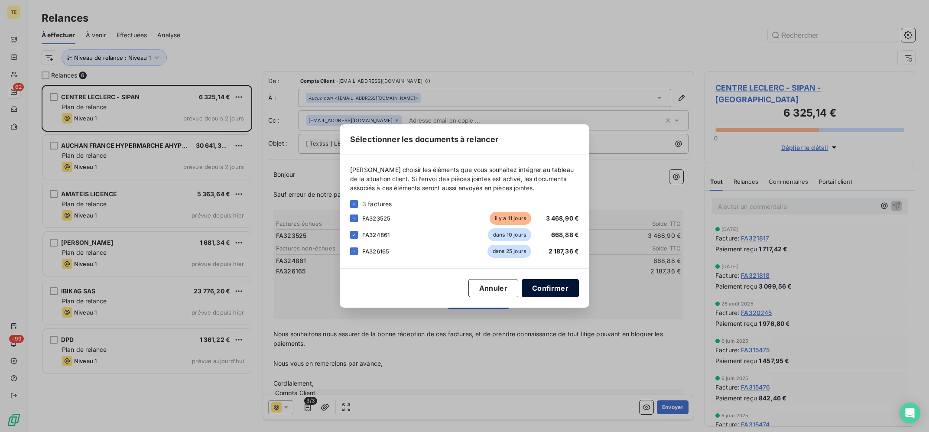
click at [551, 286] on button "Confirmer" at bounding box center [550, 288] width 57 height 18
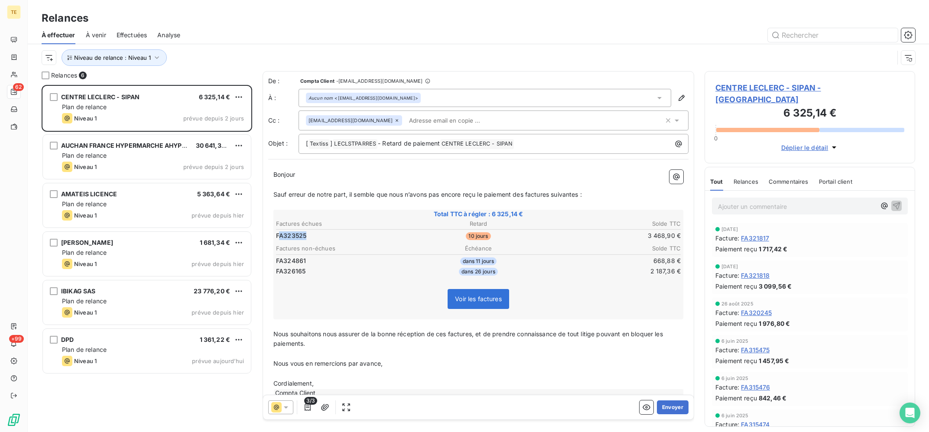
drag, startPoint x: 307, startPoint y: 239, endPoint x: 278, endPoint y: 240, distance: 29.5
click at [278, 240] on td "FA323525" at bounding box center [343, 236] width 135 height 10
click at [324, 408] on icon "button" at bounding box center [325, 407] width 9 height 9
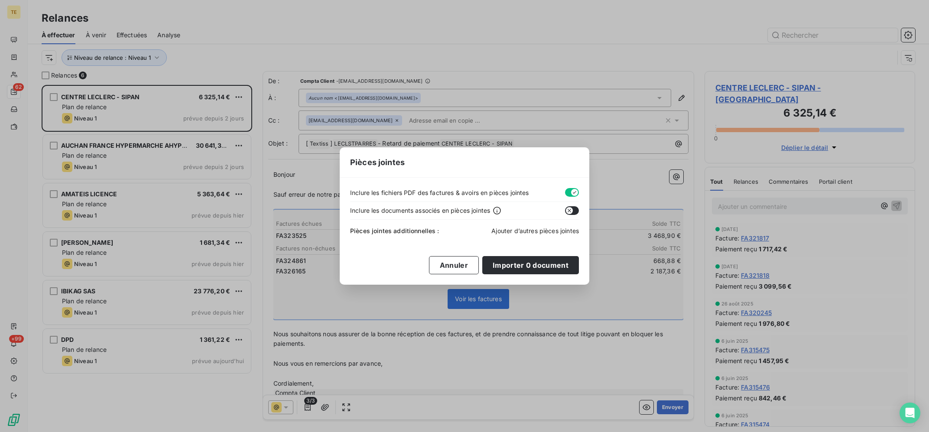
click at [538, 234] on span "Ajouter d’autres pièces jointes" at bounding box center [535, 230] width 88 height 7
click at [459, 266] on button "Annuler" at bounding box center [454, 265] width 50 height 18
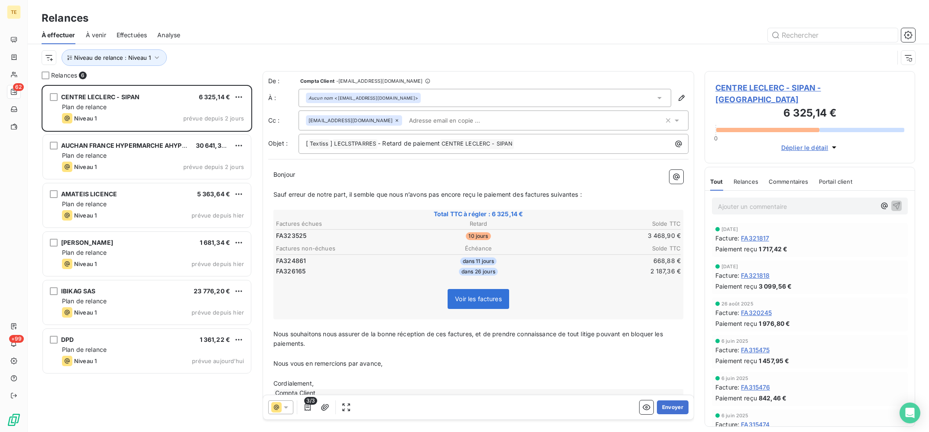
drag, startPoint x: 668, startPoint y: 403, endPoint x: 546, endPoint y: 344, distance: 134.8
click at [548, 345] on div "De : Compta Client - [EMAIL_ADDRESS][DOMAIN_NAME] À : Aucun nom <[EMAIL_ADDRESS…" at bounding box center [478, 248] width 431 height 354
drag, startPoint x: 492, startPoint y: 214, endPoint x: 523, endPoint y: 215, distance: 31.2
click at [523, 215] on span "Total TTC à régler : 6 325,14 €" at bounding box center [478, 214] width 407 height 9
drag, startPoint x: 523, startPoint y: 215, endPoint x: 434, endPoint y: 218, distance: 88.9
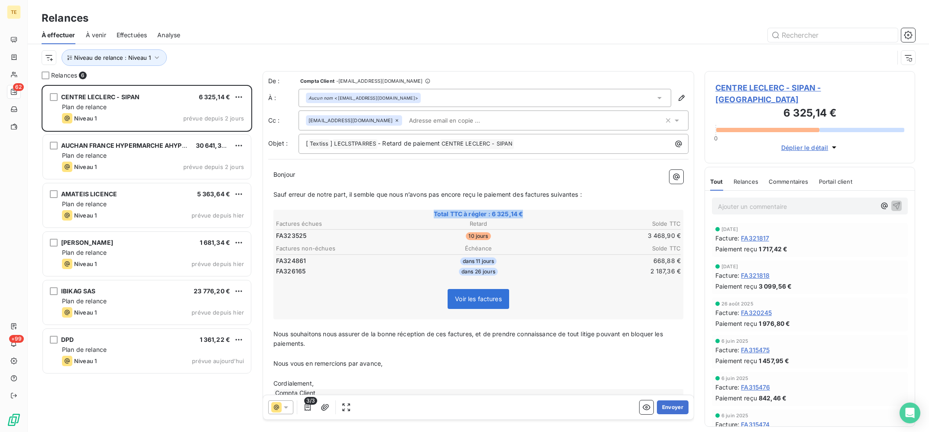
click at [434, 218] on span "Total TTC à régler : 6 325,14 €" at bounding box center [478, 214] width 407 height 9
click at [498, 372] on p "﻿" at bounding box center [478, 374] width 410 height 10
drag, startPoint x: 523, startPoint y: 214, endPoint x: 492, endPoint y: 217, distance: 30.9
click at [492, 217] on span "Total TTC à régler : 6 325,14 €" at bounding box center [478, 214] width 407 height 9
drag, startPoint x: 506, startPoint y: 216, endPoint x: 487, endPoint y: 211, distance: 19.6
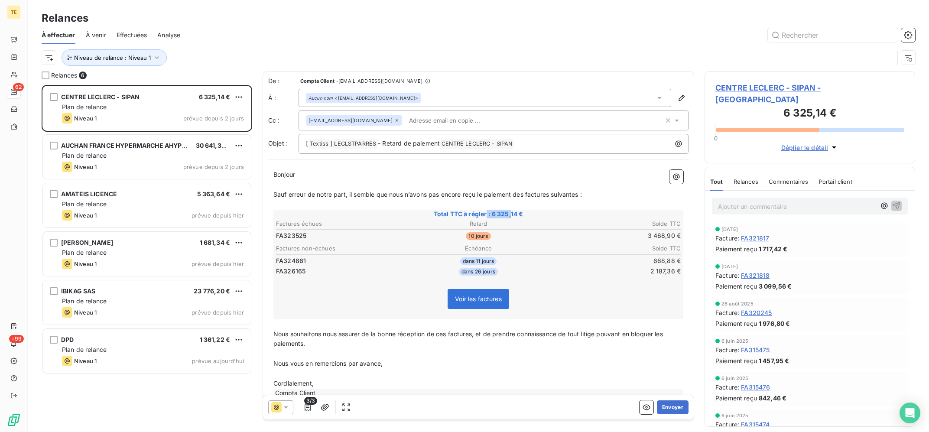
click at [487, 211] on span "Total TTC à régler : 6 325,14 €" at bounding box center [478, 214] width 407 height 9
click at [510, 214] on span "Total TTC à régler : 6 325,14 €" at bounding box center [478, 214] width 407 height 9
click at [552, 352] on p "﻿" at bounding box center [478, 354] width 410 height 10
click at [311, 410] on icon "button" at bounding box center [308, 407] width 6 height 7
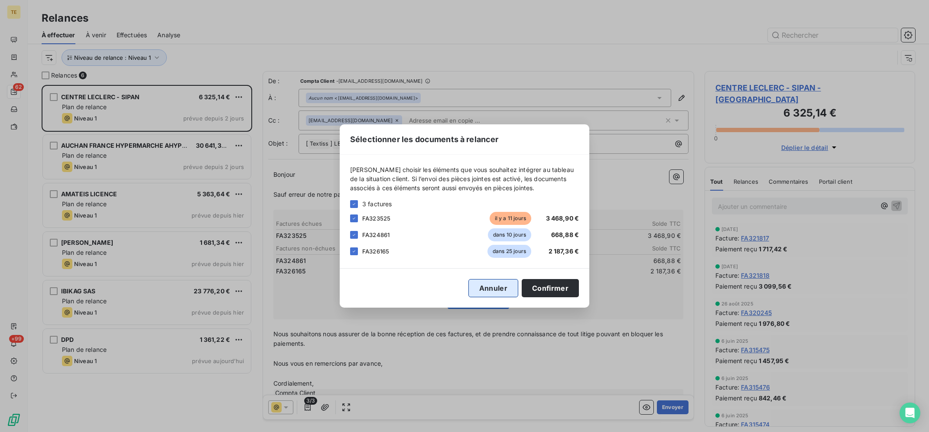
click at [542, 289] on button "Confirmer" at bounding box center [550, 288] width 57 height 18
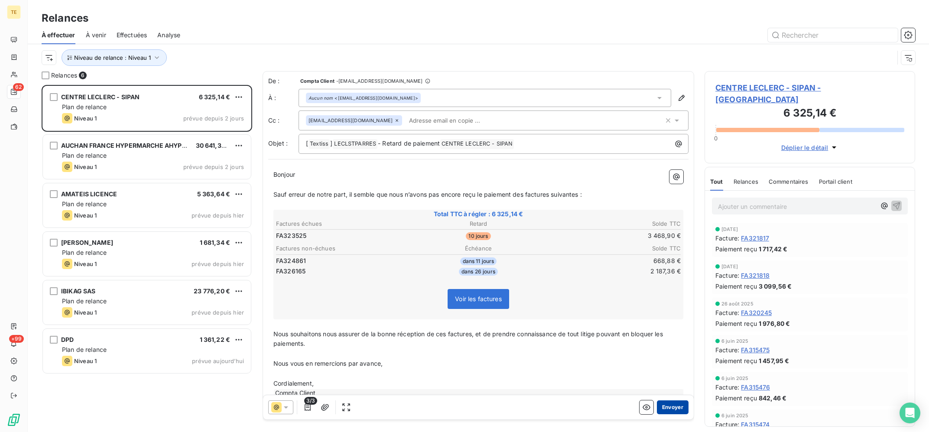
drag, startPoint x: 677, startPoint y: 403, endPoint x: 671, endPoint y: 406, distance: 6.6
click at [671, 406] on button "Envoyer" at bounding box center [673, 407] width 32 height 14
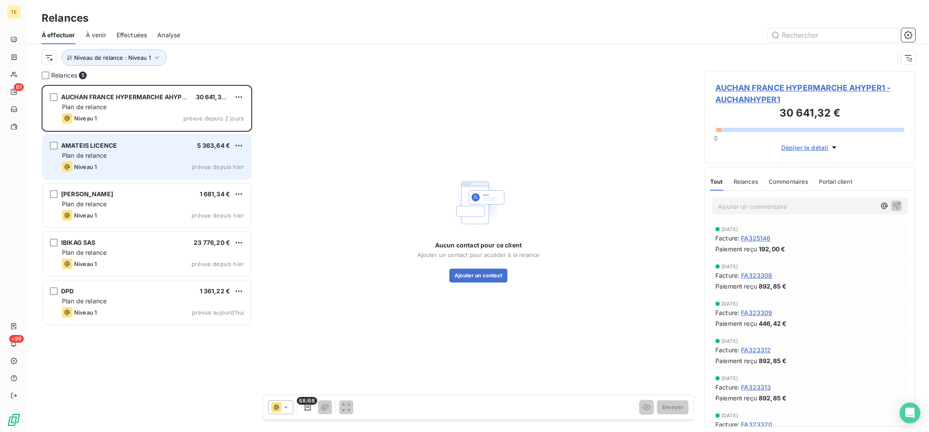
click at [164, 153] on div "Plan de relance" at bounding box center [153, 155] width 182 height 9
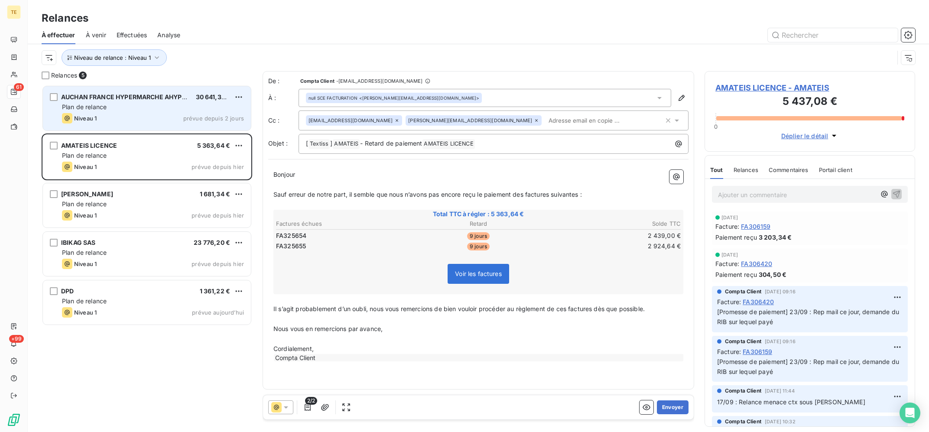
click at [158, 113] on div "Niveau 1 prévue depuis 2 jours" at bounding box center [153, 118] width 182 height 10
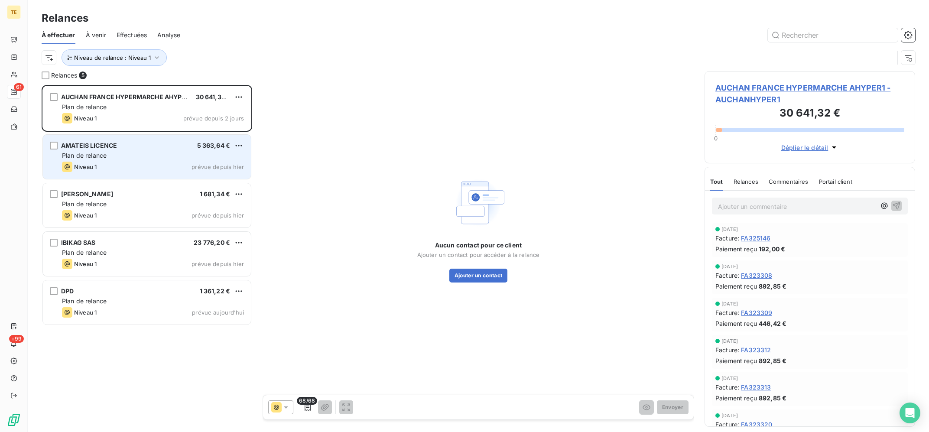
click at [94, 168] on span "Niveau 1" at bounding box center [85, 166] width 23 height 7
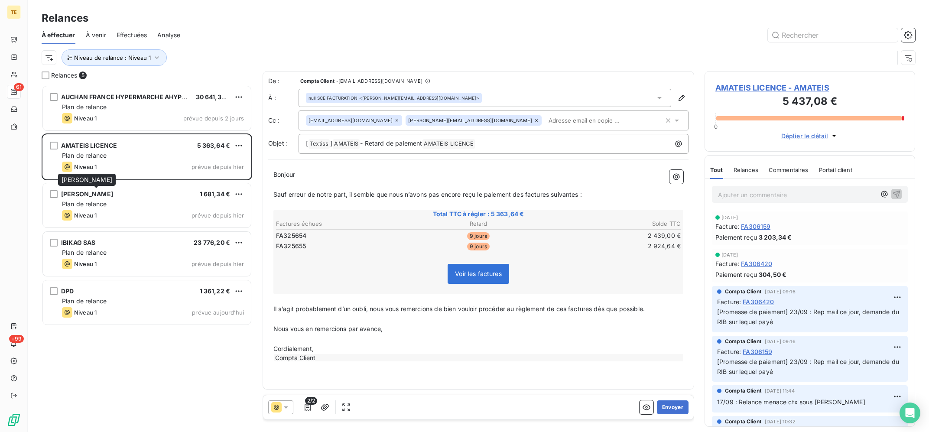
click at [112, 181] on span "[PERSON_NAME]" at bounding box center [87, 179] width 51 height 7
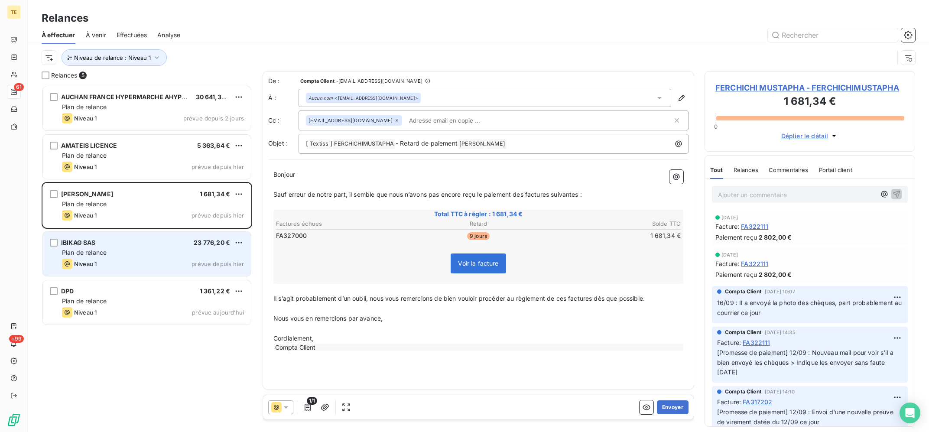
click at [149, 251] on div "Plan de relance" at bounding box center [153, 252] width 182 height 9
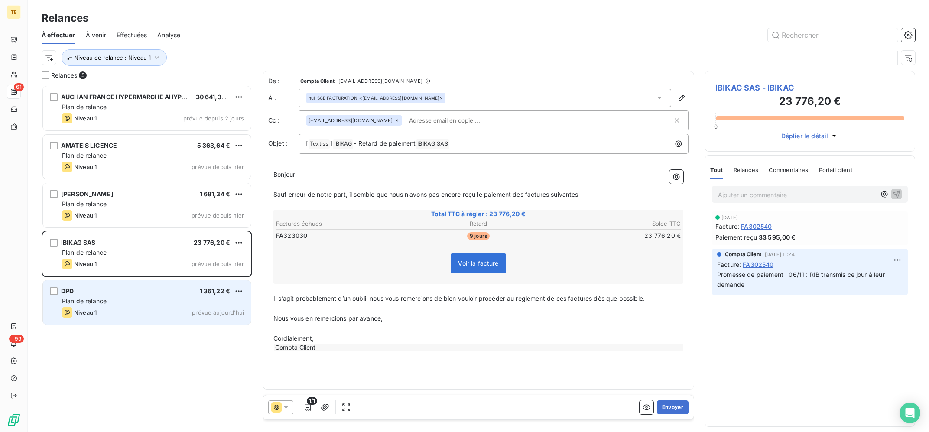
click at [152, 313] on div "Niveau 1 prévue aujourd’hui" at bounding box center [153, 312] width 182 height 10
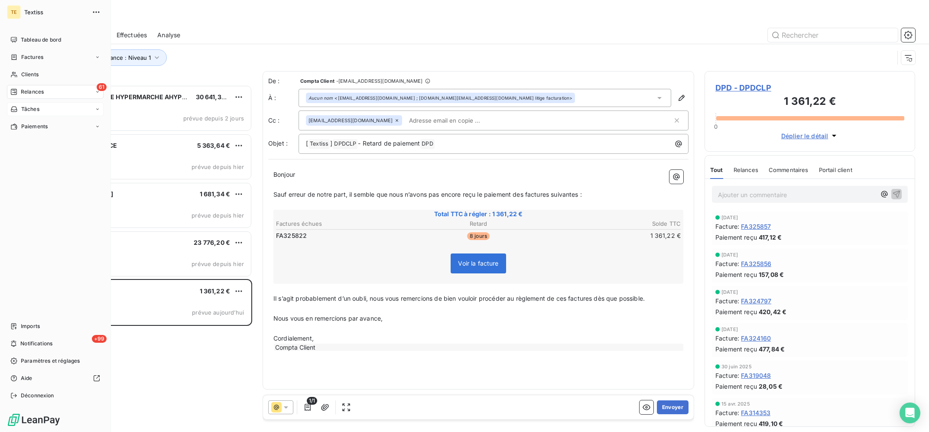
click at [51, 110] on div "Tâches" at bounding box center [55, 109] width 97 height 14
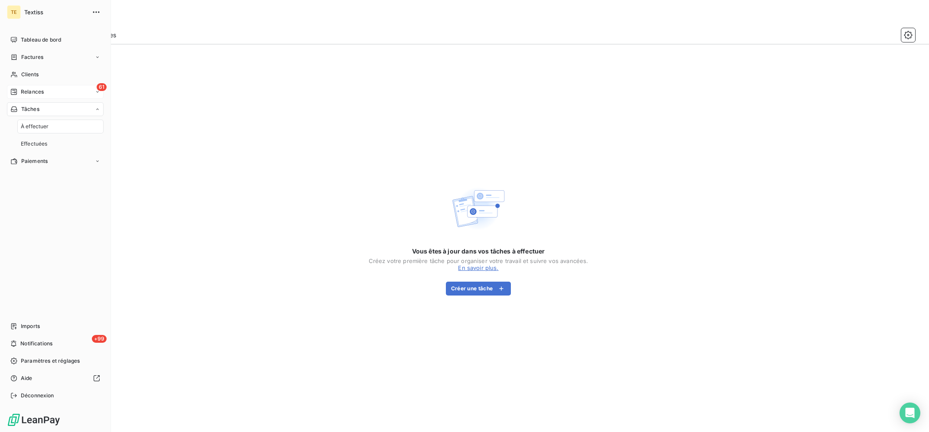
click at [45, 87] on div "61 Relances" at bounding box center [55, 92] width 97 height 14
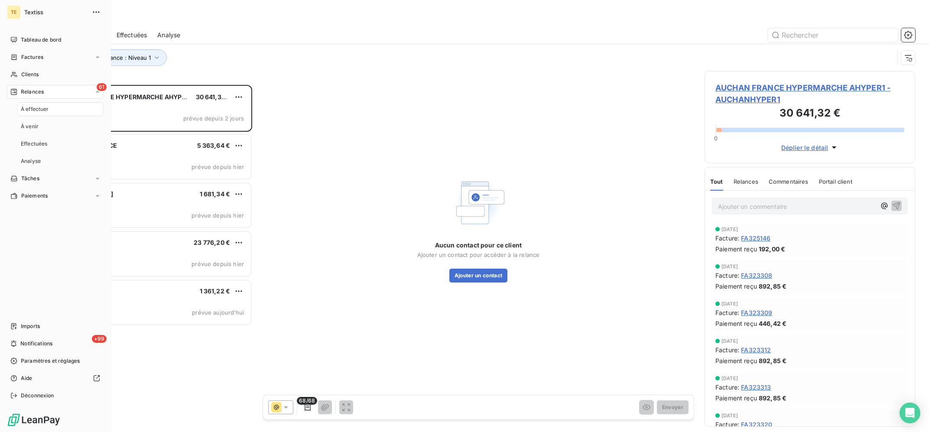
scroll to position [347, 210]
click at [61, 362] on span "Paramètres et réglages" at bounding box center [50, 361] width 59 height 8
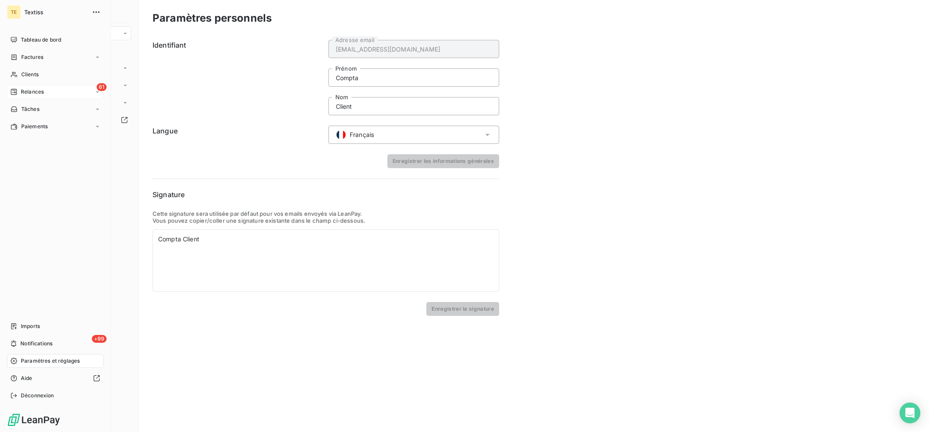
click at [24, 94] on span "Relances" at bounding box center [32, 92] width 23 height 8
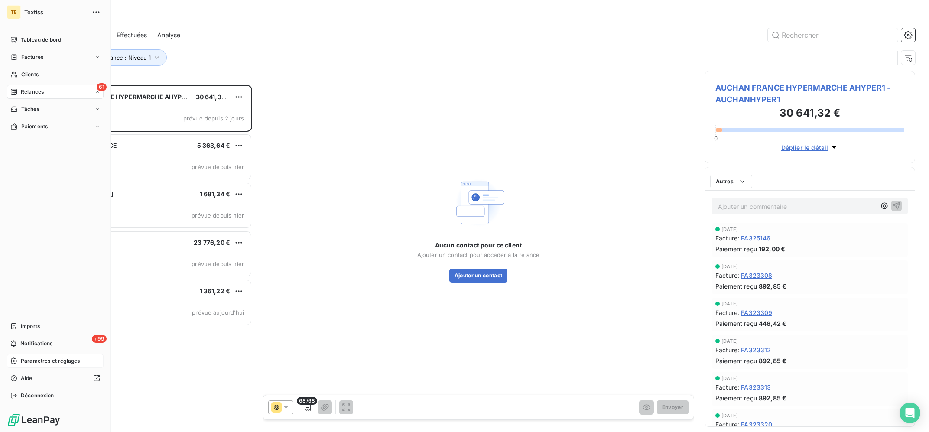
scroll to position [347, 210]
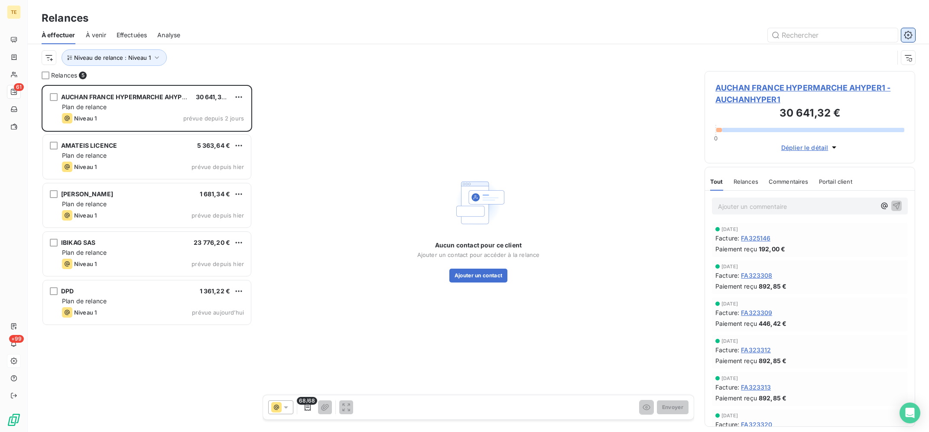
click at [905, 34] on icon "button" at bounding box center [908, 35] width 9 height 9
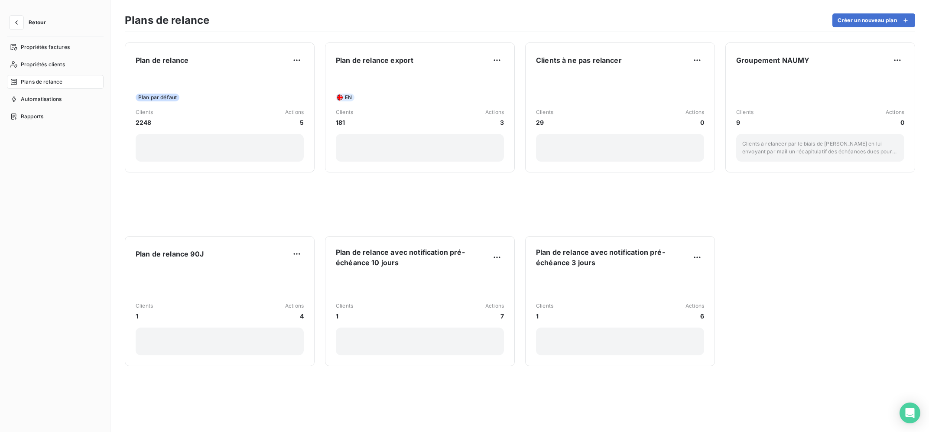
click at [759, 312] on div "Plan de relance Plan par défaut Clients 2248 Actions 5 Plan de relance export E…" at bounding box center [520, 232] width 818 height 400
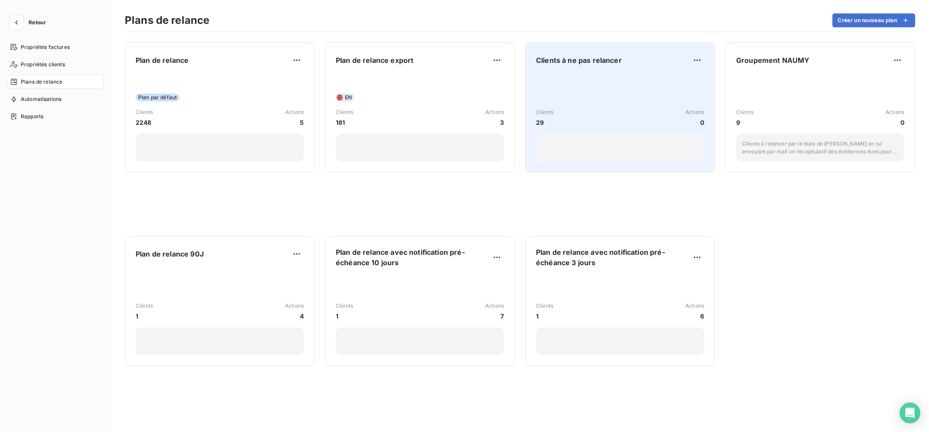
click at [600, 90] on div "Clients 29 Actions 0" at bounding box center [620, 118] width 168 height 88
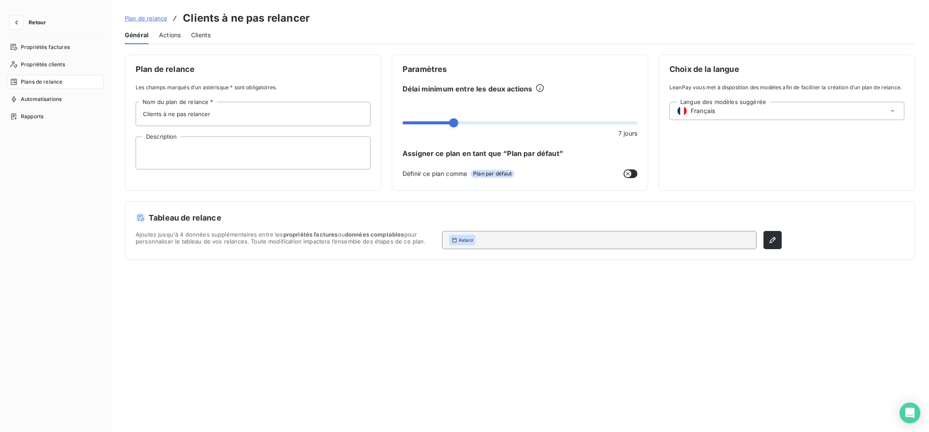
click at [175, 38] on span "Actions" at bounding box center [170, 35] width 22 height 9
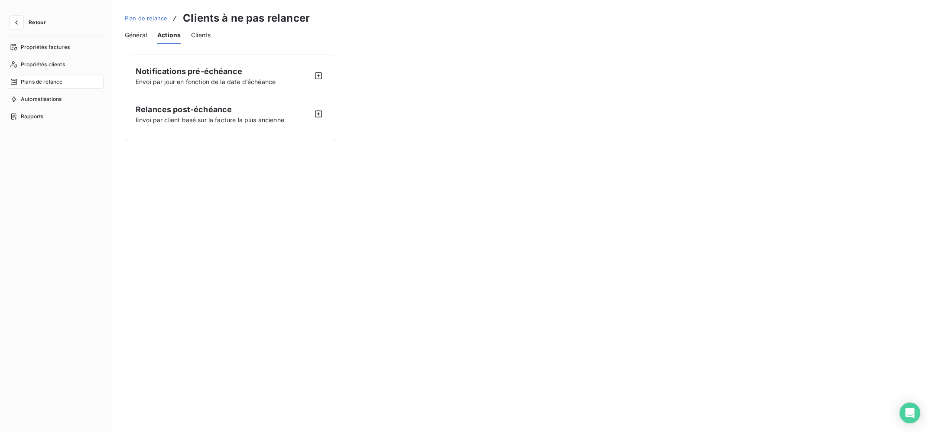
click at [191, 37] on span "Clients" at bounding box center [200, 35] width 19 height 9
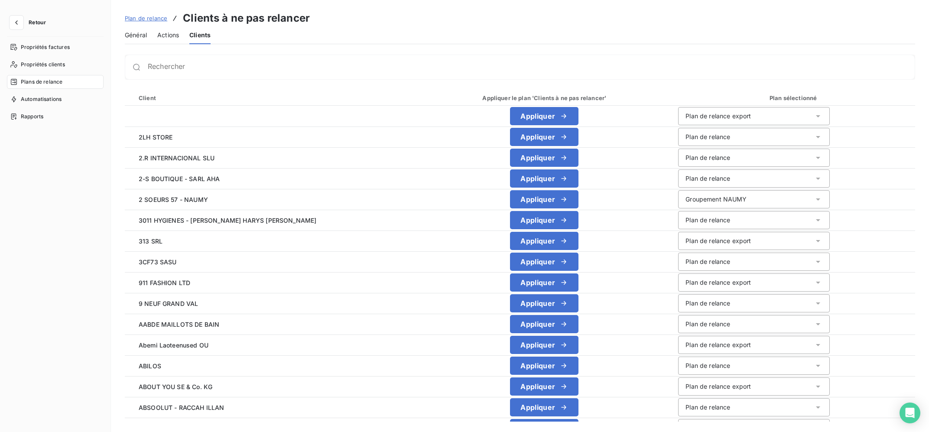
click at [161, 36] on span "Actions" at bounding box center [168, 35] width 22 height 9
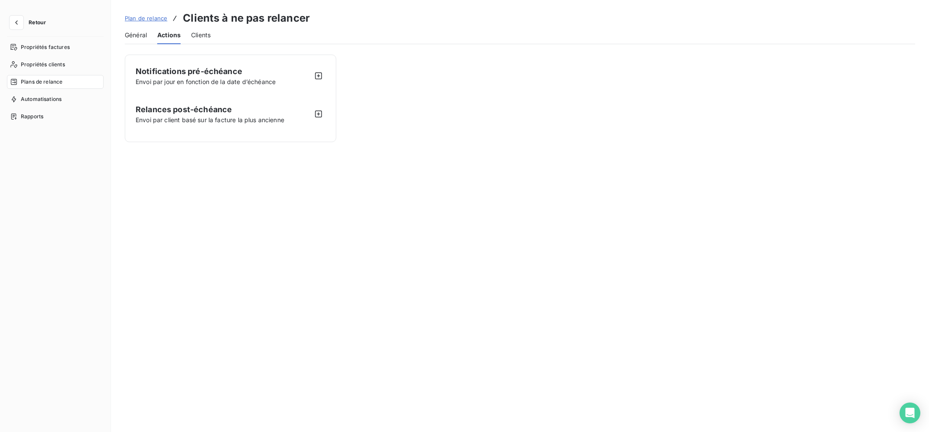
click at [197, 36] on span "Clients" at bounding box center [200, 35] width 19 height 9
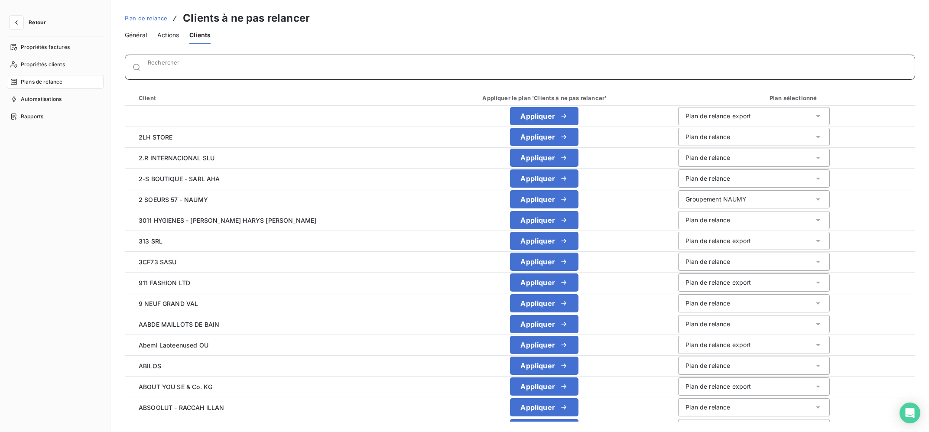
click at [160, 66] on input "Rechercher" at bounding box center [531, 70] width 767 height 9
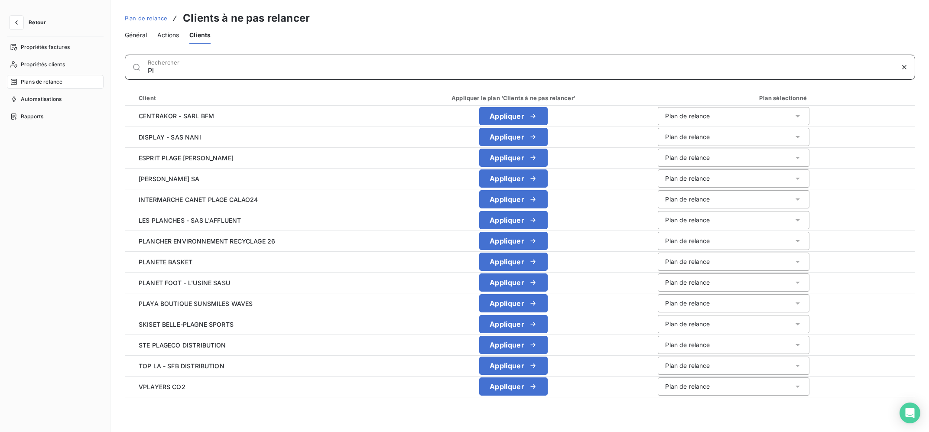
type input "P"
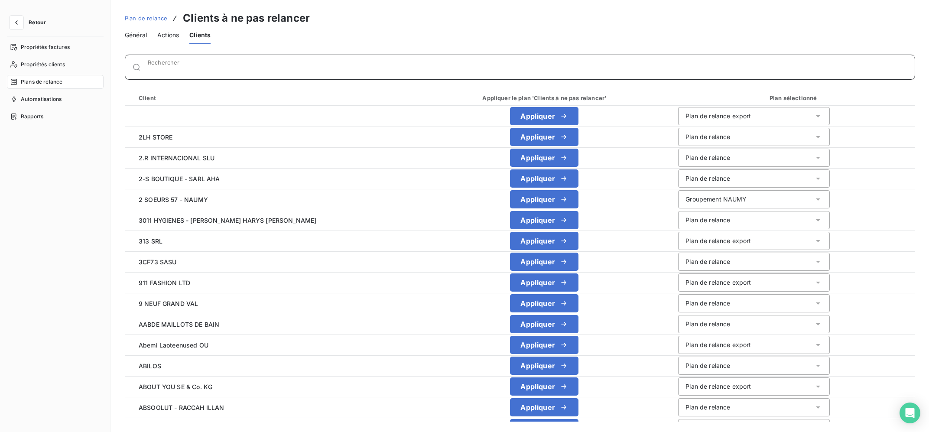
click at [165, 37] on span "Actions" at bounding box center [168, 35] width 22 height 9
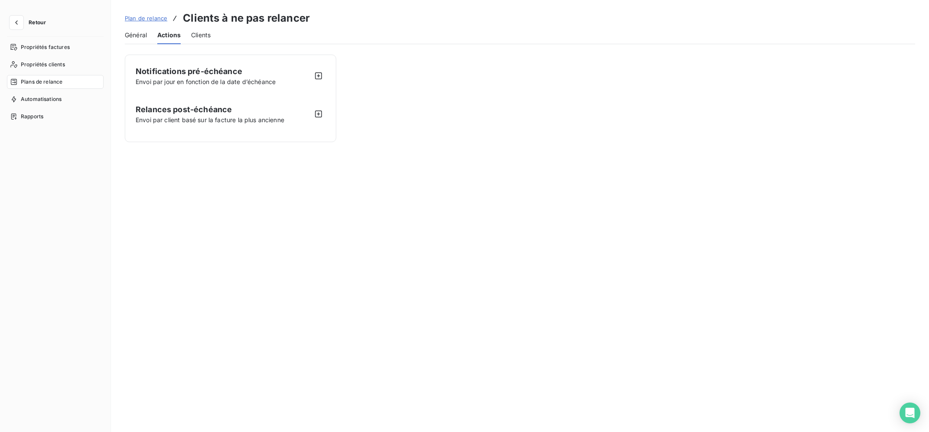
click at [136, 37] on span "Général" at bounding box center [136, 35] width 22 height 9
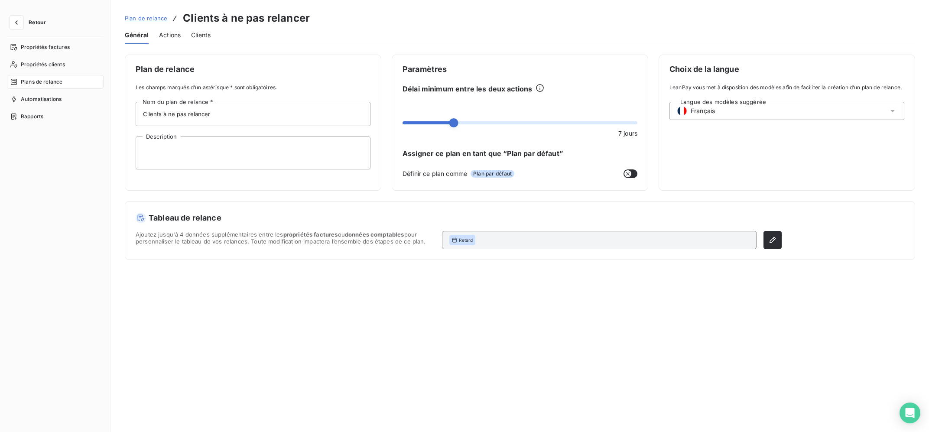
click at [393, 300] on div "Plan de relance Les champs marqués d’un astérisque * sont obligatoires. Clients…" at bounding box center [520, 238] width 818 height 367
click at [203, 32] on span "Clients" at bounding box center [200, 35] width 19 height 9
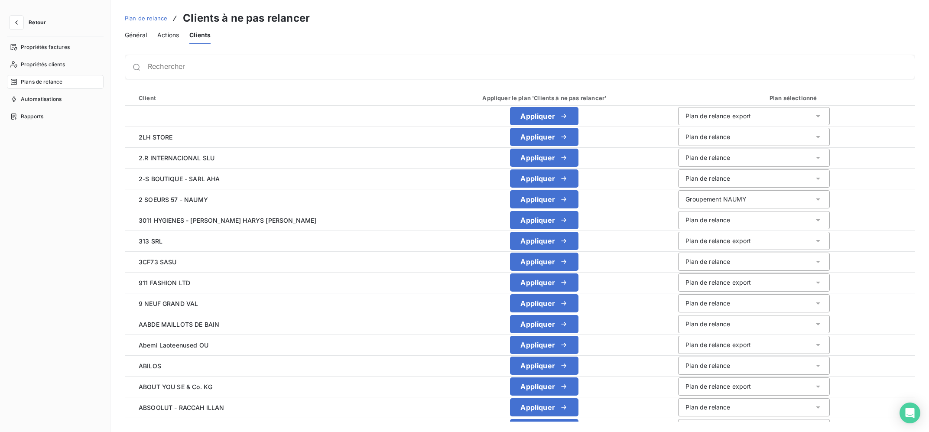
click at [797, 95] on div "Plan sélectionné" at bounding box center [794, 98] width 228 height 9
click at [140, 36] on span "Général" at bounding box center [136, 35] width 22 height 9
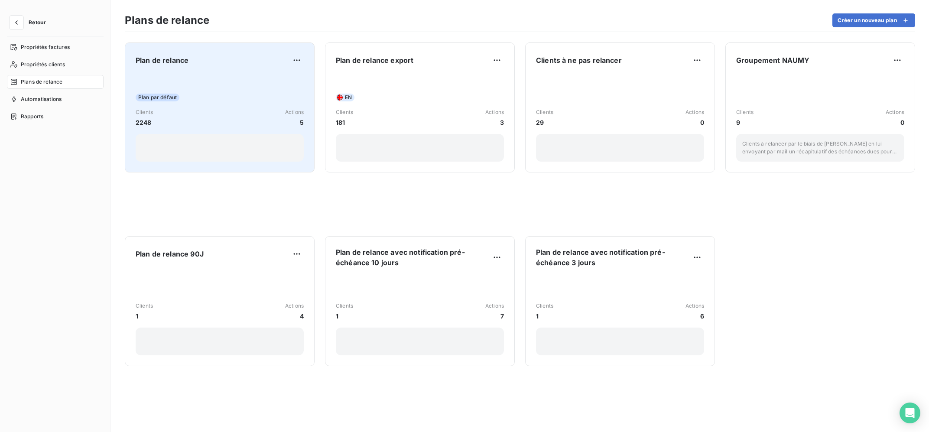
click at [239, 97] on div "Plan par défaut" at bounding box center [220, 98] width 168 height 8
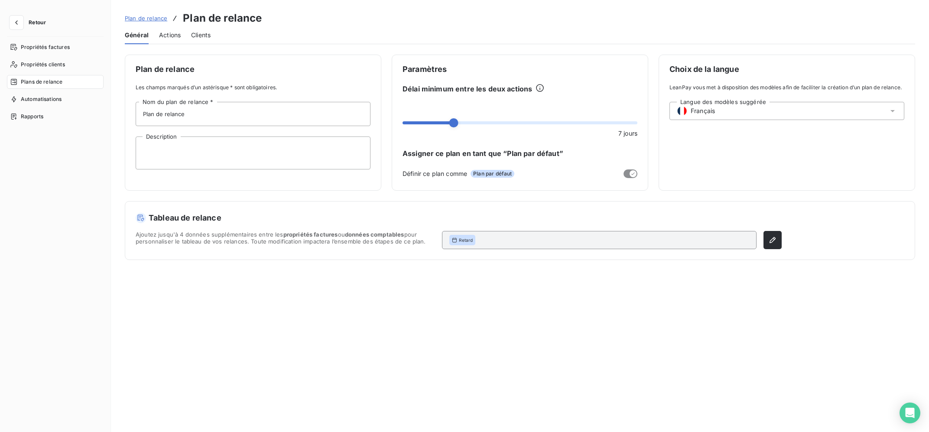
click at [204, 42] on div "Clients" at bounding box center [200, 35] width 19 height 18
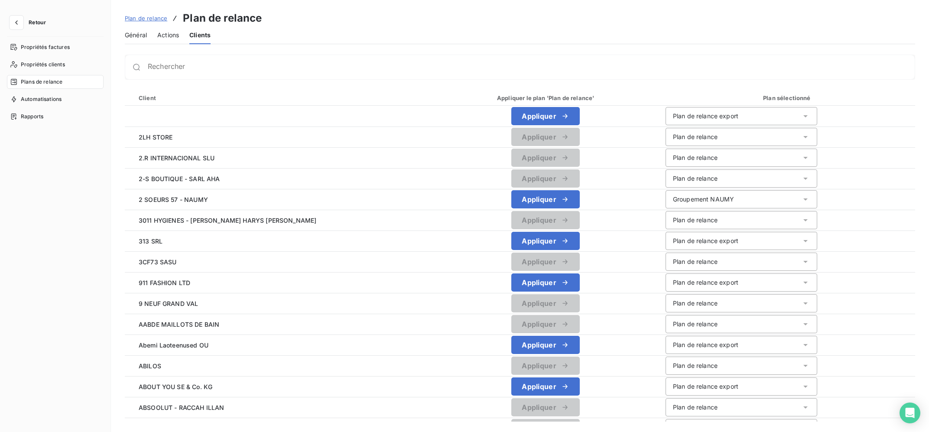
click at [140, 48] on div "Plan de relance Plan de relance Général Actions Clients Rechercher Client Appli…" at bounding box center [520, 216] width 818 height 432
click at [139, 39] on div "Général" at bounding box center [136, 35] width 22 height 18
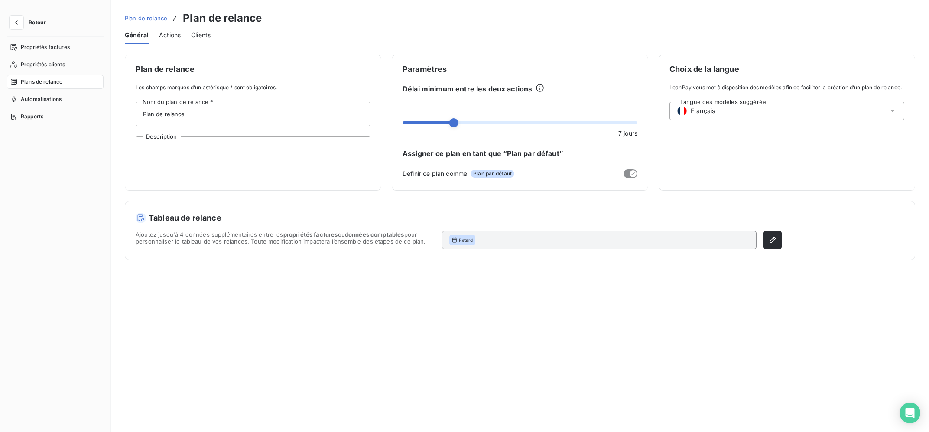
click at [170, 41] on div "Actions" at bounding box center [170, 35] width 22 height 18
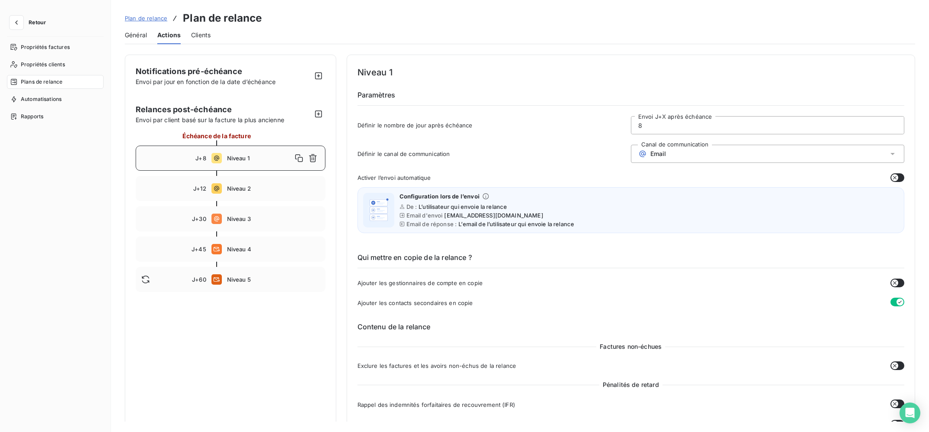
click at [629, 71] on h4 "Niveau 1" at bounding box center [630, 72] width 547 height 14
drag, startPoint x: 359, startPoint y: 124, endPoint x: 480, endPoint y: 131, distance: 121.5
click at [480, 131] on div "Définir le nombre de jour après échéance 8 Envoi J+X après échéance" at bounding box center [630, 127] width 547 height 23
drag, startPoint x: 234, startPoint y: 334, endPoint x: 302, endPoint y: 173, distance: 174.7
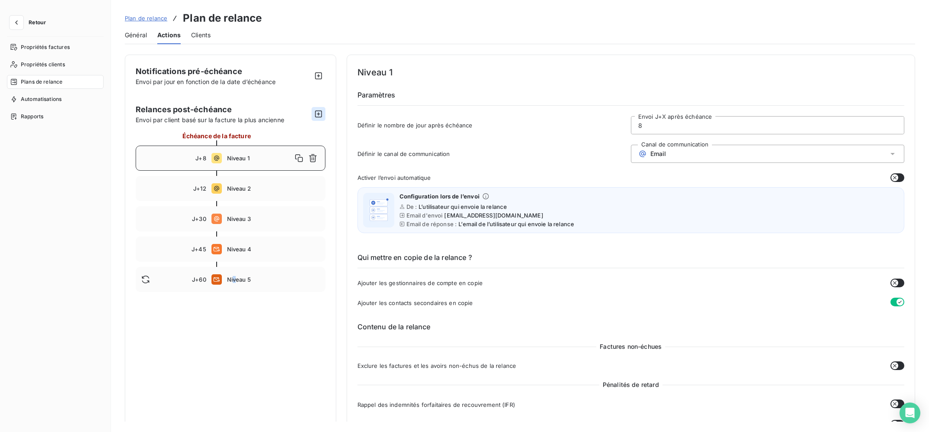
click at [320, 112] on icon "button" at bounding box center [318, 114] width 9 height 9
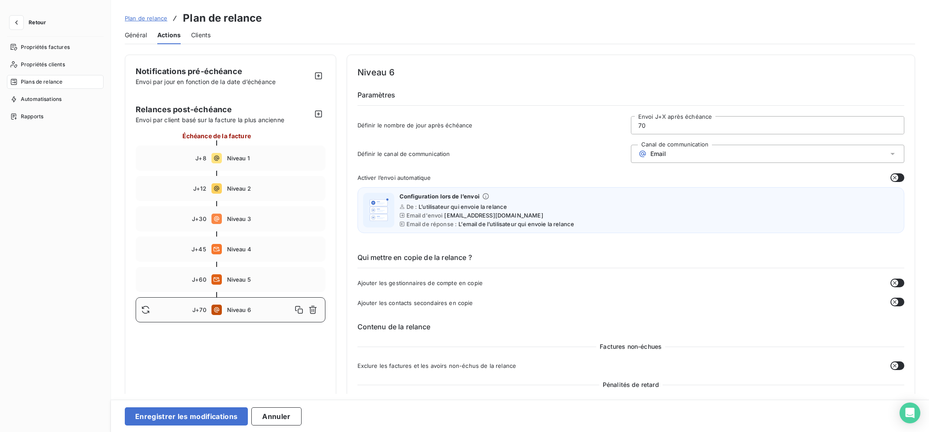
click at [200, 311] on span "J+70" at bounding box center [199, 309] width 14 height 7
click at [631, 133] on input "70" at bounding box center [767, 125] width 272 height 17
type input "20"
click at [709, 150] on div "Email" at bounding box center [767, 154] width 273 height 18
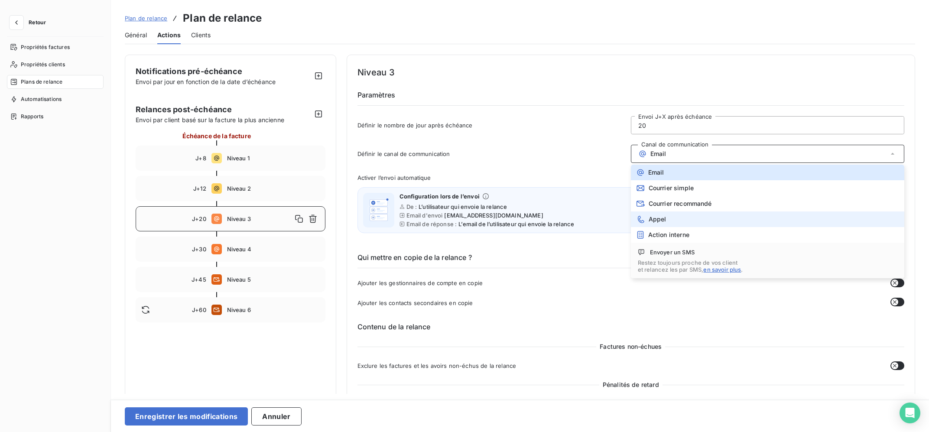
click at [696, 216] on li "Appel" at bounding box center [767, 219] width 273 height 16
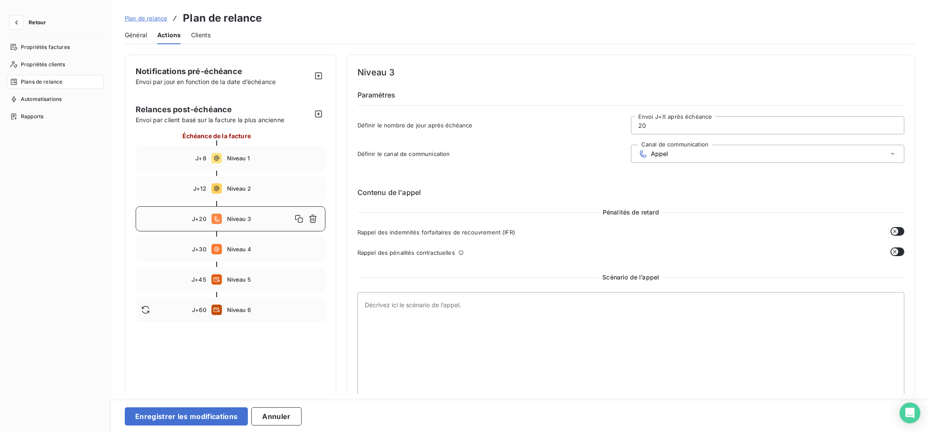
click at [693, 154] on div "Appel" at bounding box center [767, 154] width 273 height 18
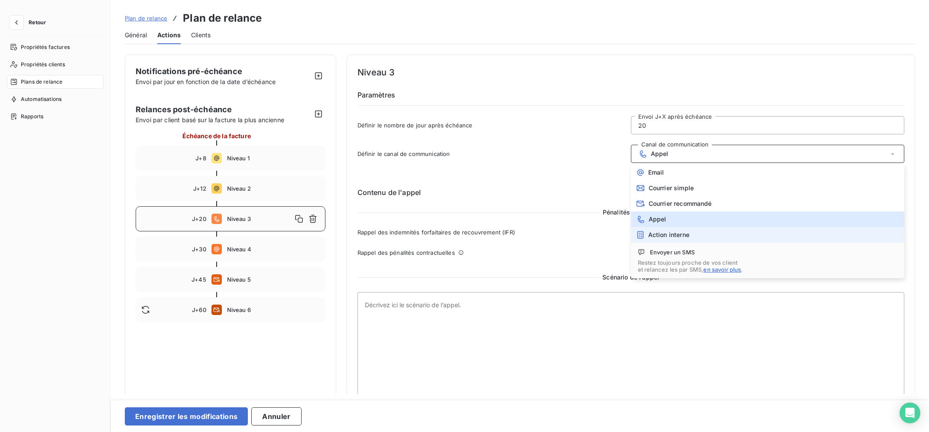
click at [684, 235] on span "Action interne" at bounding box center [668, 234] width 41 height 7
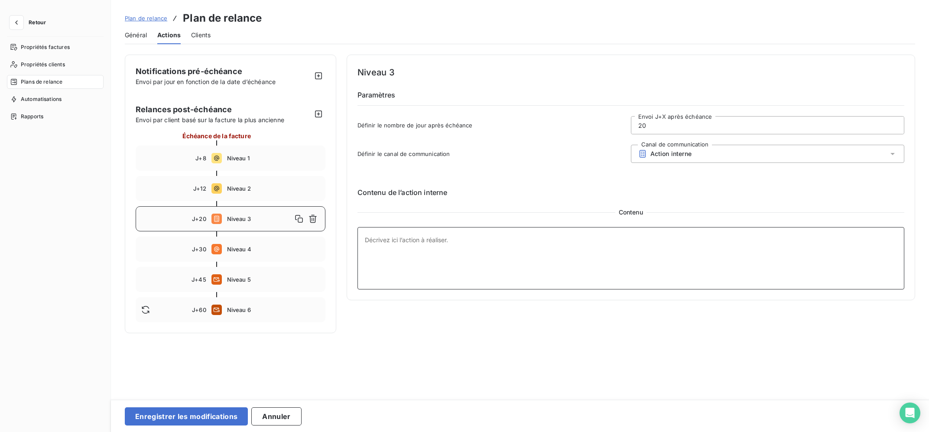
click at [561, 254] on textarea at bounding box center [630, 258] width 547 height 62
click at [706, 148] on div "Action interne" at bounding box center [767, 154] width 273 height 18
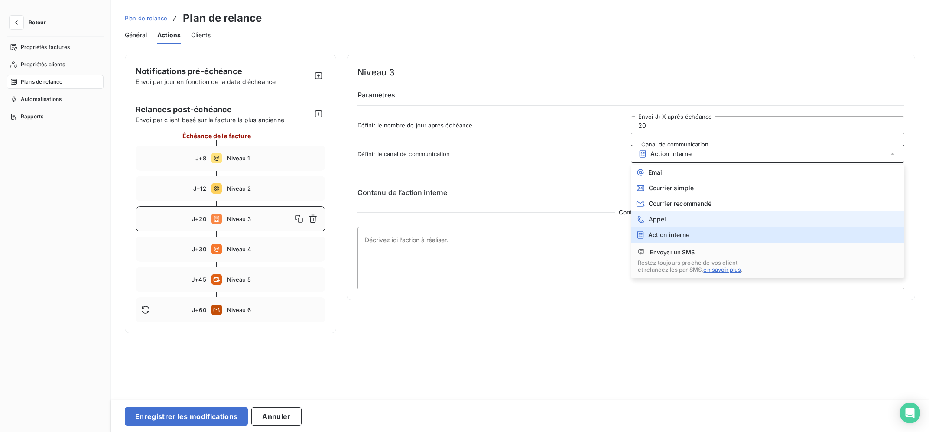
click at [698, 220] on li "Appel" at bounding box center [767, 219] width 273 height 16
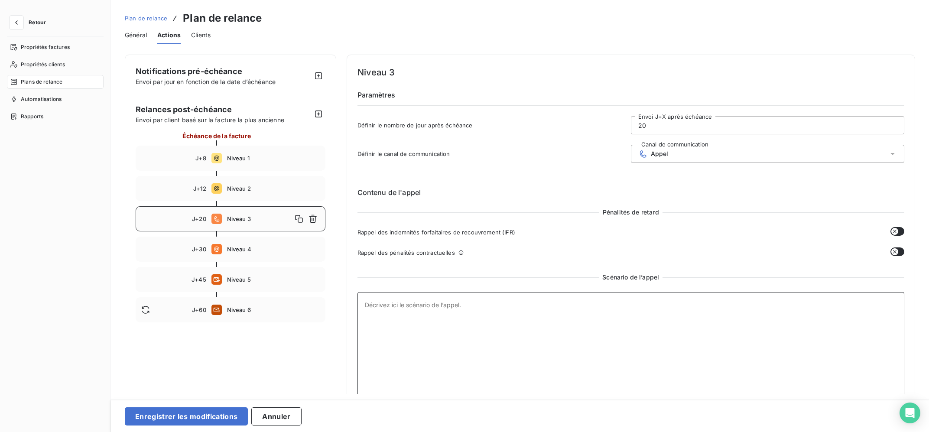
click at [614, 324] on textarea at bounding box center [630, 356] width 547 height 129
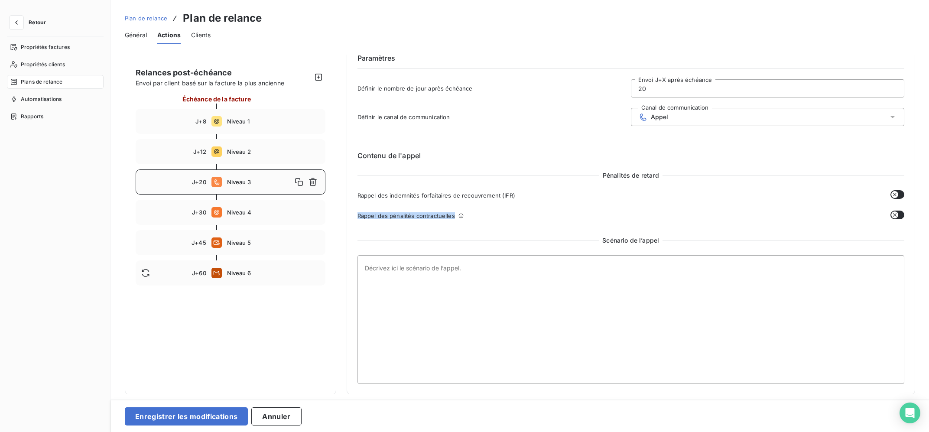
drag, startPoint x: 453, startPoint y: 215, endPoint x: 353, endPoint y: 219, distance: 99.7
click at [353, 219] on div "Niveau 3 Paramètres Définir le nombre de jour après échéance 20 Envoi J+X après…" at bounding box center [631, 206] width 569 height 377
click at [484, 218] on div "Rappel des pénalités contractuelles" at bounding box center [630, 216] width 547 height 10
click at [490, 290] on textarea at bounding box center [630, 319] width 547 height 129
click at [745, 114] on div "Appel" at bounding box center [767, 117] width 273 height 18
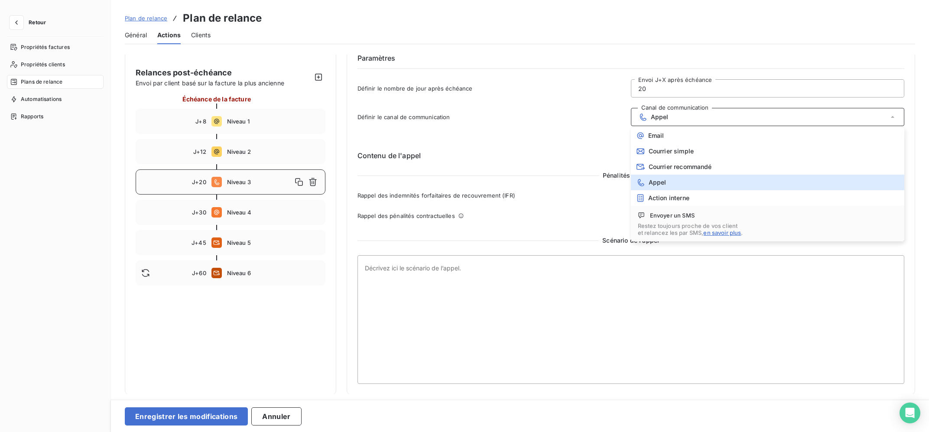
click at [665, 215] on span "Envoyer un SMS" at bounding box center [672, 215] width 45 height 7
click at [690, 155] on div "Courrier simple" at bounding box center [665, 151] width 58 height 9
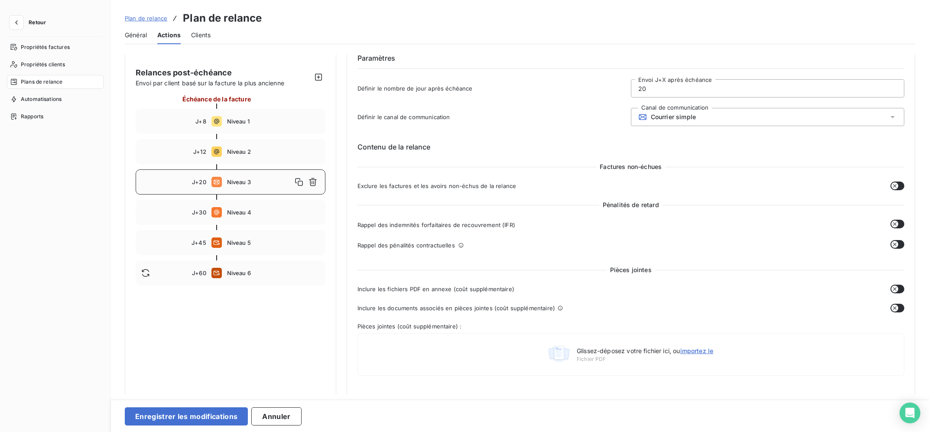
click at [696, 125] on div "Courrier simple" at bounding box center [767, 117] width 273 height 18
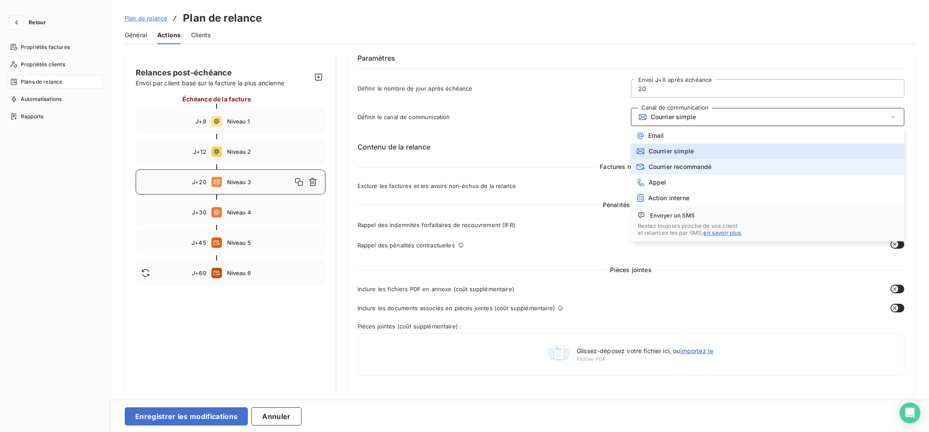
click at [702, 160] on li "Courrier recommandé" at bounding box center [767, 167] width 273 height 16
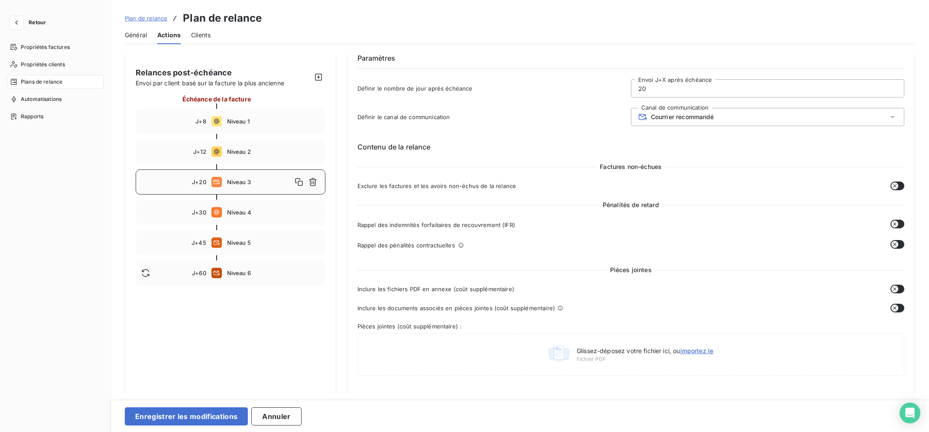
click at [714, 119] on span "Courrier recommandé" at bounding box center [682, 116] width 63 height 7
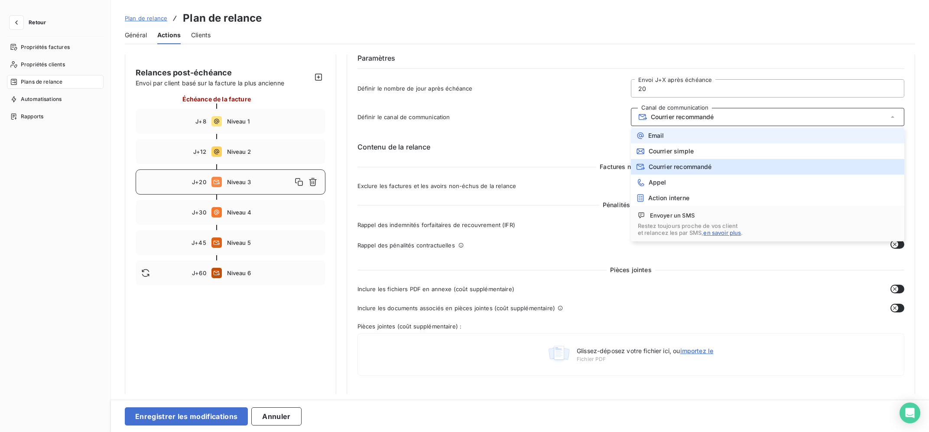
click at [713, 133] on li "Email" at bounding box center [767, 136] width 273 height 16
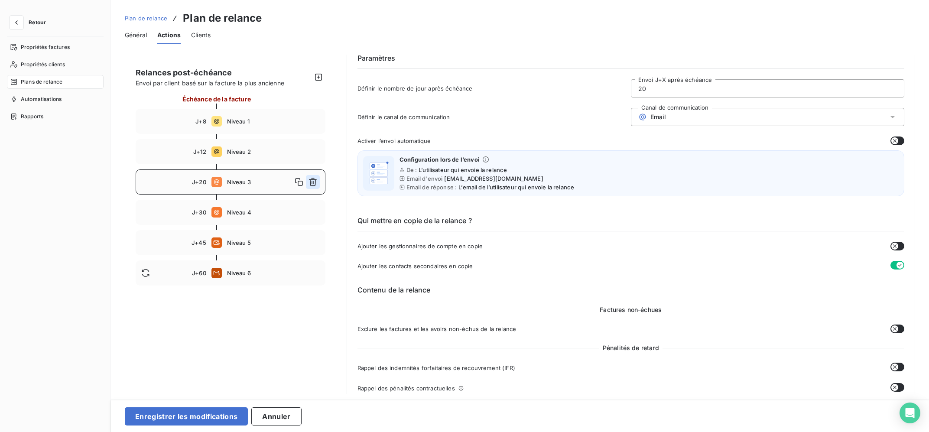
click at [311, 184] on icon "button" at bounding box center [312, 182] width 9 height 9
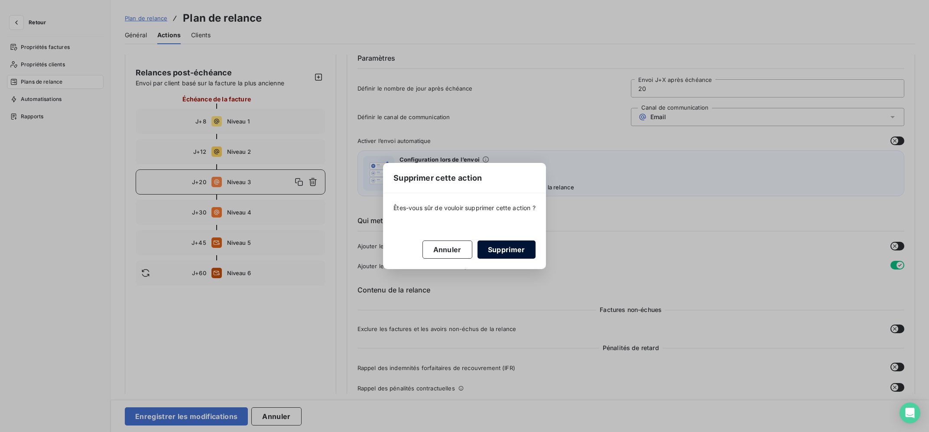
click at [529, 247] on button "Supprimer" at bounding box center [506, 249] width 58 height 18
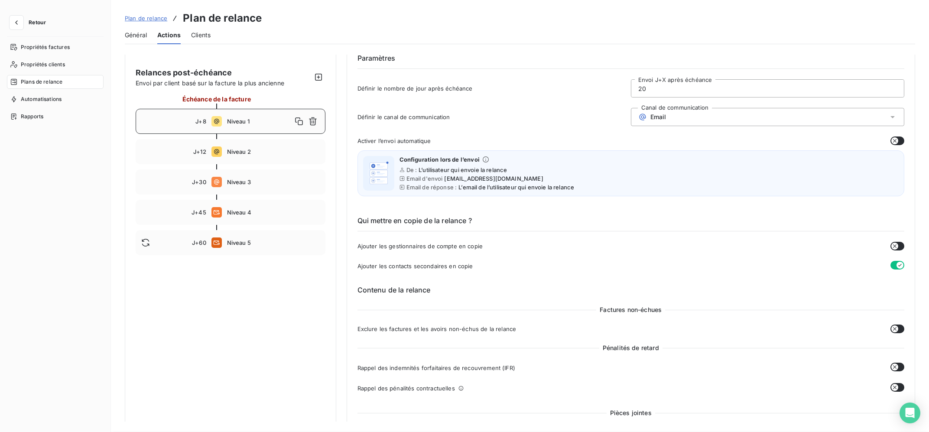
type input "8"
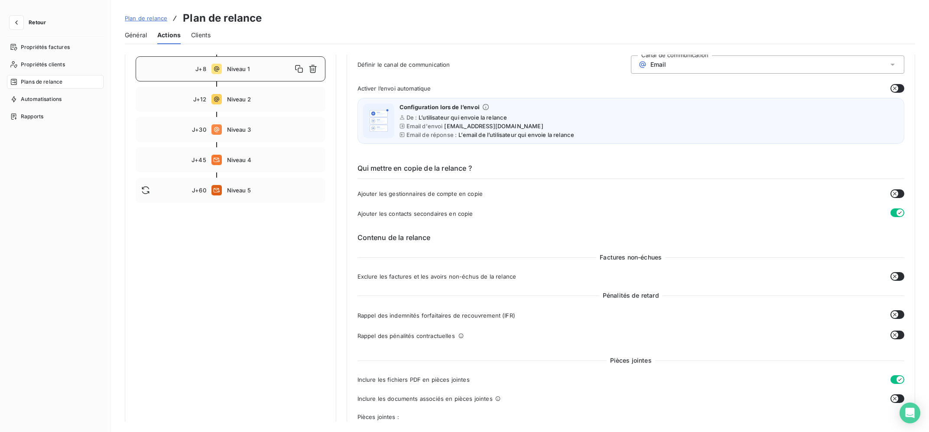
scroll to position [174, 0]
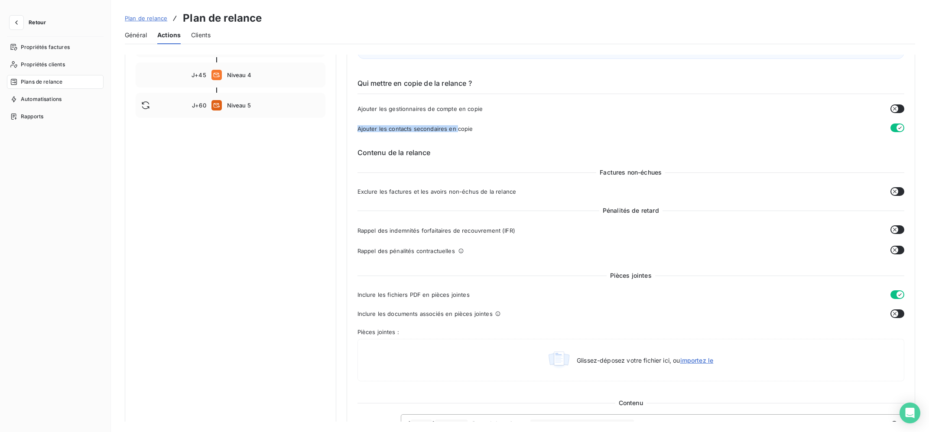
drag, startPoint x: 413, startPoint y: 112, endPoint x: 457, endPoint y: 123, distance: 45.9
click at [457, 123] on div "Qui mettre en copie de la relance ? Ajouter les gestionnaires de compte en copi…" at bounding box center [630, 98] width 547 height 69
drag, startPoint x: 355, startPoint y: 191, endPoint x: 521, endPoint y: 188, distance: 166.4
click at [521, 188] on div "Niveau 1 Paramètres Définir le nombre de jour après échéance 8 Envoi J+X après …" at bounding box center [631, 387] width 569 height 1015
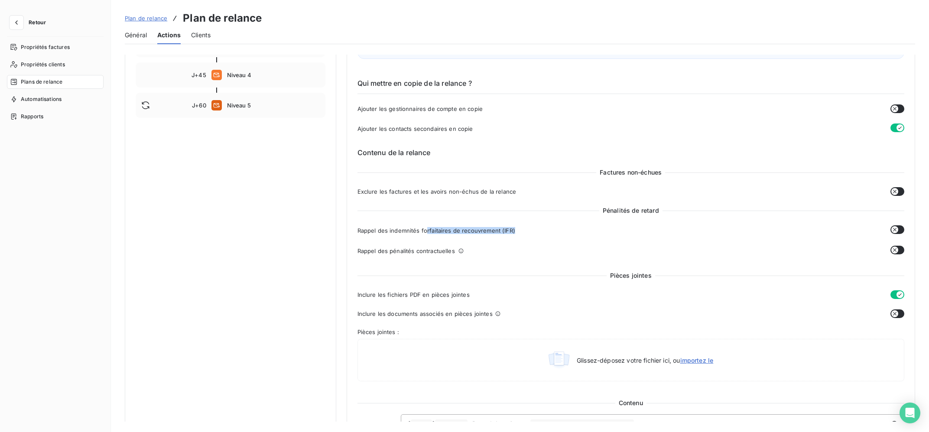
drag, startPoint x: 439, startPoint y: 233, endPoint x: 519, endPoint y: 236, distance: 80.2
click at [519, 236] on div "Rappel des indemnités forfaitaires de recouvrement (IFR) Pénalité + 40,00€" at bounding box center [630, 232] width 547 height 15
drag, startPoint x: 424, startPoint y: 249, endPoint x: 464, endPoint y: 259, distance: 41.4
click at [464, 259] on div "Rappel des pénalités contractuelles Définir le taux à appliquer 0 Taux" at bounding box center [630, 253] width 547 height 15
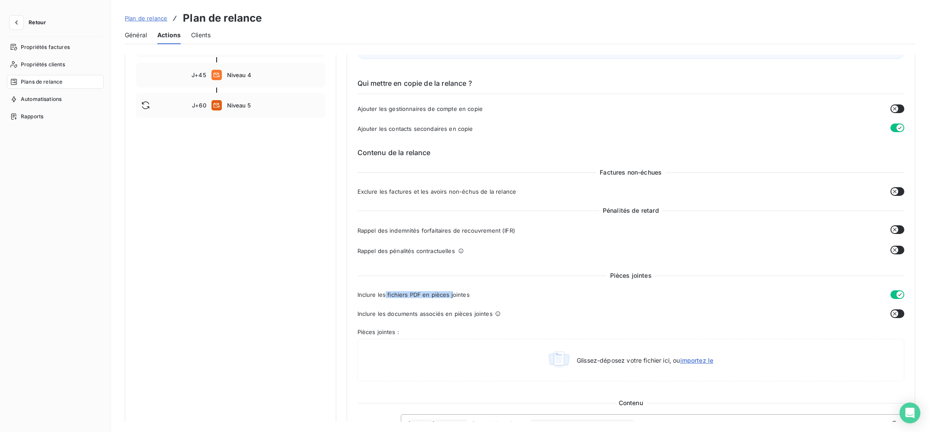
drag, startPoint x: 385, startPoint y: 293, endPoint x: 453, endPoint y: 295, distance: 68.0
click at [453, 295] on span "Inclure les fichiers PDF en pièces jointes" at bounding box center [413, 294] width 112 height 7
click at [467, 295] on span "Inclure les fichiers PDF en pièces jointes" at bounding box center [413, 294] width 112 height 7
drag, startPoint x: 384, startPoint y: 314, endPoint x: 489, endPoint y: 314, distance: 104.8
click at [489, 314] on span "Inclure les documents associés en pièces jointes" at bounding box center [424, 313] width 135 height 7
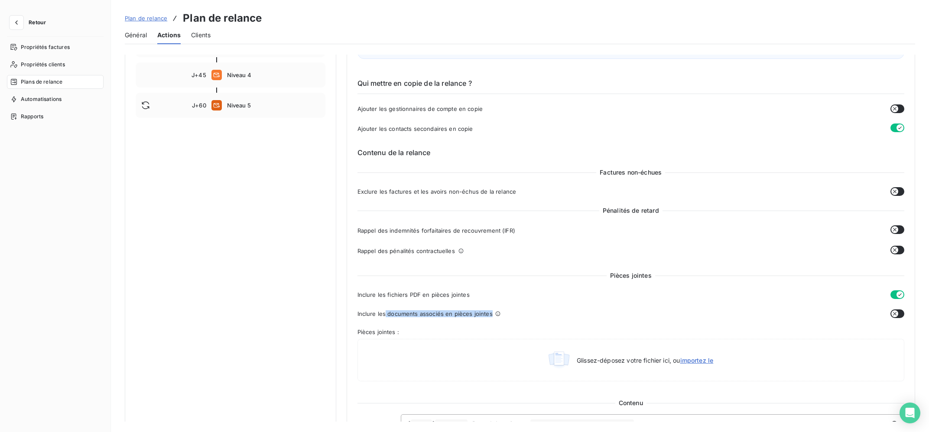
click at [486, 317] on span "Inclure les documents associés en pièces jointes" at bounding box center [424, 313] width 135 height 7
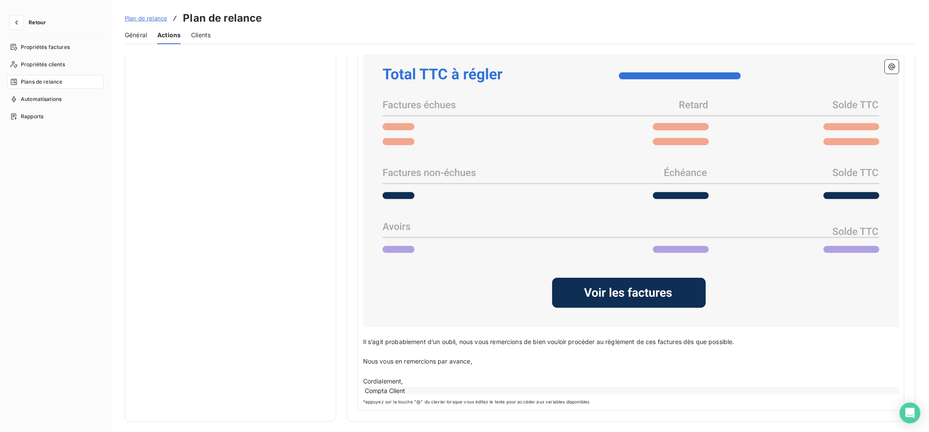
scroll to position [474, 0]
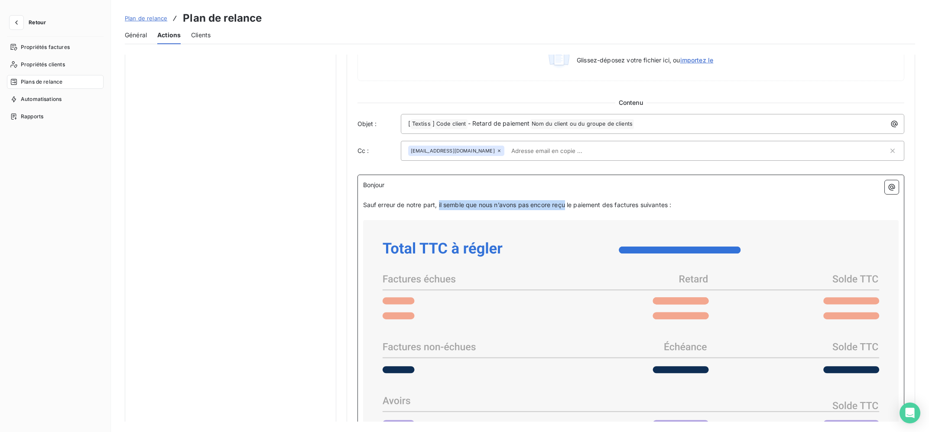
drag, startPoint x: 568, startPoint y: 206, endPoint x: 439, endPoint y: 209, distance: 129.1
click at [439, 208] on span "Sauf erreur de notre part, il semble que nous n’avons pas encore reçu le paieme…" at bounding box center [517, 204] width 308 height 7
click at [496, 220] on div at bounding box center [631, 360] width 536 height 281
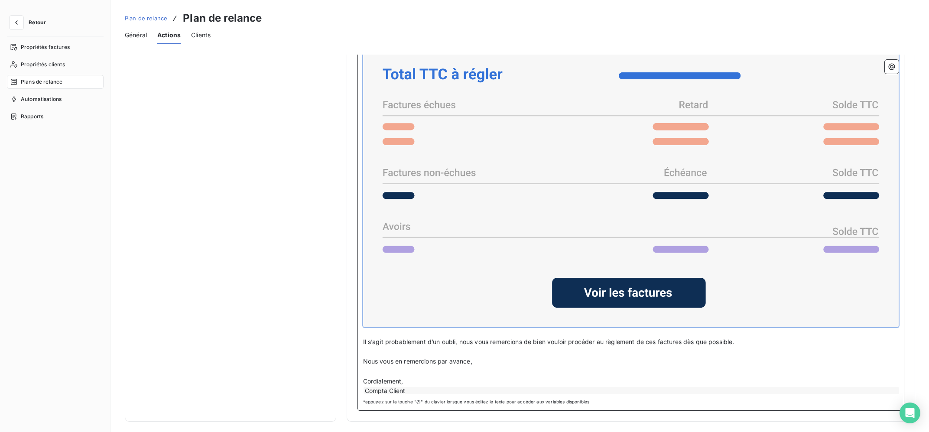
scroll to position [0, 0]
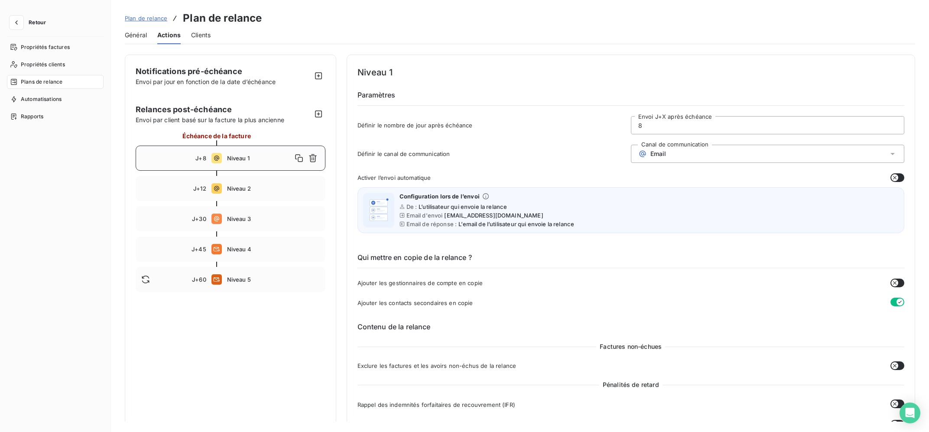
click at [44, 70] on div "Propriétés clients" at bounding box center [55, 65] width 97 height 14
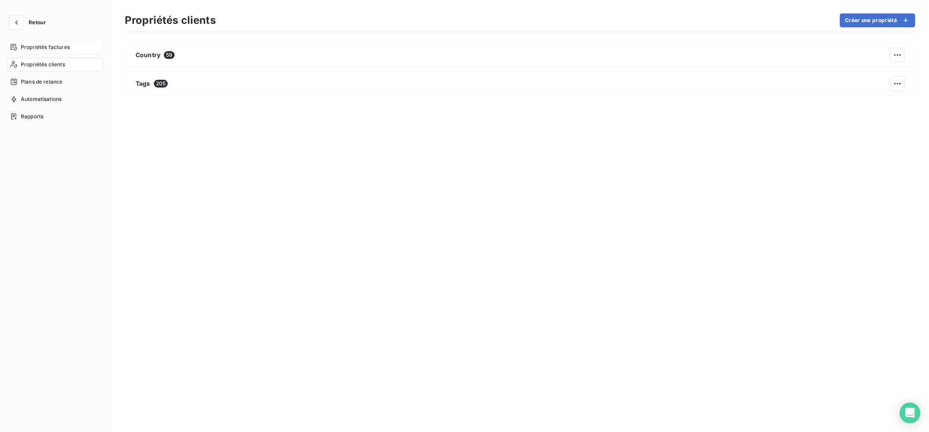
click at [57, 49] on span "Propriétés factures" at bounding box center [45, 47] width 49 height 8
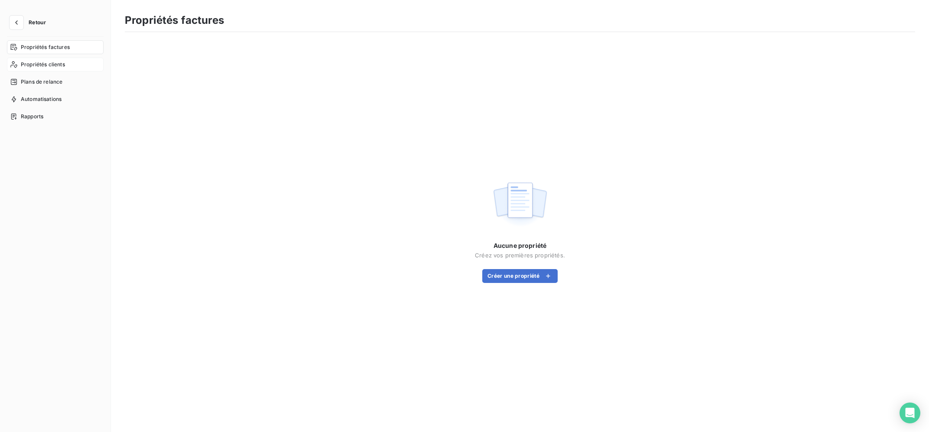
click at [53, 67] on span "Propriétés clients" at bounding box center [43, 65] width 44 height 8
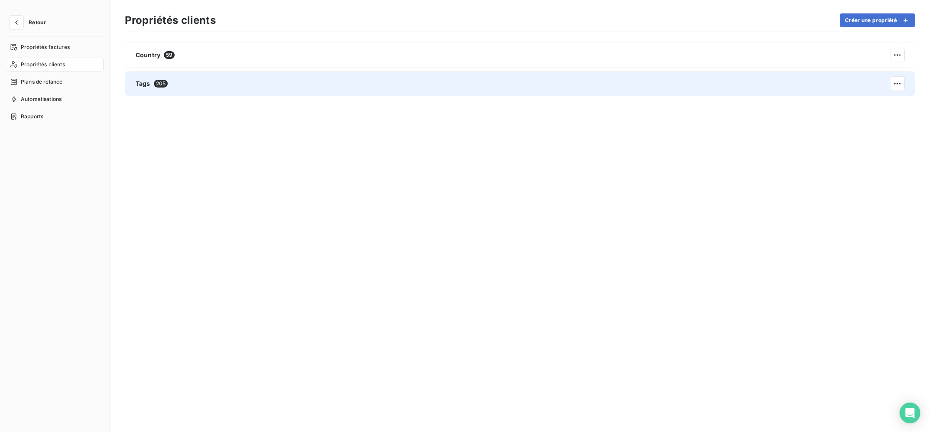
click at [207, 86] on div "Tags 205" at bounding box center [520, 83] width 790 height 25
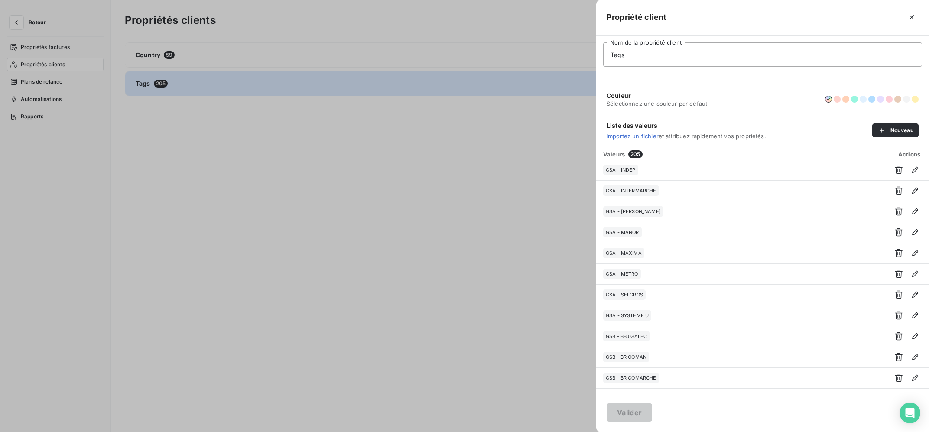
scroll to position [1741, 0]
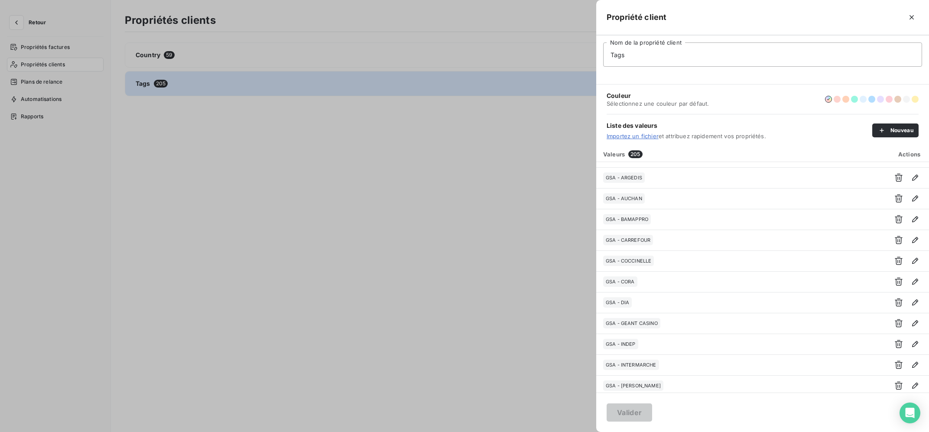
click at [490, 247] on div at bounding box center [464, 216] width 929 height 432
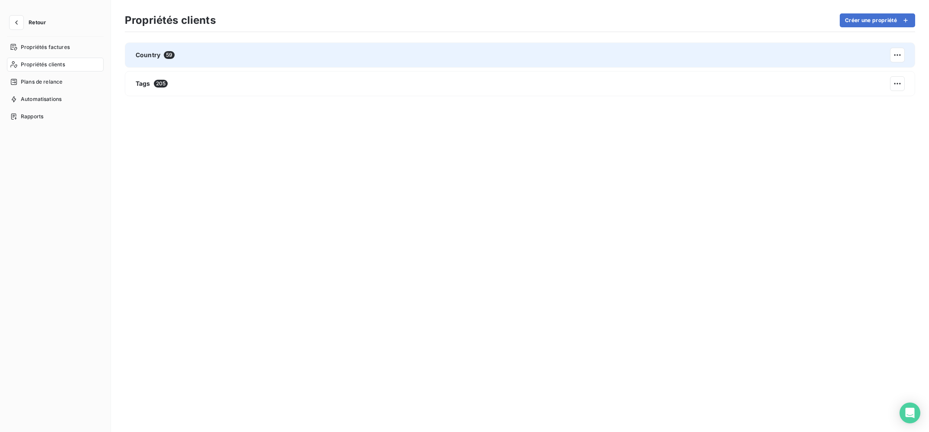
click at [232, 52] on div "Country 59" at bounding box center [520, 54] width 790 height 25
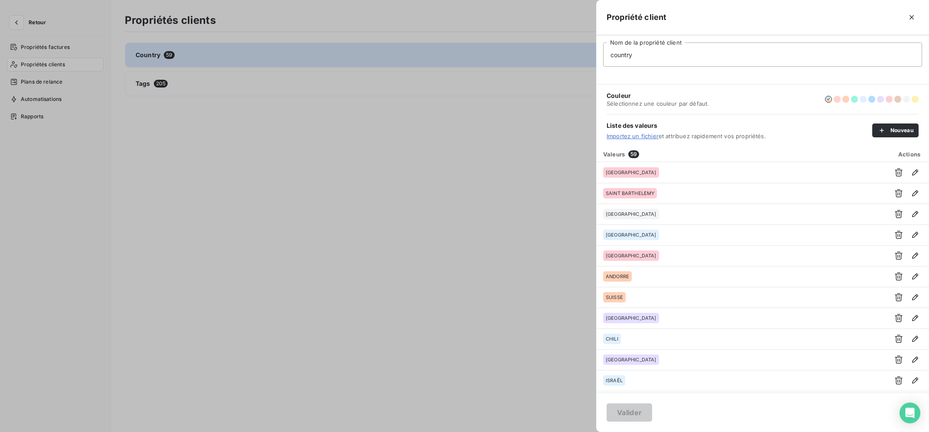
click at [488, 148] on div at bounding box center [464, 216] width 929 height 432
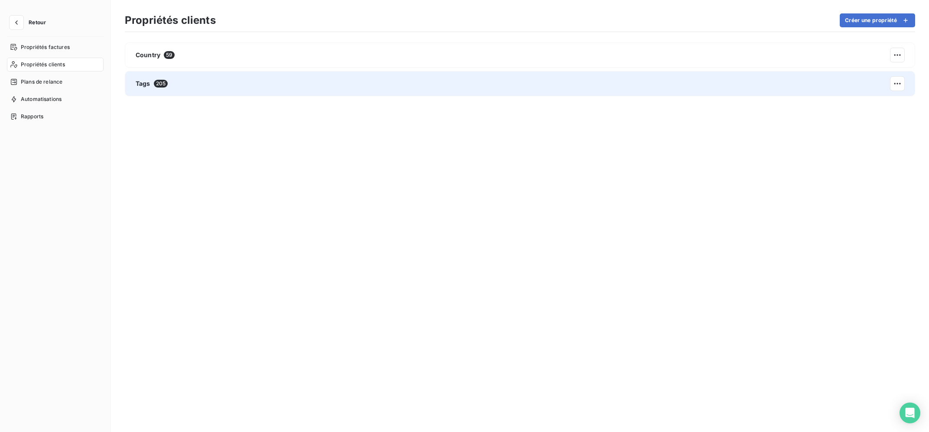
click at [229, 91] on div "Tags 205" at bounding box center [520, 83] width 790 height 25
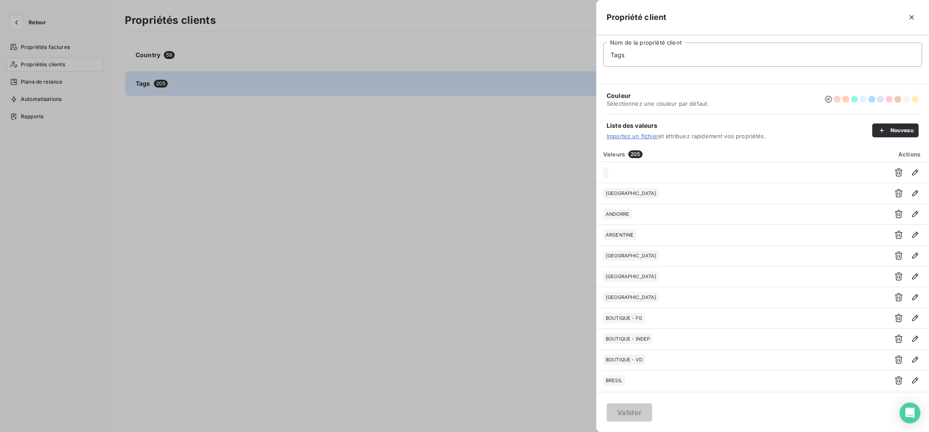
click at [221, 158] on div at bounding box center [464, 216] width 929 height 432
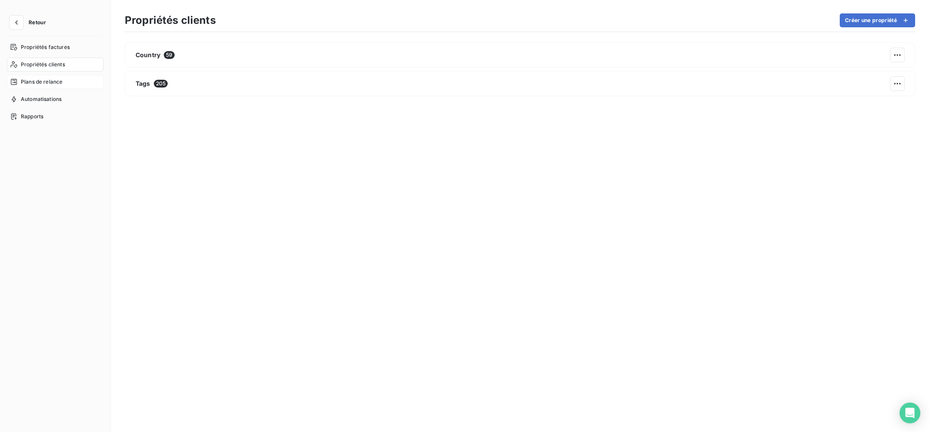
click at [50, 78] on div "Plans de relance" at bounding box center [55, 82] width 97 height 14
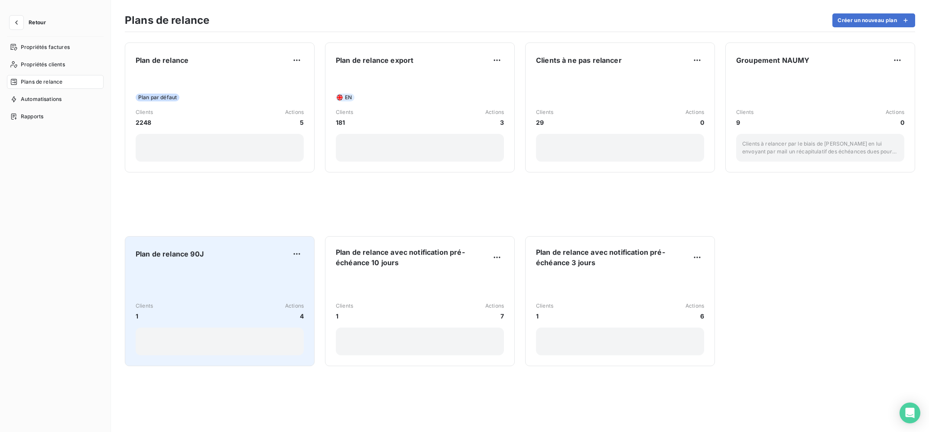
click at [247, 279] on div "Clients 1 Actions 4" at bounding box center [220, 312] width 168 height 88
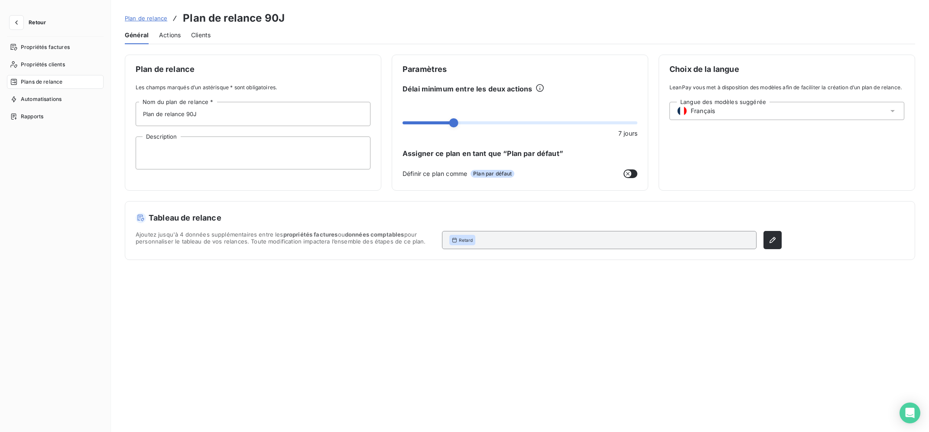
click at [211, 36] on span "Clients" at bounding box center [200, 35] width 19 height 9
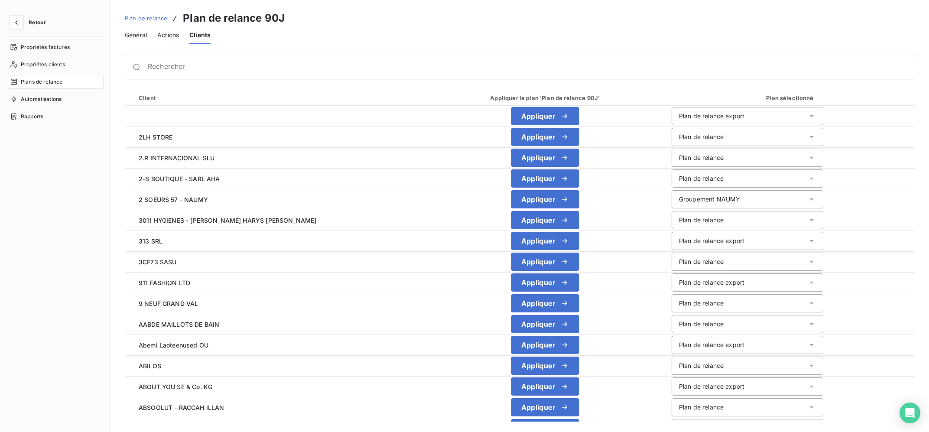
click at [167, 41] on div "Actions" at bounding box center [168, 35] width 22 height 18
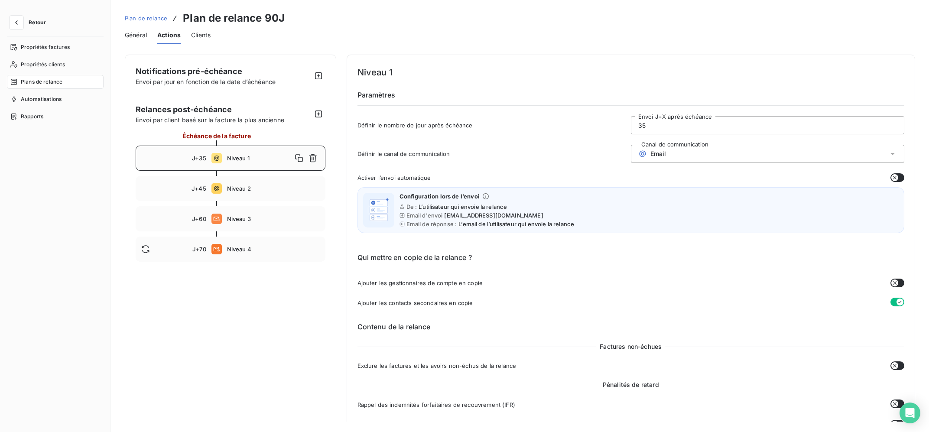
click at [142, 36] on span "Général" at bounding box center [136, 35] width 22 height 9
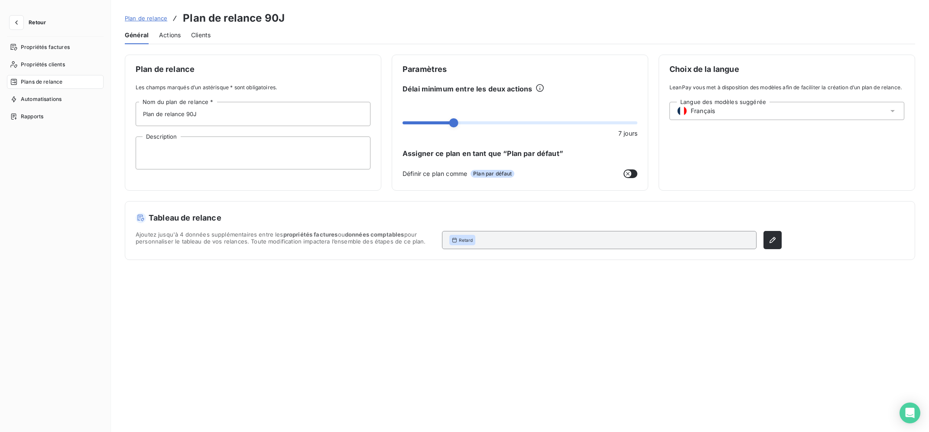
click at [235, 329] on div "Plan de relance Les champs marqués d’un astérisque * sont obligatoires. Plan de…" at bounding box center [520, 238] width 818 height 367
click at [495, 242] on div "Retard" at bounding box center [599, 240] width 314 height 18
click at [766, 237] on button "button" at bounding box center [772, 240] width 18 height 18
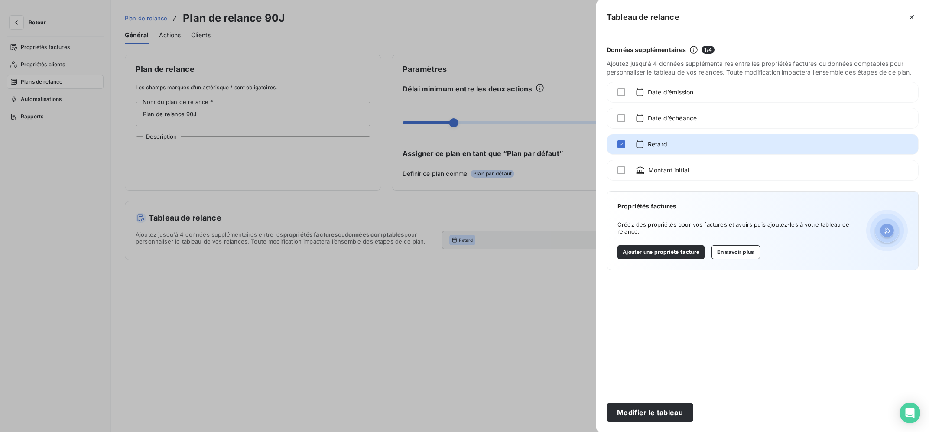
click at [485, 386] on div at bounding box center [464, 216] width 929 height 432
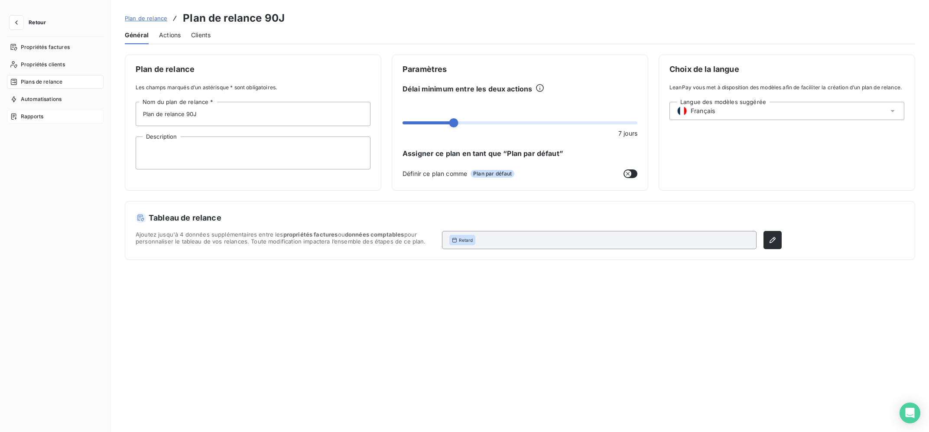
click at [50, 111] on div "Rapports" at bounding box center [55, 117] width 97 height 14
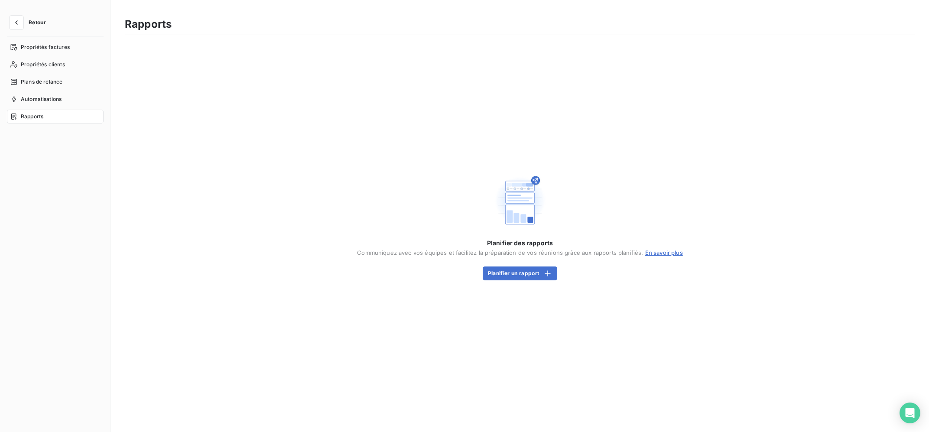
click at [52, 75] on nav "Propriétés factures Propriétés clients Plans de relance Automatisations Rapports" at bounding box center [55, 81] width 97 height 83
click at [55, 67] on span "Propriétés clients" at bounding box center [43, 65] width 44 height 8
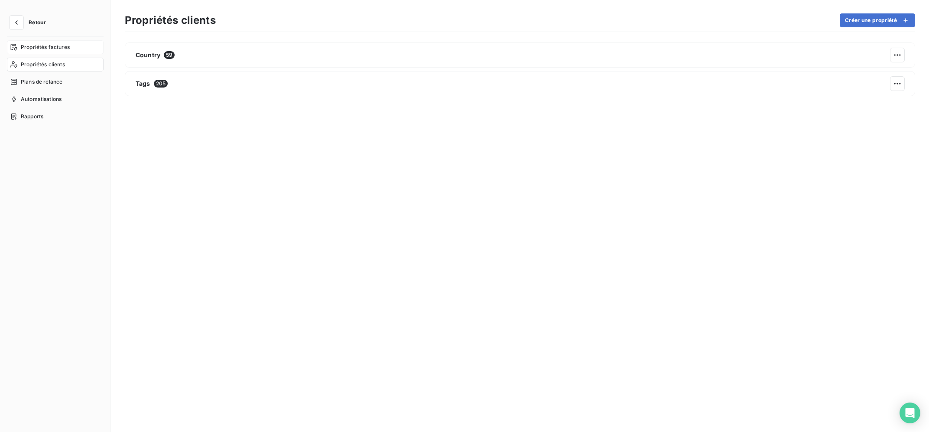
click at [61, 45] on span "Propriétés factures" at bounding box center [45, 47] width 49 height 8
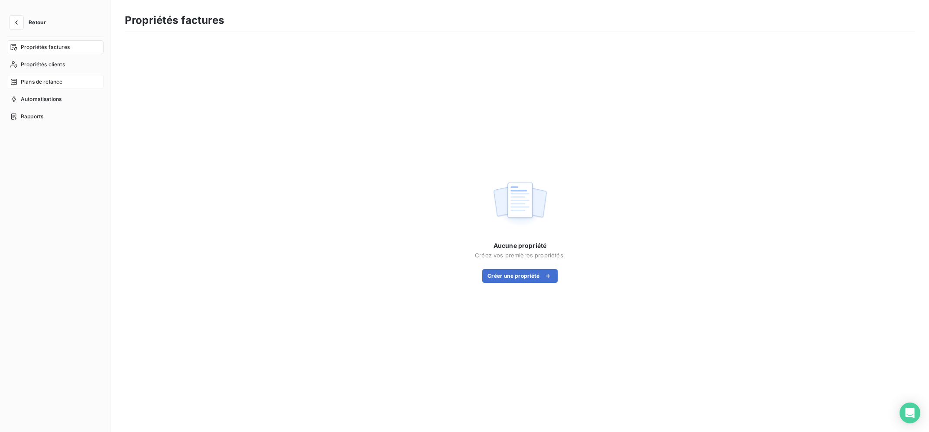
click at [54, 79] on span "Plans de relance" at bounding box center [42, 82] width 42 height 8
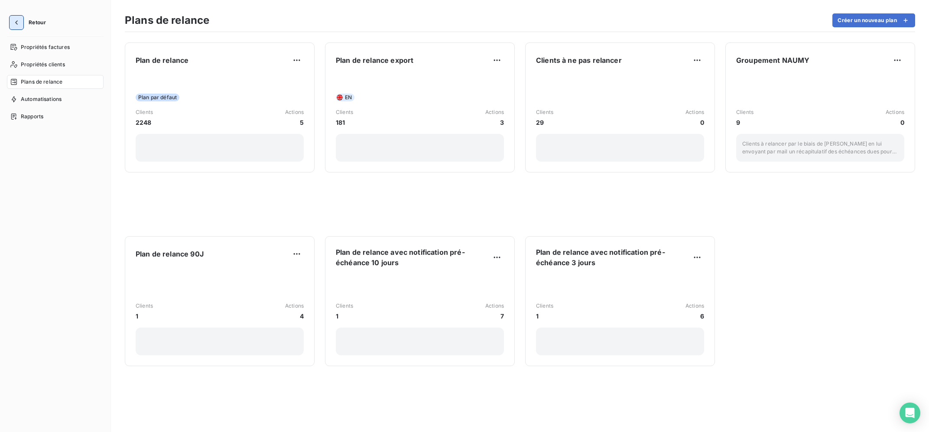
click at [13, 24] on icon "button" at bounding box center [16, 22] width 9 height 9
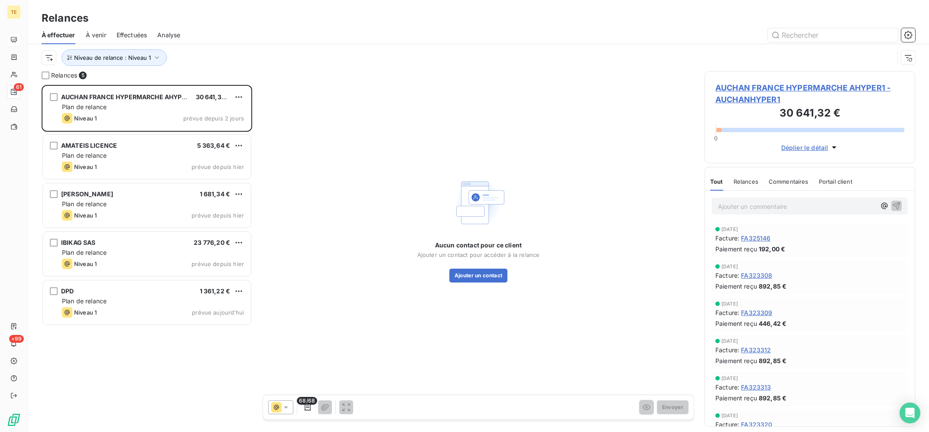
scroll to position [347, 210]
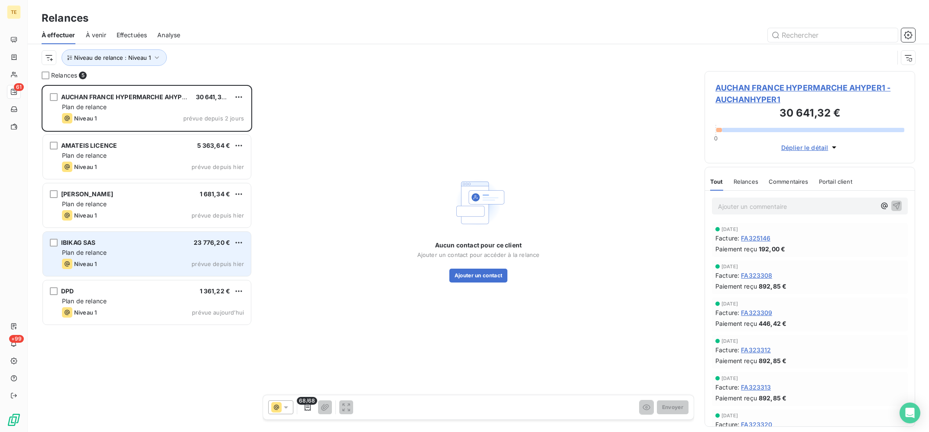
click at [123, 249] on div "Plan de relance" at bounding box center [153, 252] width 182 height 9
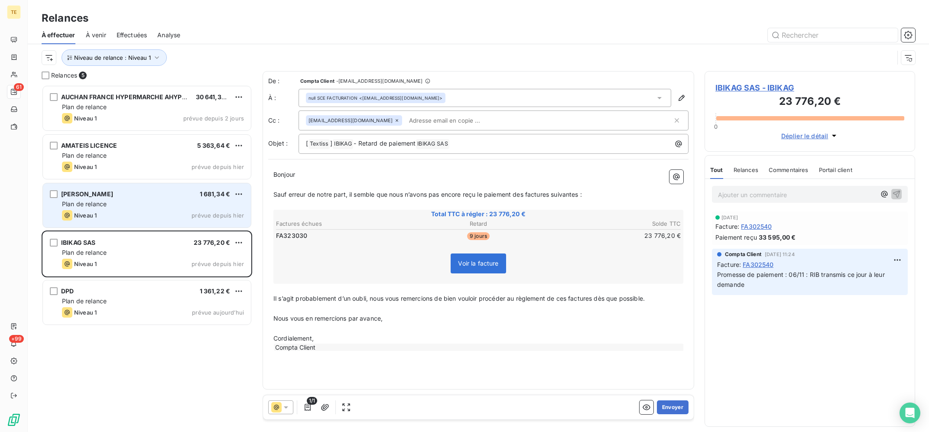
click at [144, 205] on div "Plan de relance" at bounding box center [153, 204] width 182 height 9
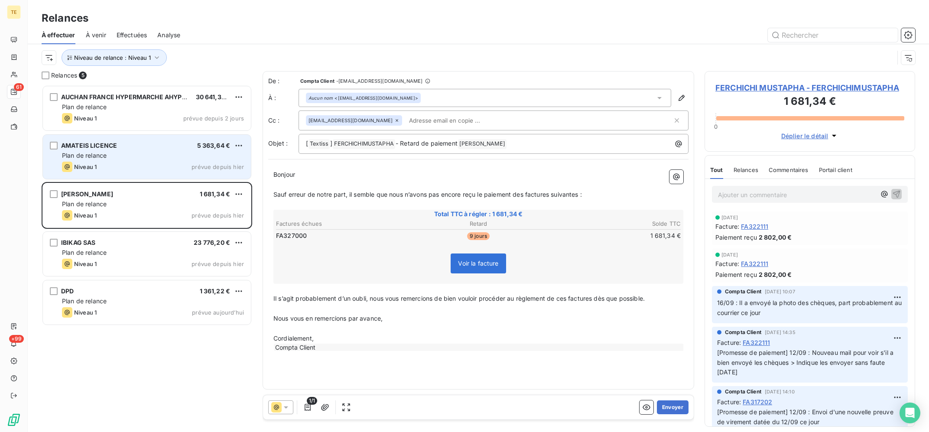
click at [139, 137] on div "AMATEIS LICENCE 5 363,64 € Plan de relance Niveau 1 prévue depuis [DATE]" at bounding box center [147, 157] width 208 height 44
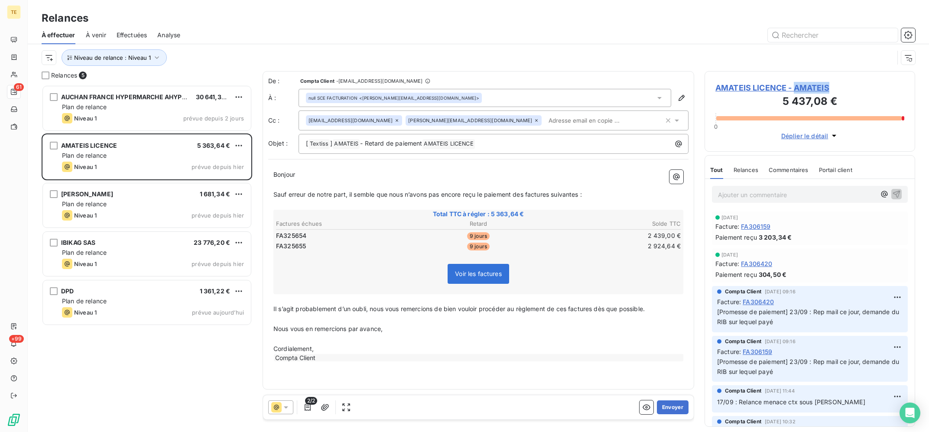
drag, startPoint x: 842, startPoint y: 86, endPoint x: 796, endPoint y: 82, distance: 46.1
click at [796, 82] on span "AMATEIS LICENCE - AMATEIS" at bounding box center [809, 88] width 189 height 12
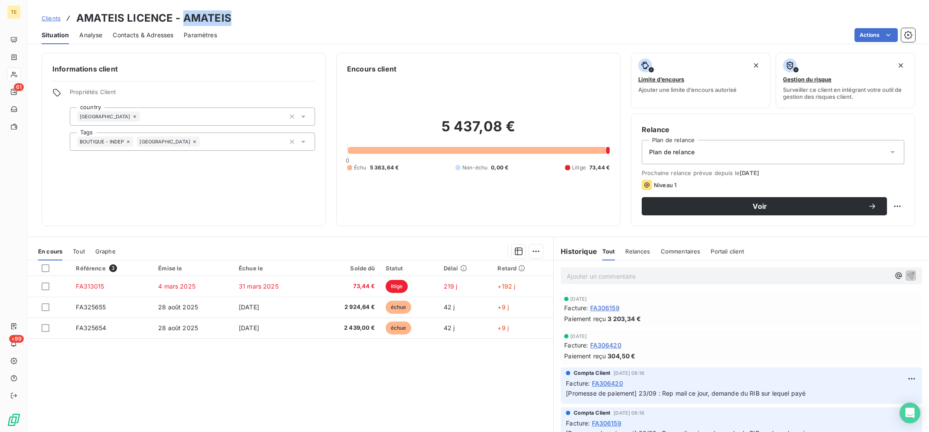
drag, startPoint x: 227, startPoint y: 19, endPoint x: 182, endPoint y: 21, distance: 44.7
click at [182, 21] on h3 "AMATEIS LICENCE - AMATEIS" at bounding box center [153, 18] width 155 height 16
copy h3 "AMATEIS"
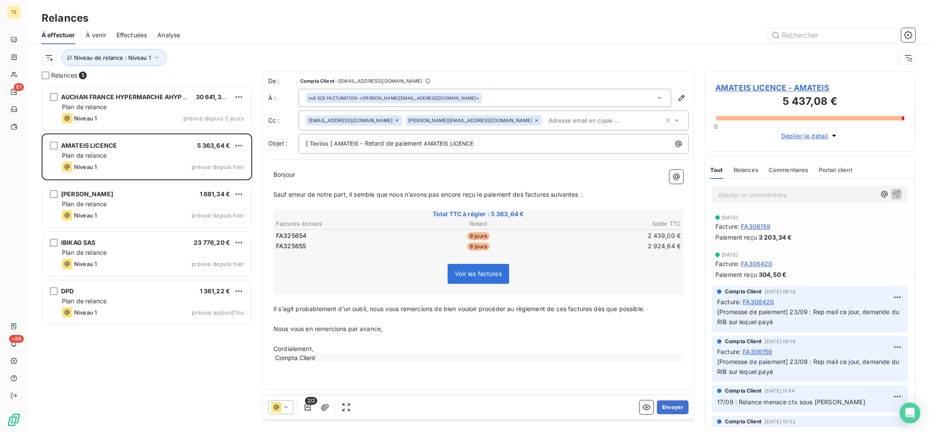
scroll to position [347, 210]
click at [771, 88] on span "AMATEIS LICENCE - AMATEIS" at bounding box center [809, 88] width 189 height 12
click at [785, 82] on span "AMATEIS LICENCE - AMATEIS" at bounding box center [809, 88] width 189 height 12
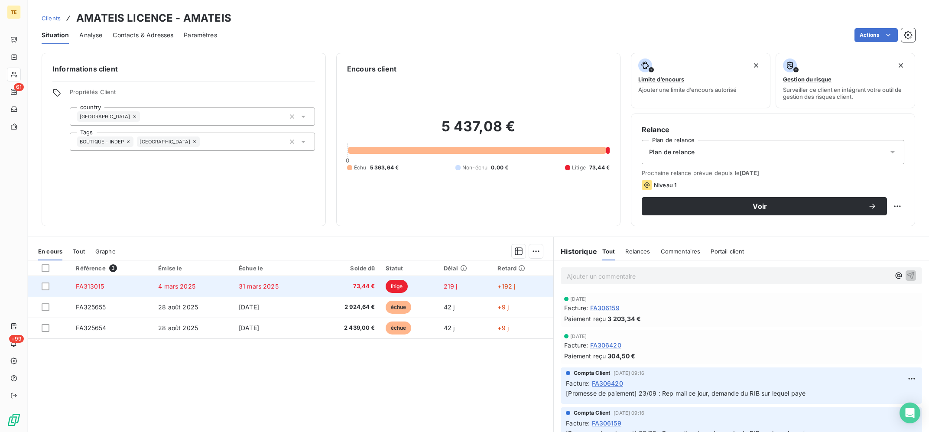
click at [392, 282] on span "litige" at bounding box center [397, 286] width 23 height 13
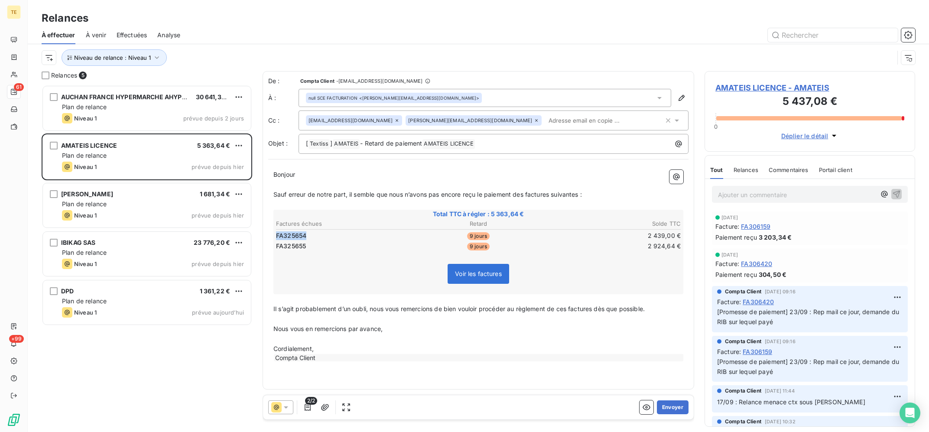
copy span "FA325654"
drag, startPoint x: 306, startPoint y: 235, endPoint x: 275, endPoint y: 239, distance: 31.0
click at [276, 239] on span "FA325654" at bounding box center [291, 235] width 30 height 9
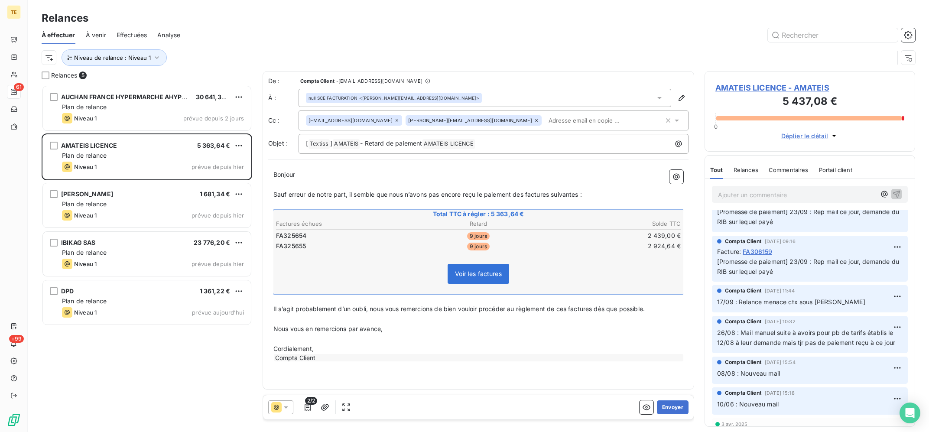
scroll to position [174, 0]
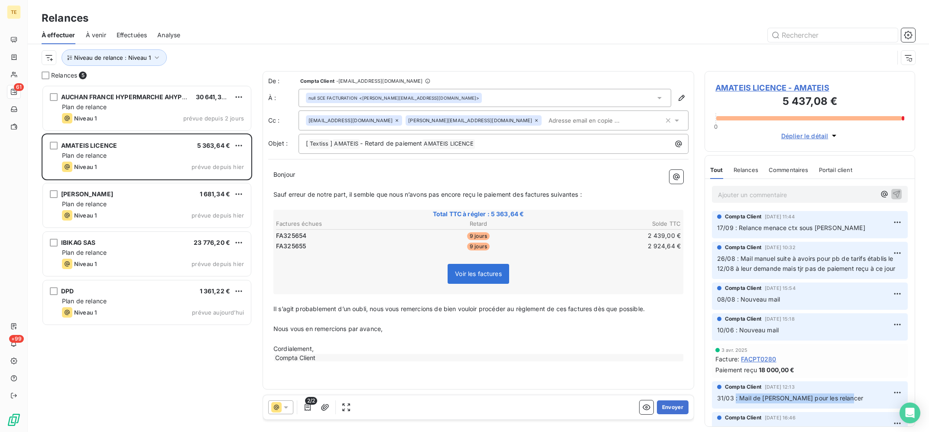
drag, startPoint x: 851, startPoint y: 397, endPoint x: 735, endPoint y: 404, distance: 116.3
click at [735, 404] on div "Compta Client [DATE] 12:13 31/03 : Mail de [PERSON_NAME] pour les relancer" at bounding box center [810, 394] width 196 height 27
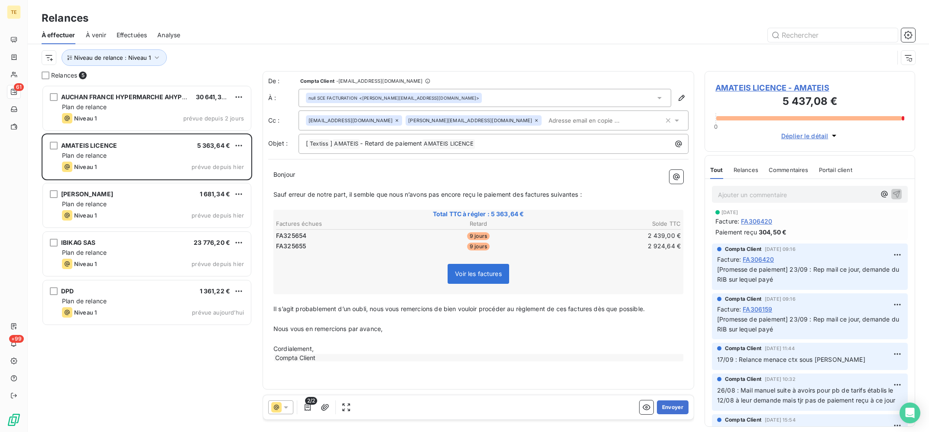
scroll to position [0, 0]
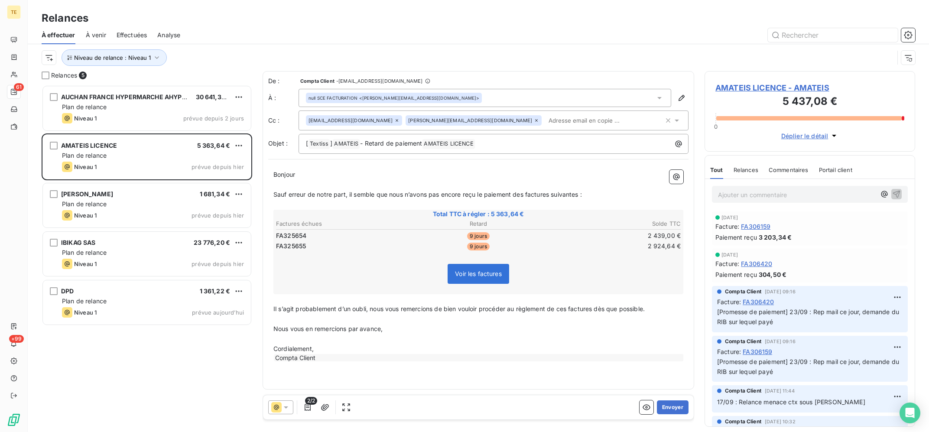
click at [515, 331] on p "Nous vous en remercions par avance," at bounding box center [478, 329] width 410 height 10
click at [674, 405] on button "Envoyer" at bounding box center [673, 407] width 32 height 14
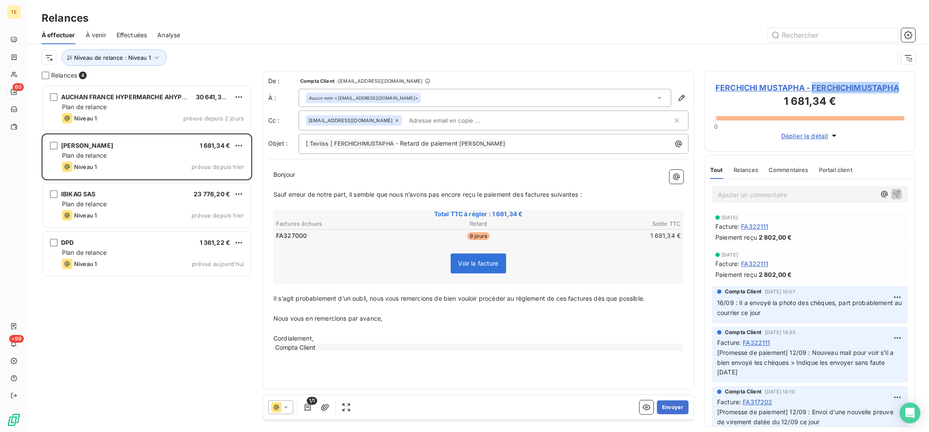
copy span "FERCHICHIMUSTAPHA"
click at [910, 84] on div "[PERSON_NAME] 1 681,34 € 0 Déplier le détail" at bounding box center [809, 111] width 211 height 81
drag, startPoint x: 305, startPoint y: 237, endPoint x: 275, endPoint y: 242, distance: 30.4
click at [276, 240] on span "FA327000" at bounding box center [291, 235] width 31 height 9
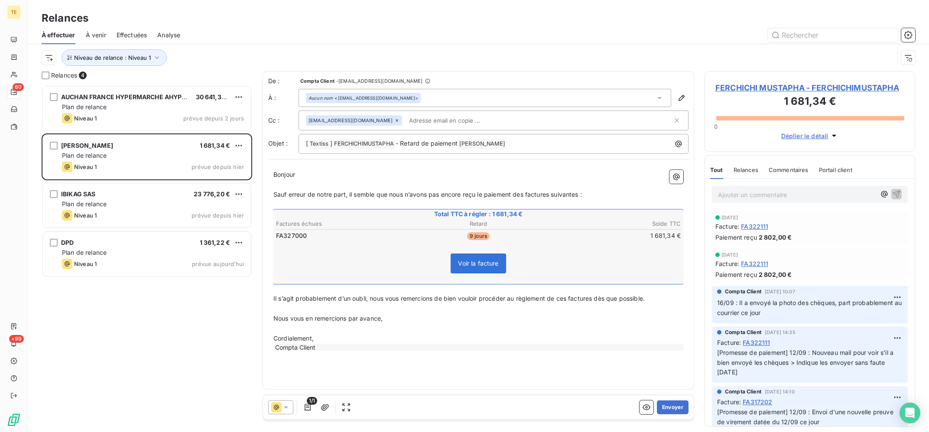
click at [307, 236] on td "FA327000" at bounding box center [343, 236] width 135 height 10
drag, startPoint x: 305, startPoint y: 236, endPoint x: 276, endPoint y: 240, distance: 29.8
click at [276, 240] on span "FA327000" at bounding box center [291, 235] width 31 height 9
copy span "FA327000"
drag, startPoint x: 306, startPoint y: 235, endPoint x: 269, endPoint y: 239, distance: 37.5
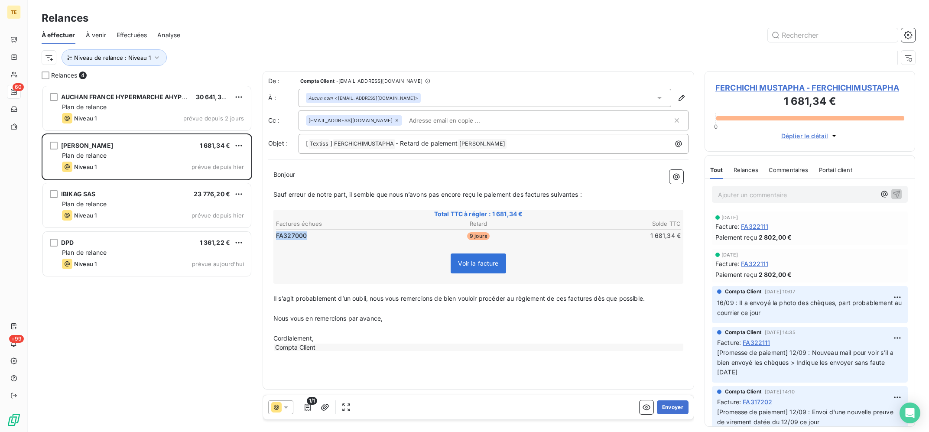
click at [276, 239] on span "FA327000" at bounding box center [291, 235] width 31 height 9
drag, startPoint x: 306, startPoint y: 236, endPoint x: 274, endPoint y: 241, distance: 32.0
click at [276, 240] on span "FA327000" at bounding box center [291, 235] width 31 height 9
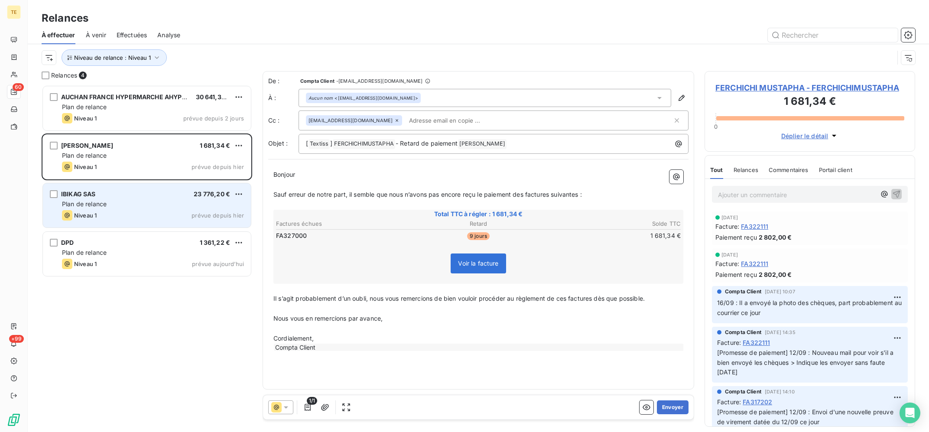
click at [106, 193] on div "IBIKAG SAS 23 776,20 €" at bounding box center [153, 194] width 182 height 8
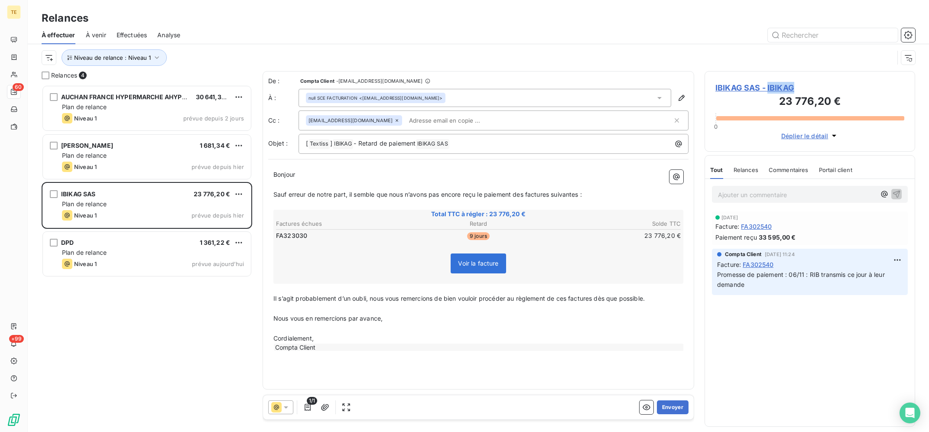
copy span "IBIKAG"
drag, startPoint x: 803, startPoint y: 84, endPoint x: 809, endPoint y: 82, distance: 6.6
click at [809, 82] on div "IBIKAG SAS - IBIKAG 23 776,20 € 0 Déplier le détail" at bounding box center [809, 111] width 211 height 81
drag, startPoint x: 306, startPoint y: 236, endPoint x: 274, endPoint y: 244, distance: 33.1
click at [276, 240] on span "FA323030" at bounding box center [291, 235] width 31 height 9
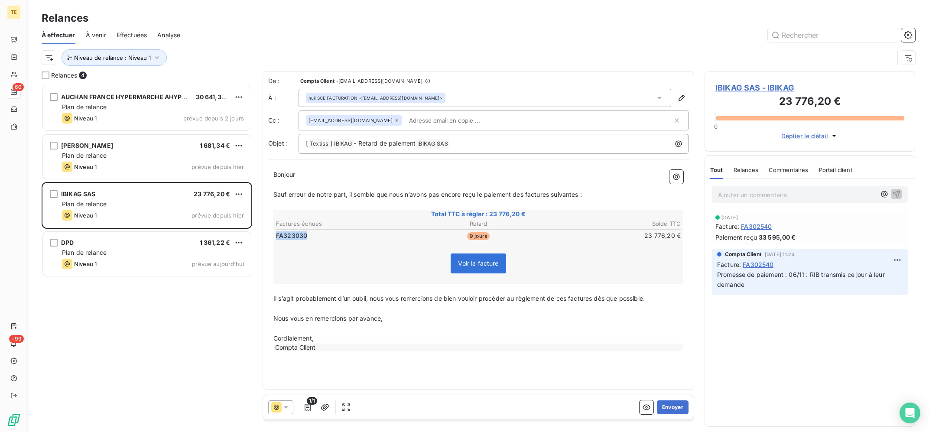
copy span "FA323030"
drag, startPoint x: 307, startPoint y: 233, endPoint x: 274, endPoint y: 242, distance: 33.9
click at [276, 240] on span "FA323030" at bounding box center [291, 235] width 31 height 9
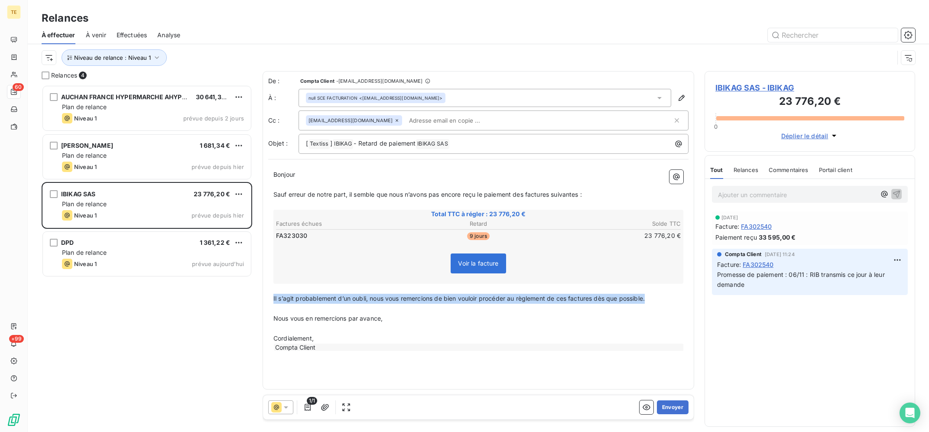
drag, startPoint x: 653, startPoint y: 297, endPoint x: 301, endPoint y: 328, distance: 353.1
click at [263, 298] on div "De : Compta Client - [EMAIL_ADDRESS][DOMAIN_NAME] À : null SCE FACTURATION <[EM…" at bounding box center [478, 248] width 431 height 354
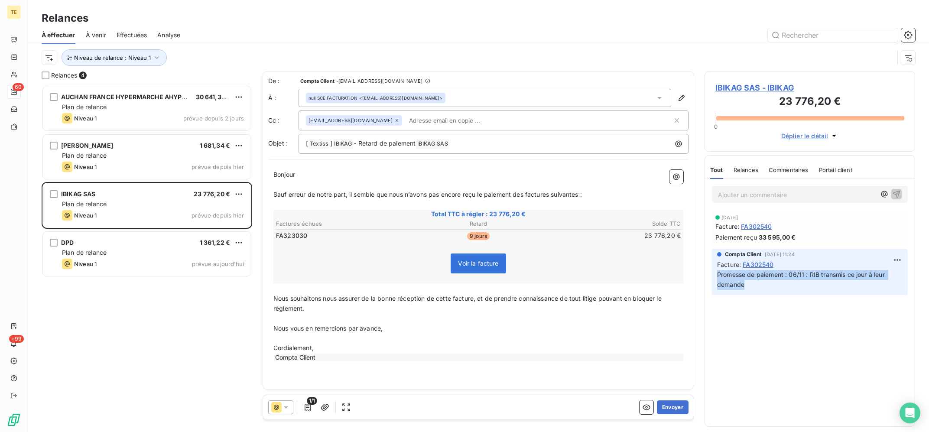
drag, startPoint x: 748, startPoint y: 279, endPoint x: 716, endPoint y: 278, distance: 32.1
click at [716, 278] on div "Compta Client [DATE] 11:24 Facture : FA302540 Promesse de paiement : 06/11 : RI…" at bounding box center [810, 272] width 196 height 46
drag, startPoint x: 749, startPoint y: 284, endPoint x: 710, endPoint y: 276, distance: 39.3
click at [710, 276] on div "Compta Client [DATE] 11:24 Facture : FA302540 Promesse de paiement : 06/11 : RI…" at bounding box center [810, 272] width 210 height 50
click at [164, 312] on div "AUCHAN FRANCE HYPERMARCHE AHYPER1 30 641,32 € Plan de relance Niveau 1 prévue d…" at bounding box center [147, 258] width 211 height 347
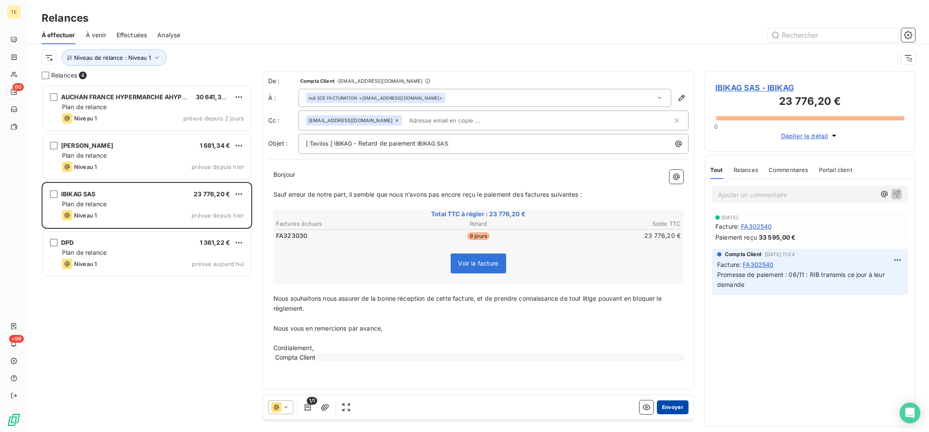
click at [678, 405] on button "Envoyer" at bounding box center [673, 407] width 32 height 14
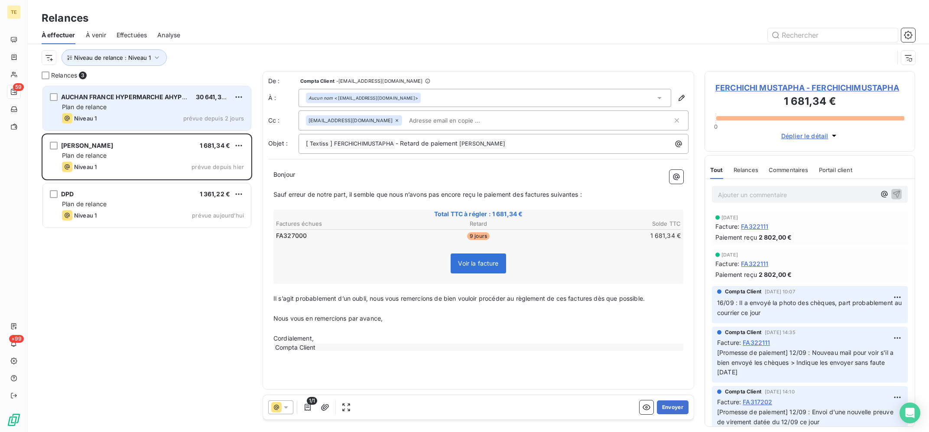
click at [146, 92] on div "AUCHAN FRANCE HYPERMARCHE AHYPER1 30 641,32 € Plan de relance Niveau 1 prévue d…" at bounding box center [147, 108] width 208 height 44
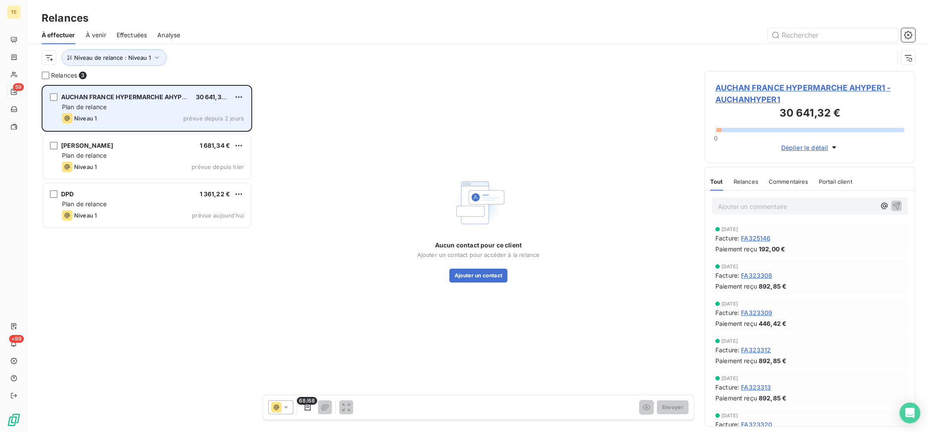
click at [133, 100] on span "AUCHAN FRANCE HYPERMARCHE AHYPER1" at bounding box center [126, 96] width 131 height 7
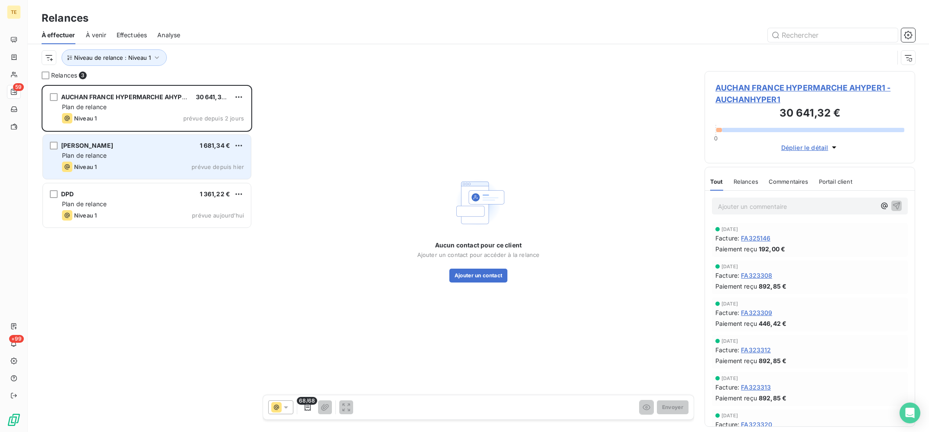
click at [160, 156] on div "Plan de relance" at bounding box center [153, 155] width 182 height 9
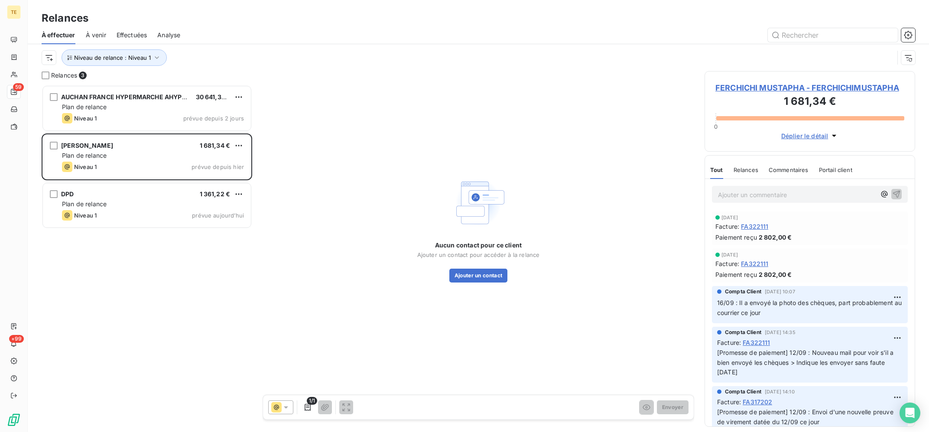
scroll to position [347, 210]
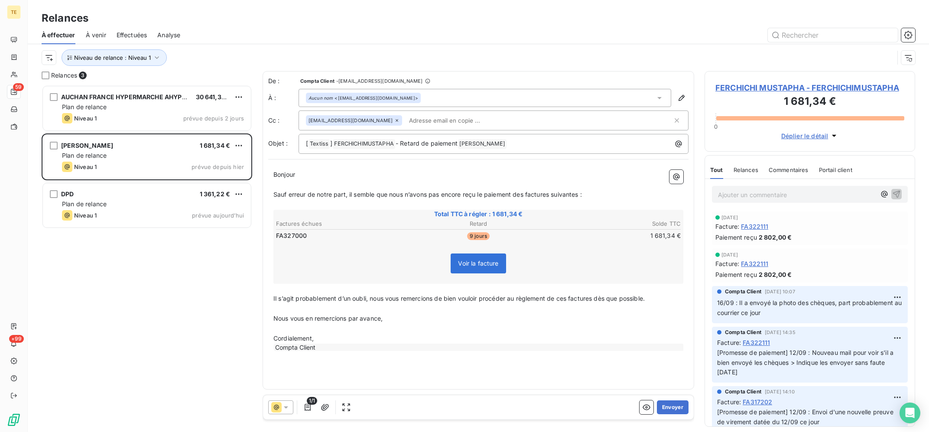
click at [200, 377] on div "AUCHAN FRANCE HYPERMARCHE AHYPER1 30 641,32 € Plan de relance Niveau 1 prévue d…" at bounding box center [147, 258] width 211 height 347
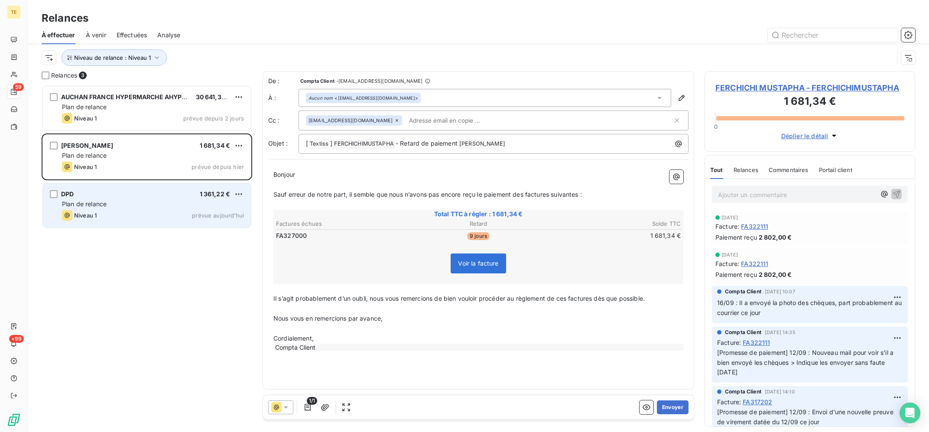
click at [146, 206] on div "Plan de relance" at bounding box center [153, 204] width 182 height 9
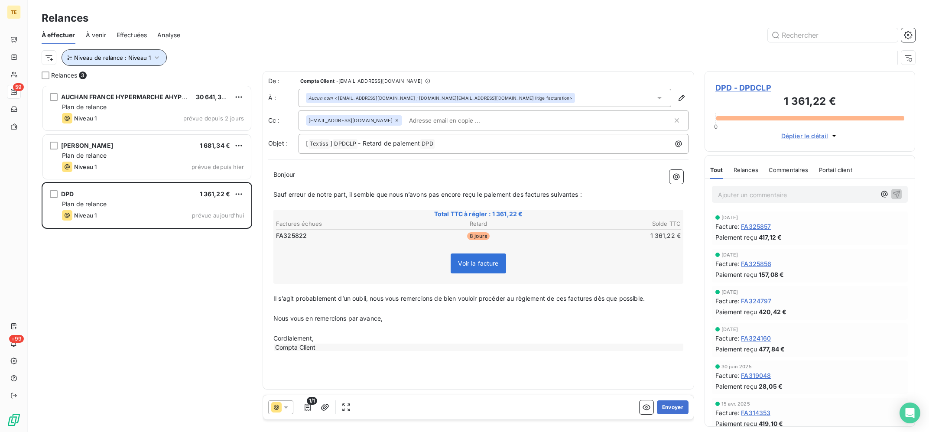
click at [122, 57] on span "Niveau de relance : Niveau 1" at bounding box center [112, 57] width 77 height 7
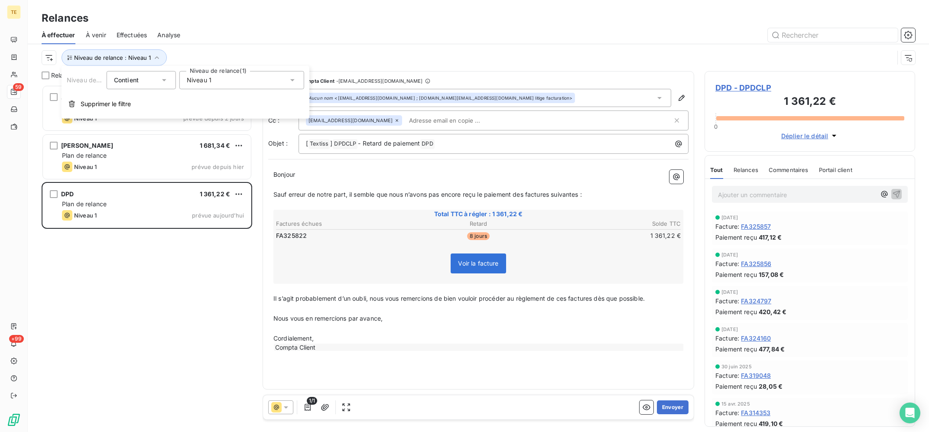
click at [217, 84] on div "Niveau 1" at bounding box center [241, 80] width 125 height 18
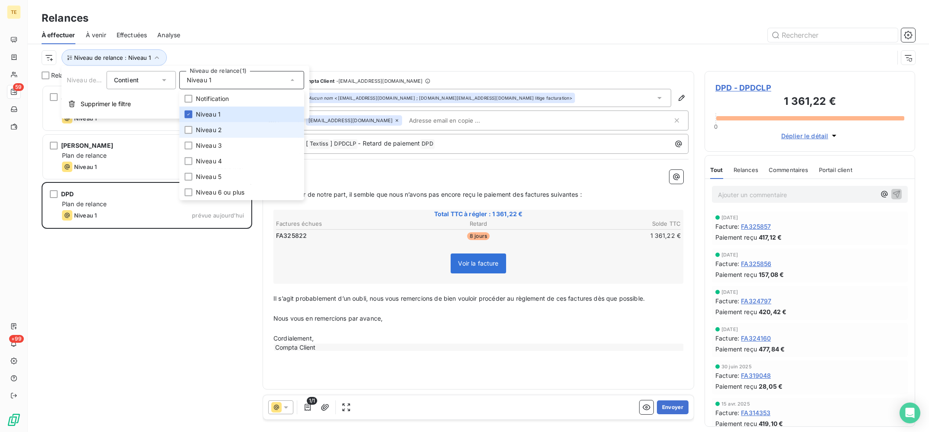
click at [230, 137] on li "Niveau 2" at bounding box center [241, 130] width 125 height 16
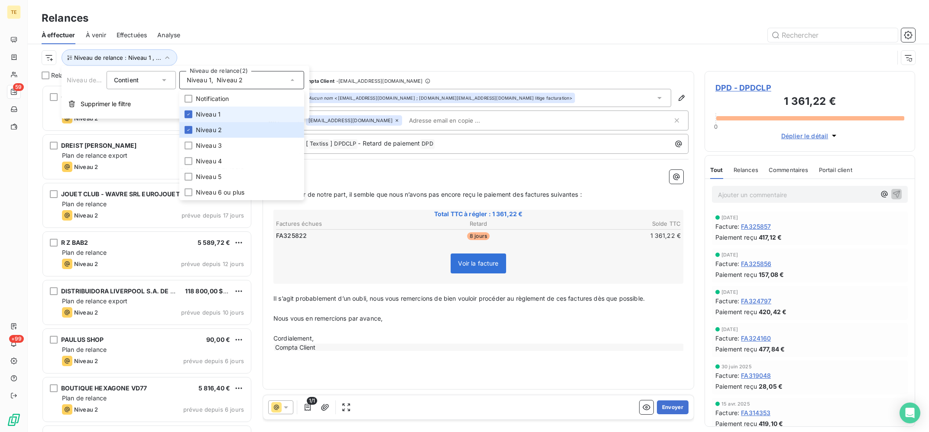
scroll to position [347, 210]
click at [235, 120] on li "Niveau 1" at bounding box center [241, 115] width 125 height 16
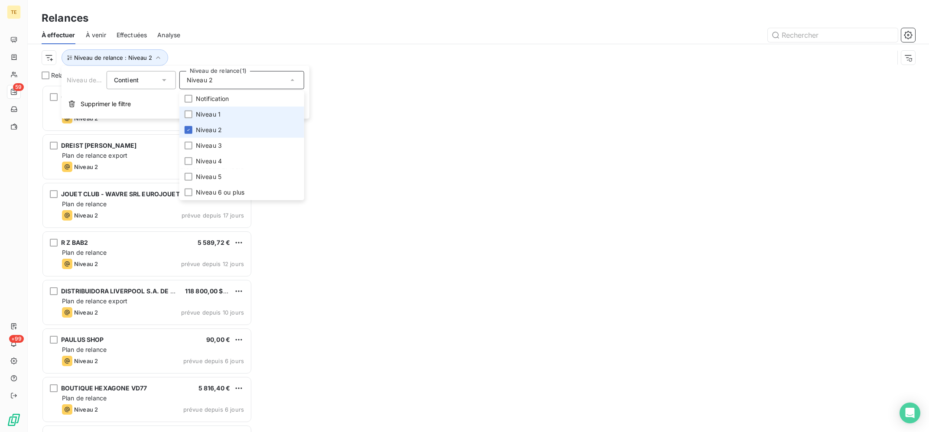
scroll to position [347, 210]
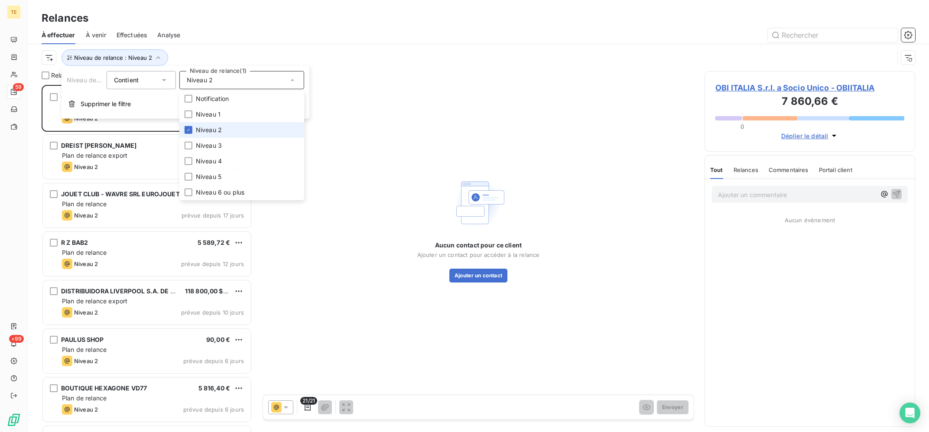
click at [236, 134] on li "Niveau 2" at bounding box center [241, 130] width 125 height 16
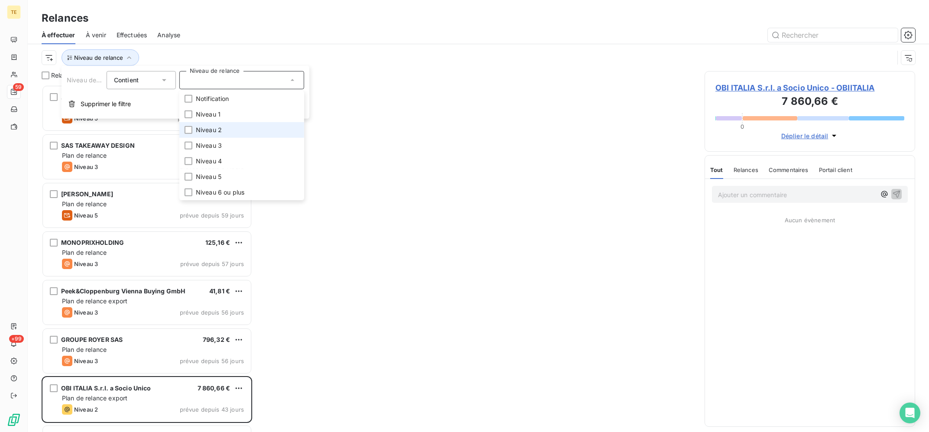
click at [242, 130] on li "Niveau 2" at bounding box center [241, 130] width 125 height 16
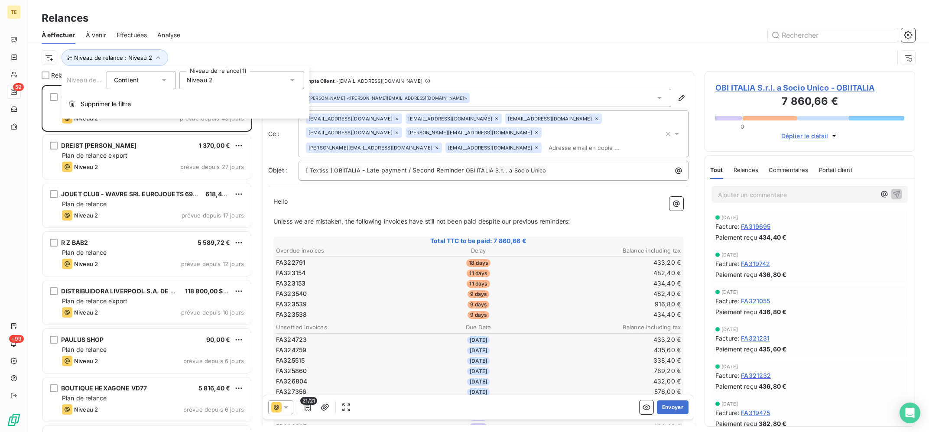
click at [370, 28] on div at bounding box center [553, 35] width 724 height 14
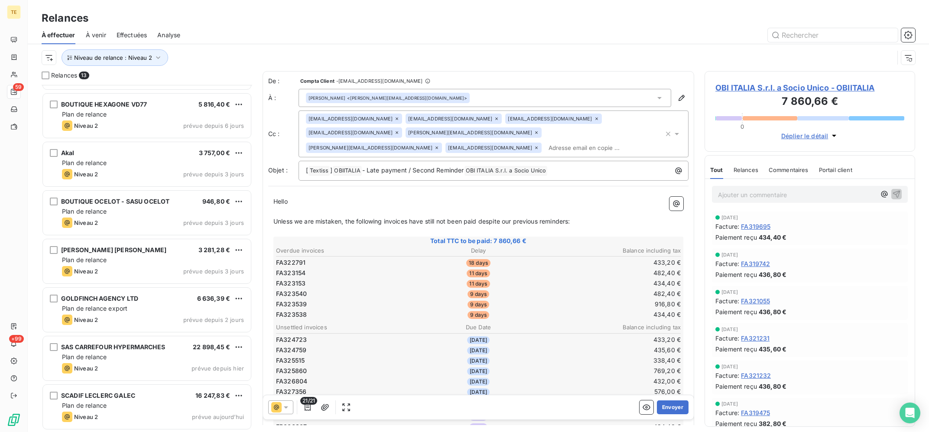
scroll to position [0, 0]
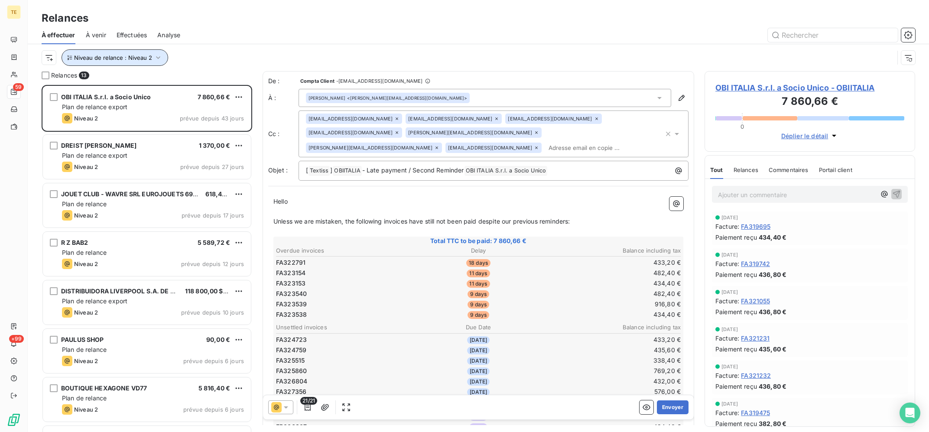
click at [154, 64] on button "Niveau de relance : Niveau 2" at bounding box center [115, 57] width 107 height 16
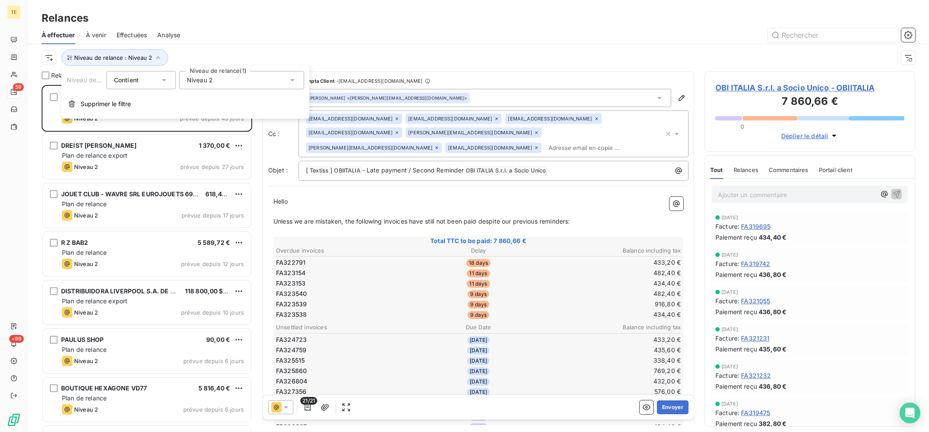
click at [208, 86] on div "Niveau 2" at bounding box center [241, 80] width 125 height 18
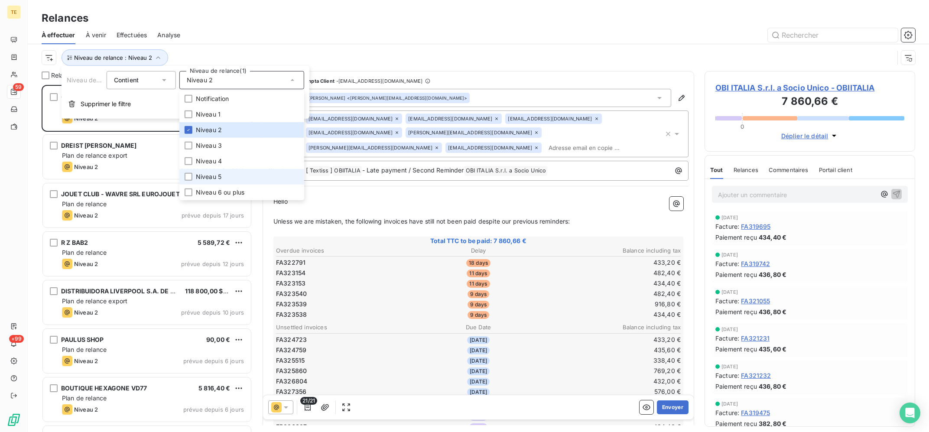
click at [226, 173] on li "Niveau 5" at bounding box center [241, 177] width 125 height 16
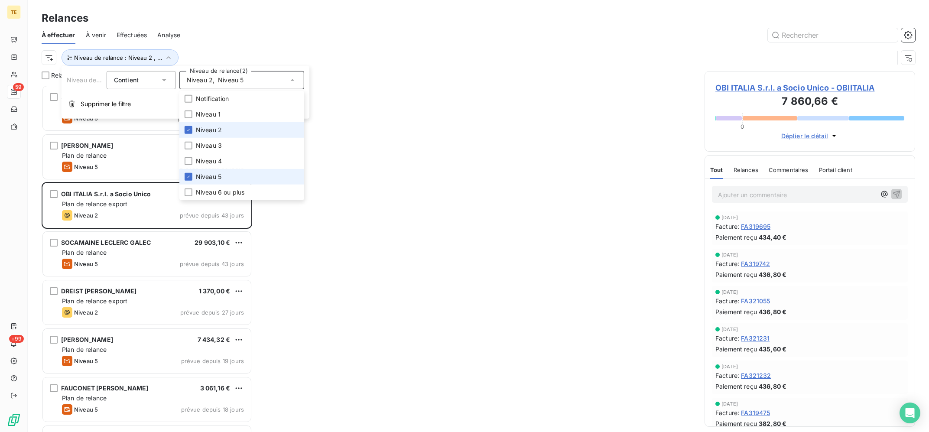
click at [227, 130] on li "Niveau 2" at bounding box center [241, 130] width 125 height 16
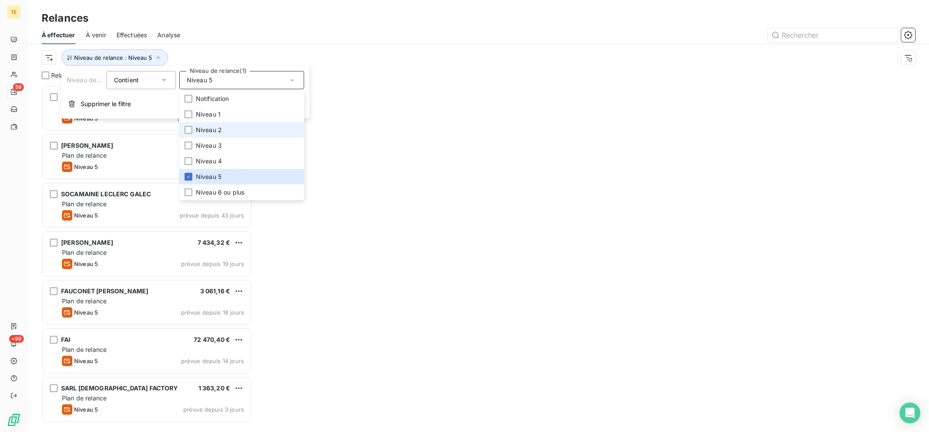
scroll to position [347, 210]
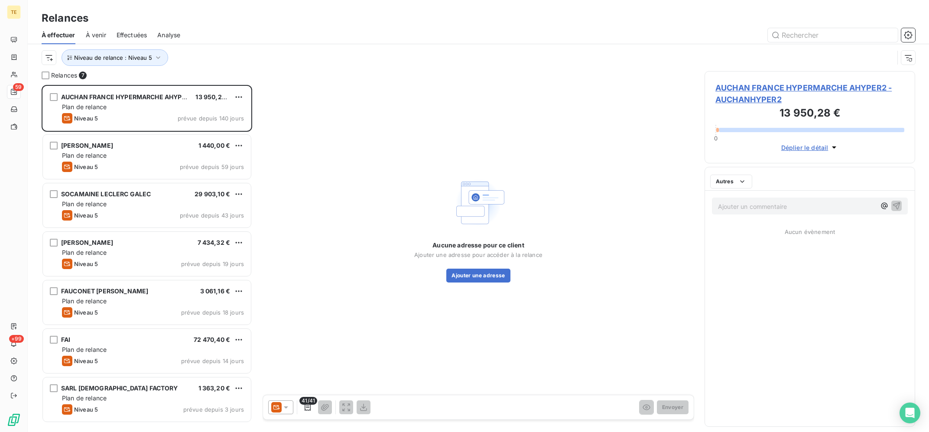
click at [269, 32] on div at bounding box center [553, 35] width 724 height 14
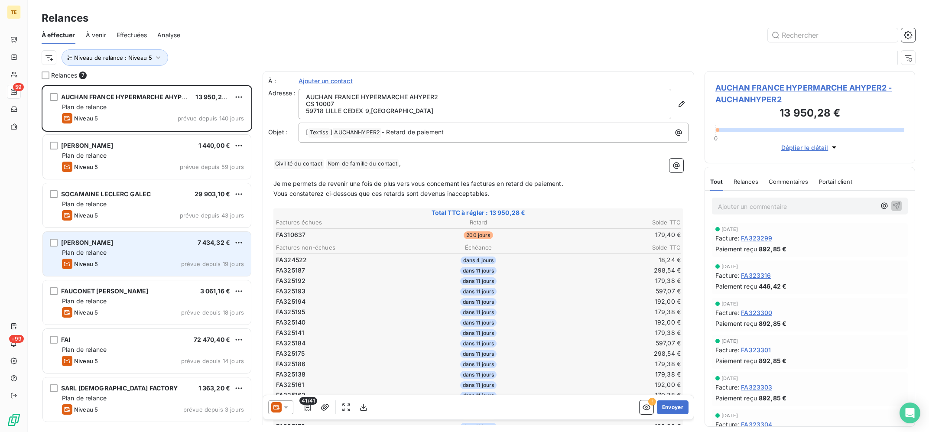
click at [146, 254] on div "Plan de relance" at bounding box center [153, 252] width 182 height 9
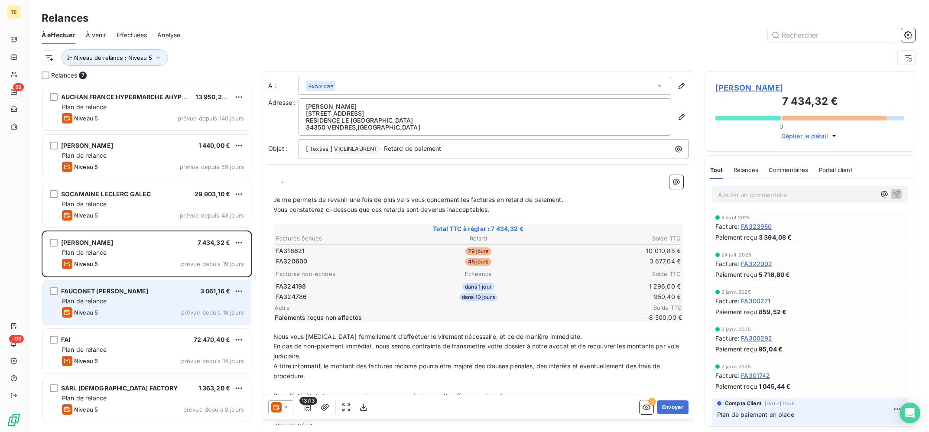
click at [187, 300] on div "Plan de relance" at bounding box center [153, 301] width 182 height 9
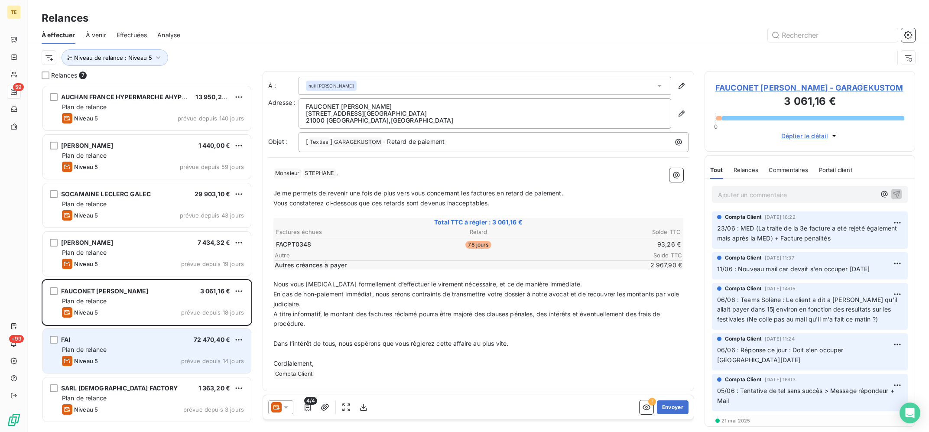
click at [169, 352] on div "Plan de relance" at bounding box center [153, 349] width 182 height 9
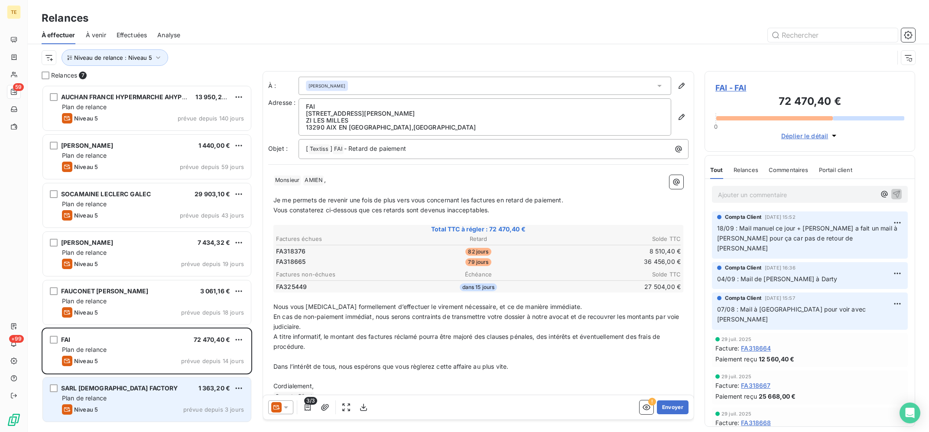
click at [168, 388] on div "SARL LADY FACTORY 1 363,20 €" at bounding box center [153, 388] width 182 height 8
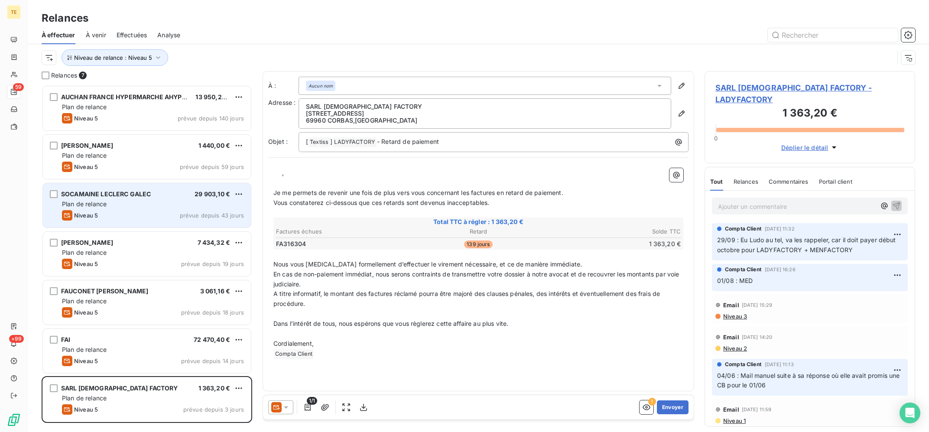
click at [146, 197] on span "SOCAMAINE LECLERC GALEC" at bounding box center [106, 193] width 90 height 7
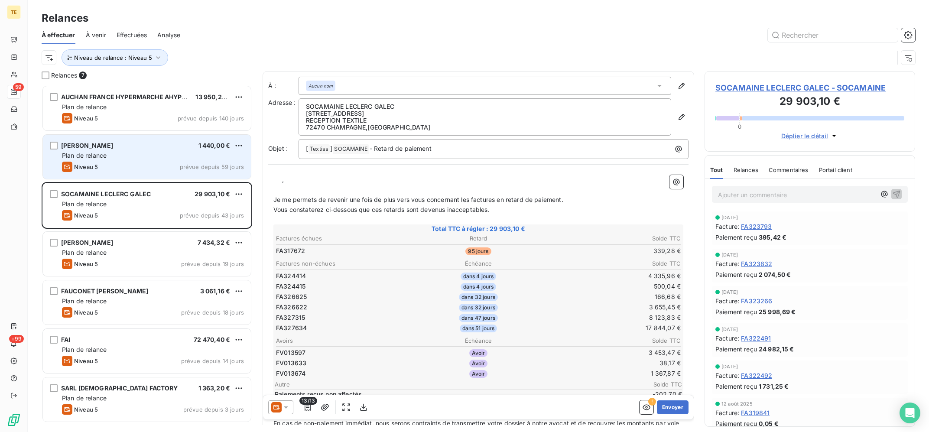
click at [141, 167] on div "Niveau 5 prévue depuis 59 jours" at bounding box center [153, 167] width 182 height 10
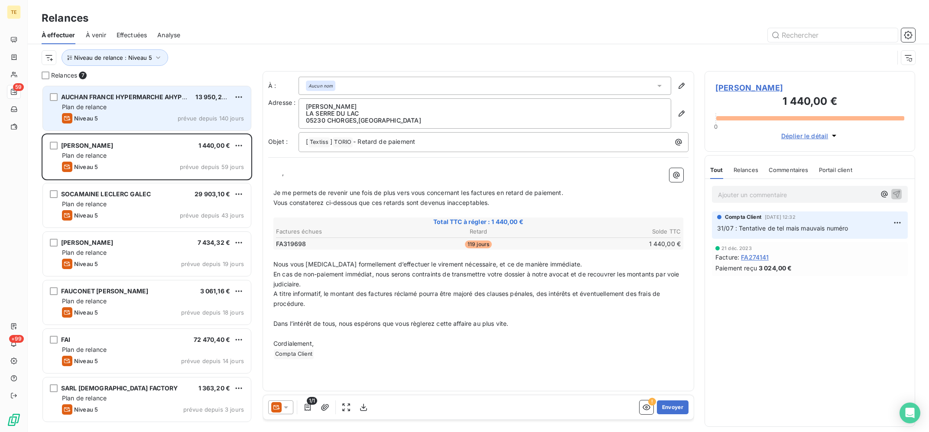
click at [149, 104] on div "Plan de relance" at bounding box center [153, 107] width 182 height 9
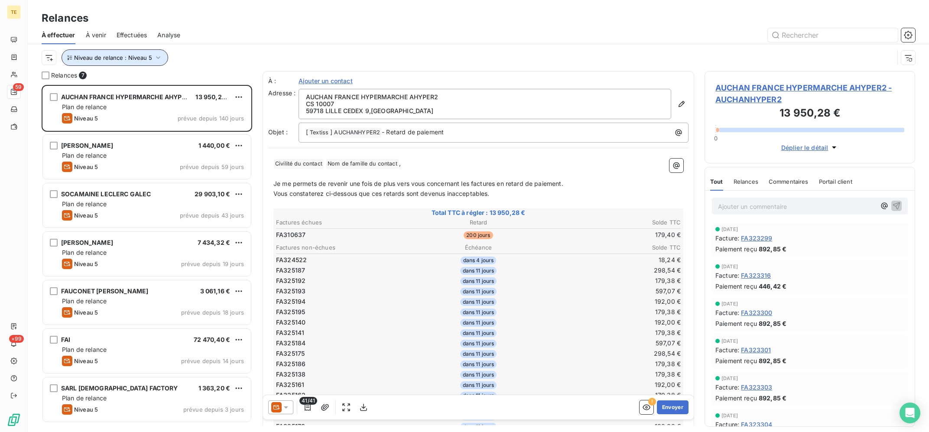
click at [140, 57] on span "Niveau de relance : Niveau 5" at bounding box center [113, 57] width 78 height 7
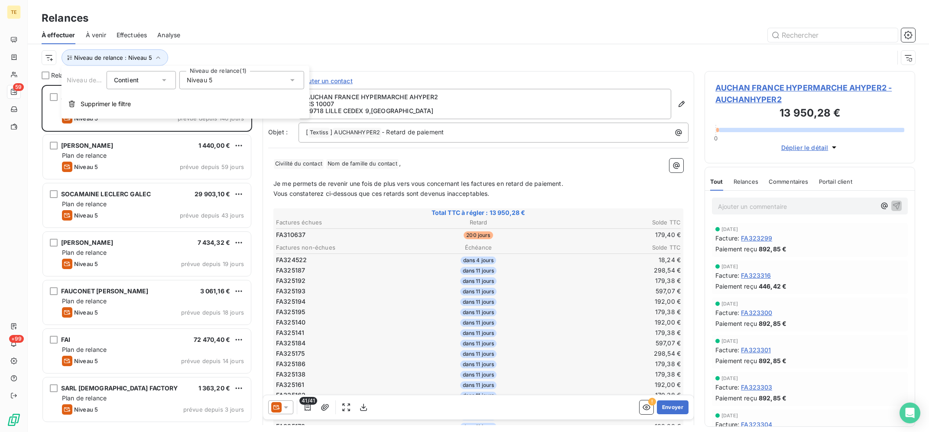
click at [202, 75] on div "Niveau 5" at bounding box center [241, 80] width 125 height 18
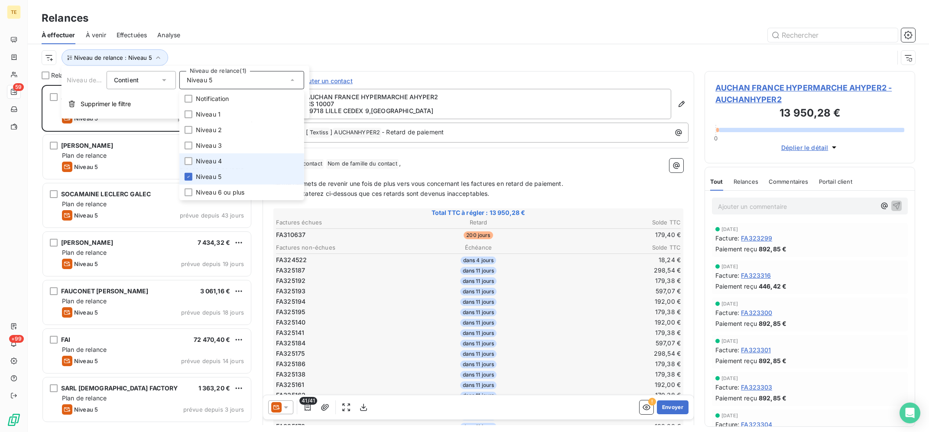
click at [222, 173] on li "Niveau 5" at bounding box center [241, 177] width 125 height 16
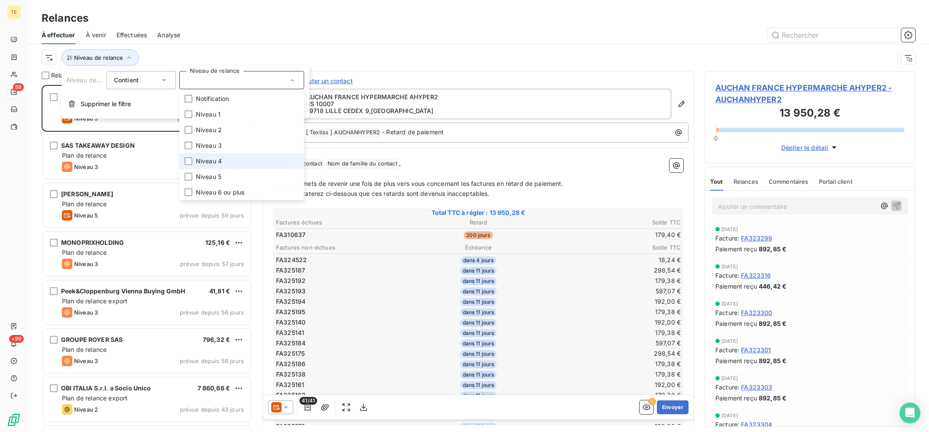
click at [220, 162] on span "Niveau 4" at bounding box center [209, 161] width 26 height 9
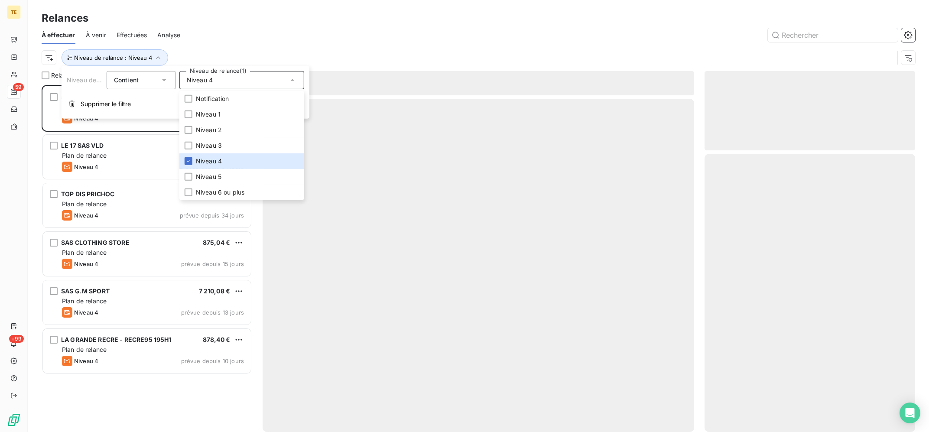
scroll to position [347, 210]
click at [292, 17] on div "Relances" at bounding box center [478, 18] width 901 height 16
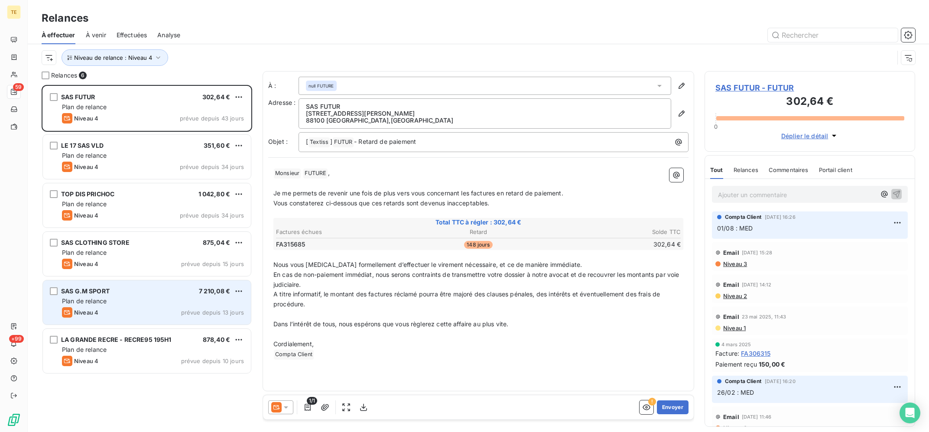
click at [165, 297] on div "SAS G.M SPORT 7 210,08 € Plan de relance Niveau 4 prévue depuis 13 jours" at bounding box center [147, 302] width 208 height 44
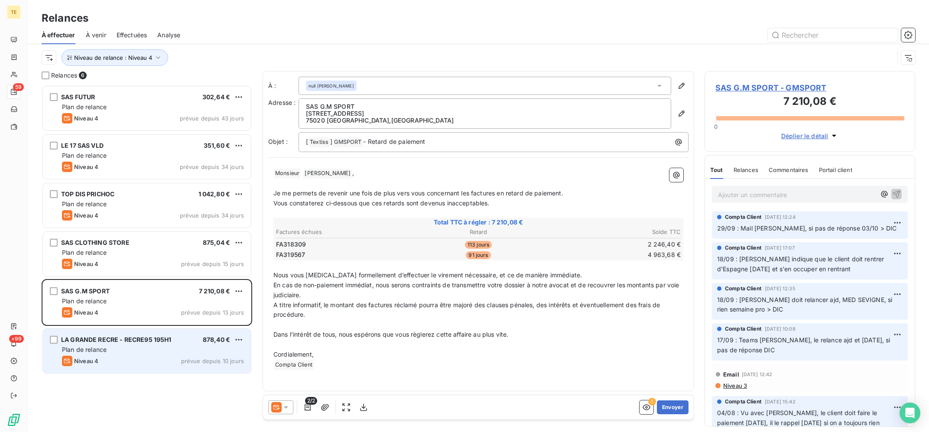
click at [167, 351] on div "Plan de relance" at bounding box center [153, 349] width 182 height 9
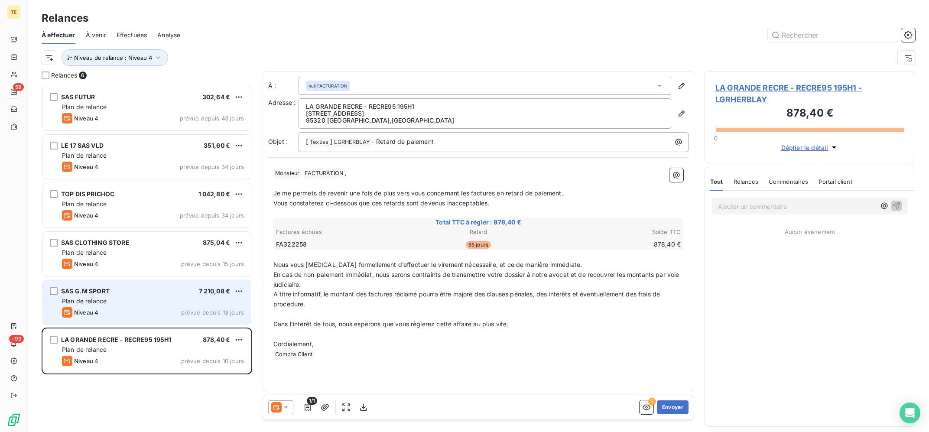
click at [150, 310] on div "Niveau 4 prévue depuis 13 jours" at bounding box center [153, 312] width 182 height 10
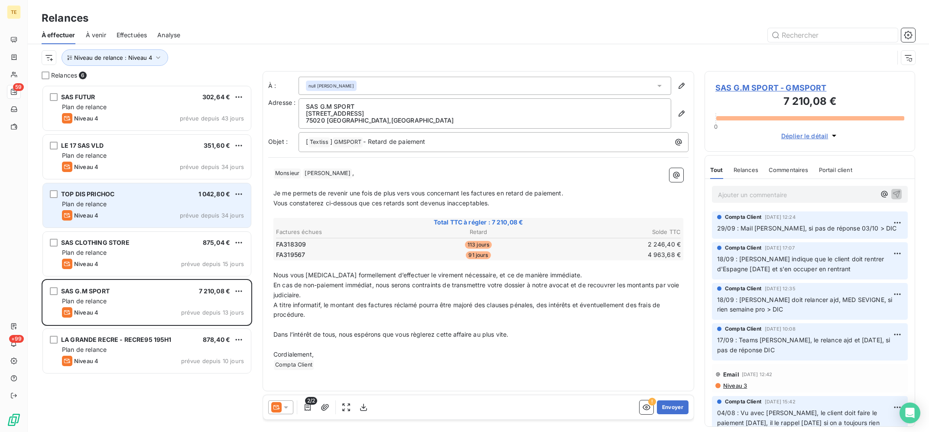
click at [149, 211] on div "Niveau 4 prévue depuis 34 jours" at bounding box center [153, 215] width 182 height 10
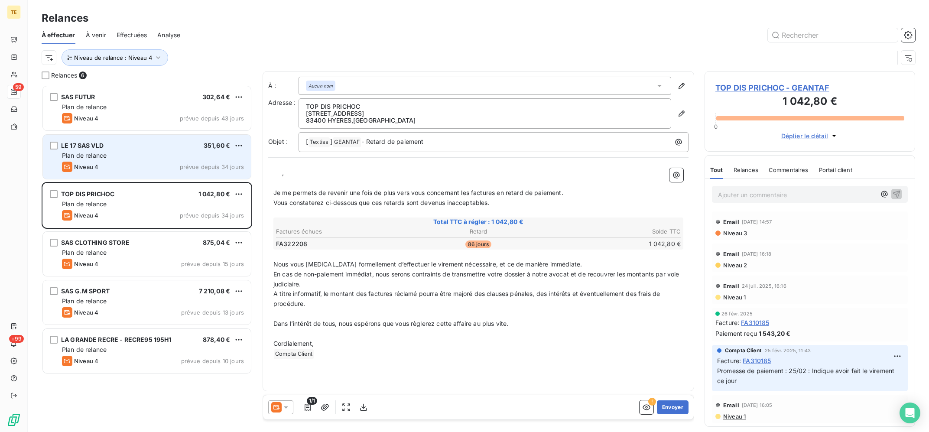
click at [140, 173] on div "LE 17 SAS VLD 351,60 € Plan de relance Niveau 4 prévue depuis 34 jours" at bounding box center [147, 157] width 208 height 44
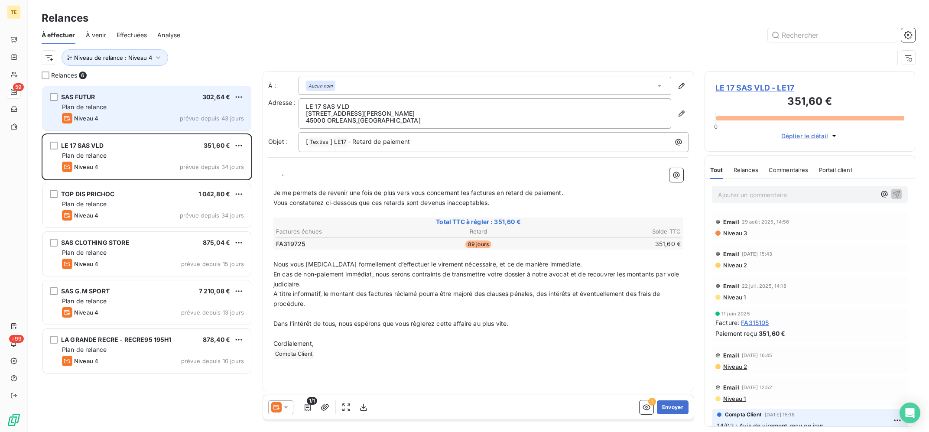
click at [159, 109] on div "Plan de relance" at bounding box center [153, 107] width 182 height 9
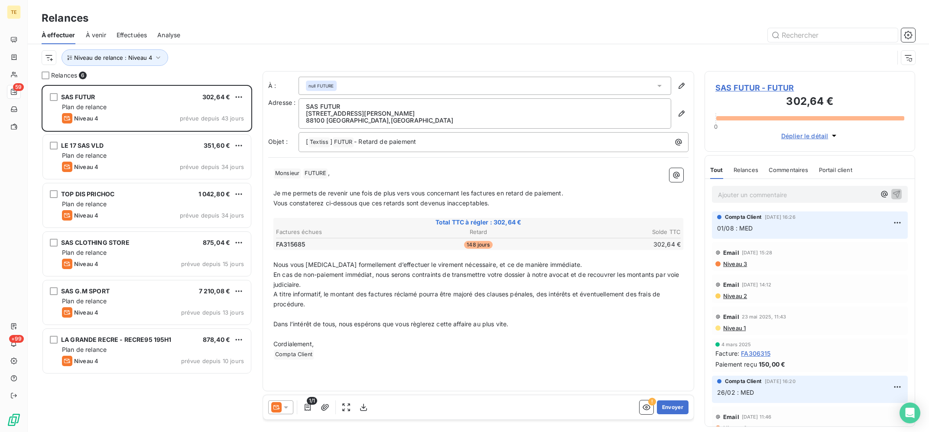
click at [125, 67] on div "Niveau de relance : Niveau 4" at bounding box center [478, 57] width 873 height 27
click at [140, 62] on button "Niveau de relance : Niveau 4" at bounding box center [115, 57] width 107 height 16
click at [227, 84] on div "Niveau 4" at bounding box center [241, 80] width 125 height 18
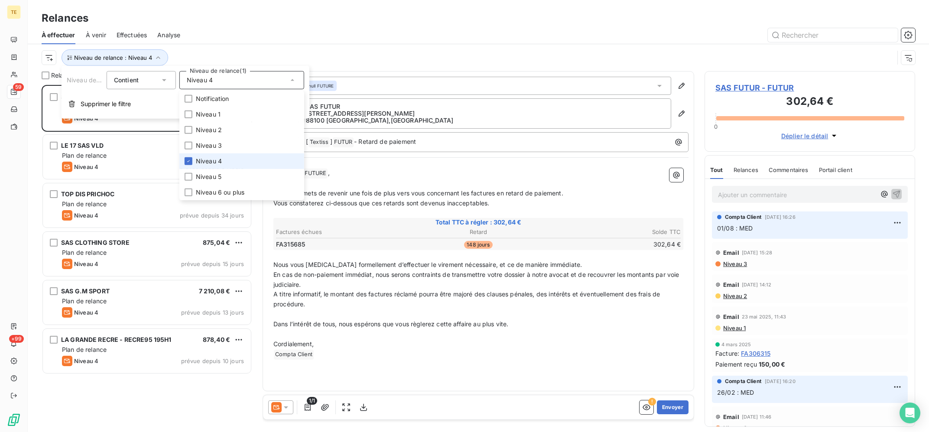
click at [237, 158] on li "Niveau 4" at bounding box center [241, 161] width 125 height 16
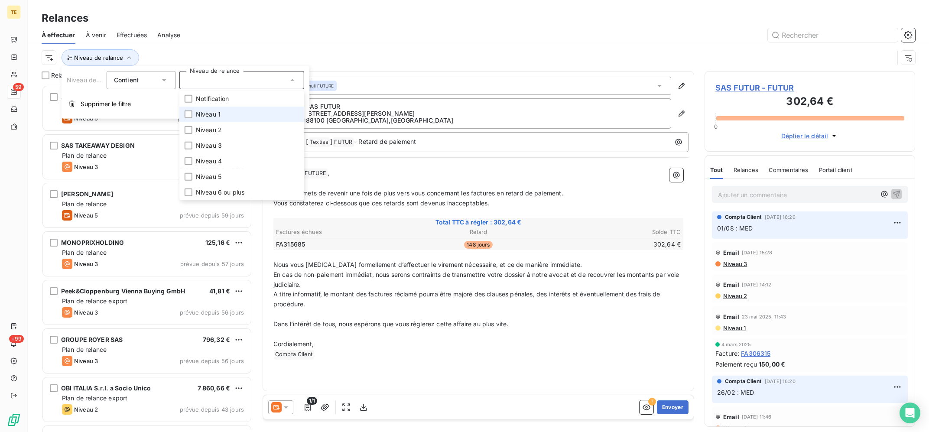
click at [239, 113] on li "Niveau 1" at bounding box center [241, 115] width 125 height 16
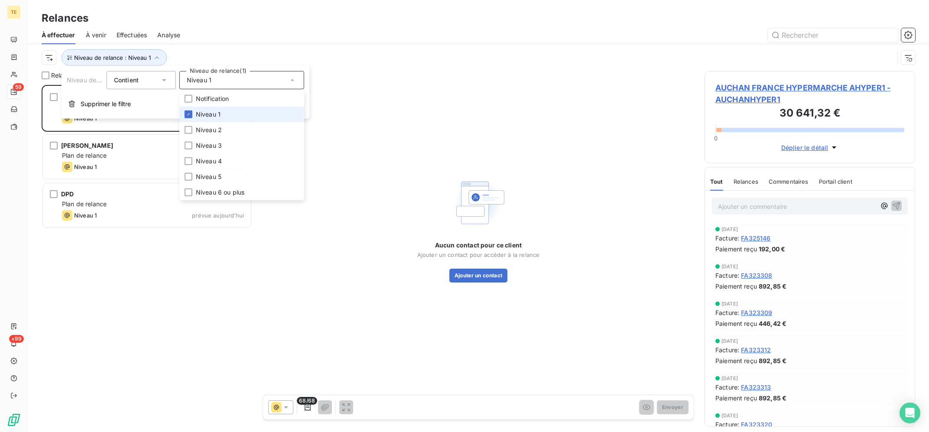
click at [239, 111] on li "Niveau 1" at bounding box center [241, 115] width 125 height 16
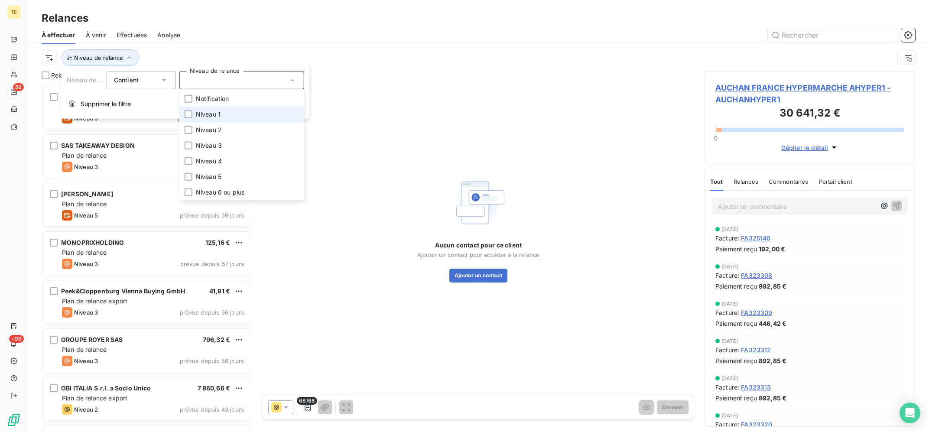
click at [227, 115] on li "Niveau 1" at bounding box center [241, 115] width 125 height 16
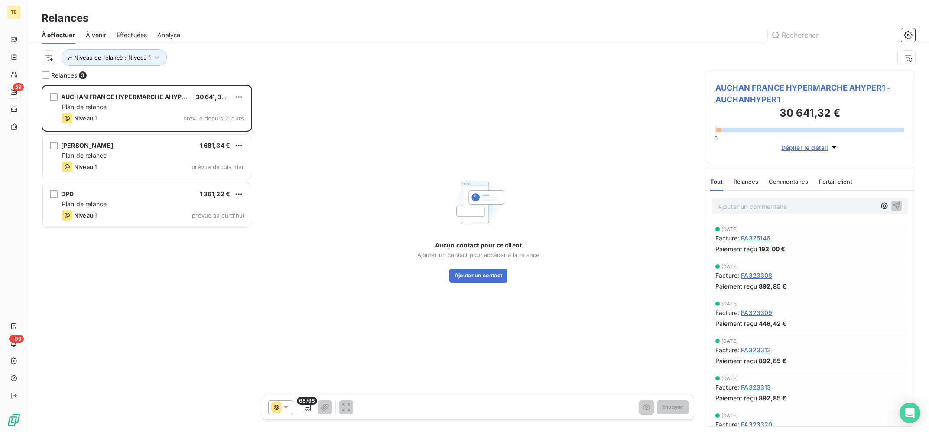
click at [263, 31] on div at bounding box center [553, 35] width 724 height 14
click at [122, 224] on div "AUCHAN FRANCE HYPERMARCHE AHYPER1 30 641,32 € Plan de relance Niveau 1 prévue d…" at bounding box center [147, 258] width 211 height 347
